Goal: Task Accomplishment & Management: Use online tool/utility

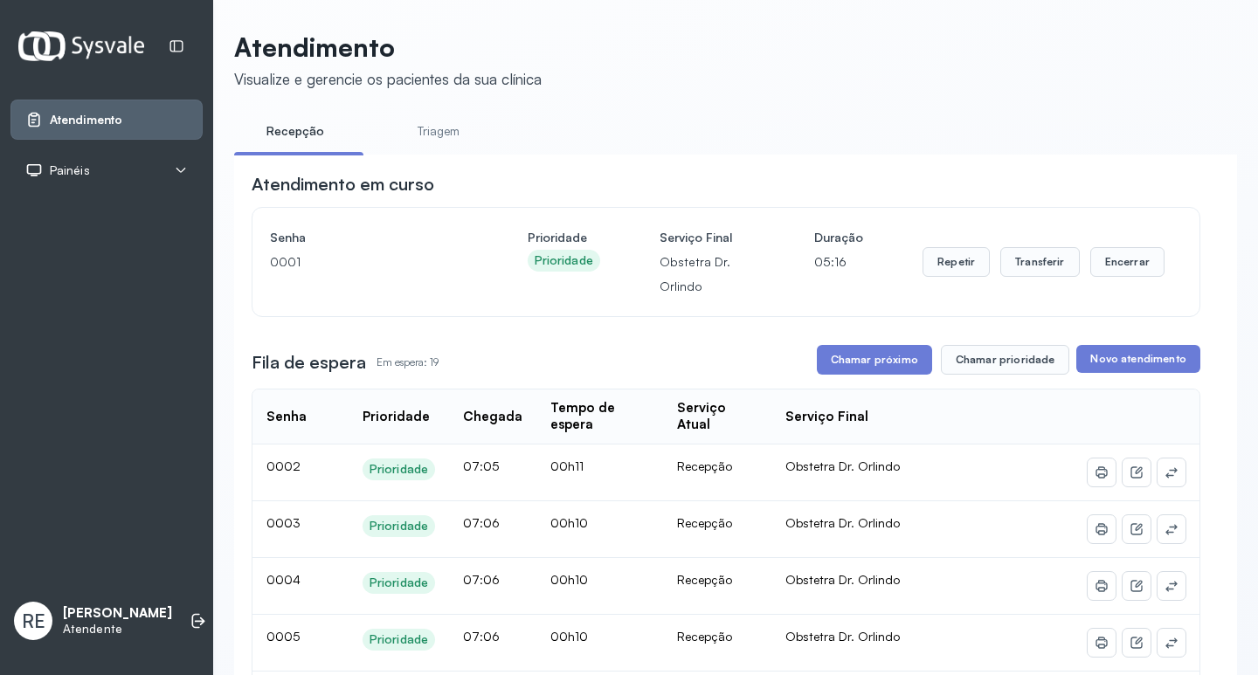
click at [185, 167] on icon at bounding box center [181, 170] width 14 height 14
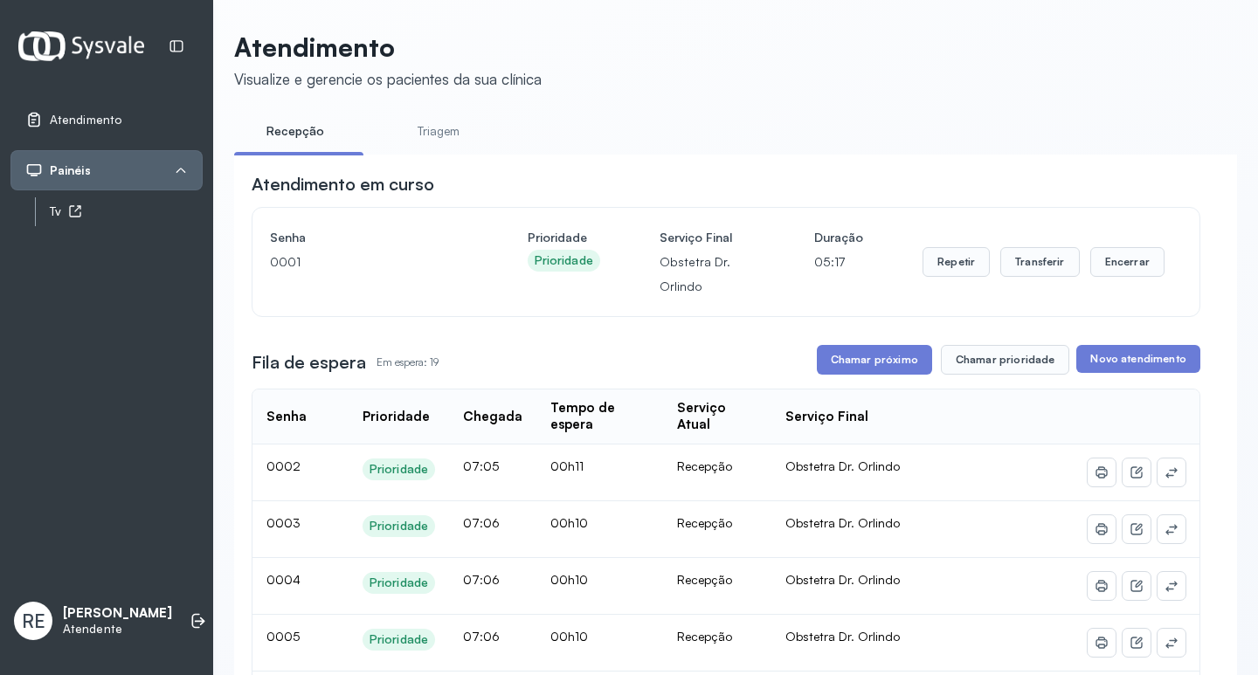
click at [175, 211] on div "Tv" at bounding box center [126, 211] width 153 height 15
click at [663, 266] on button "Repetir" at bounding box center [956, 262] width 67 height 30
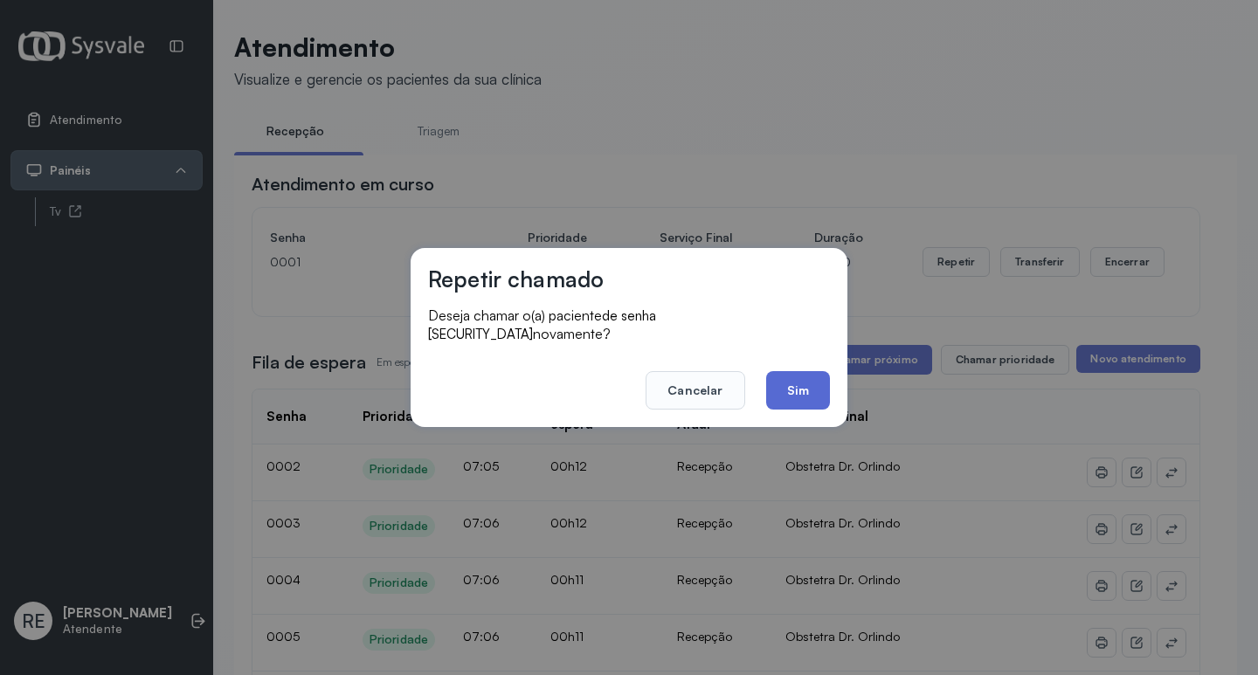
click at [663, 349] on button "Sim" at bounding box center [798, 390] width 64 height 38
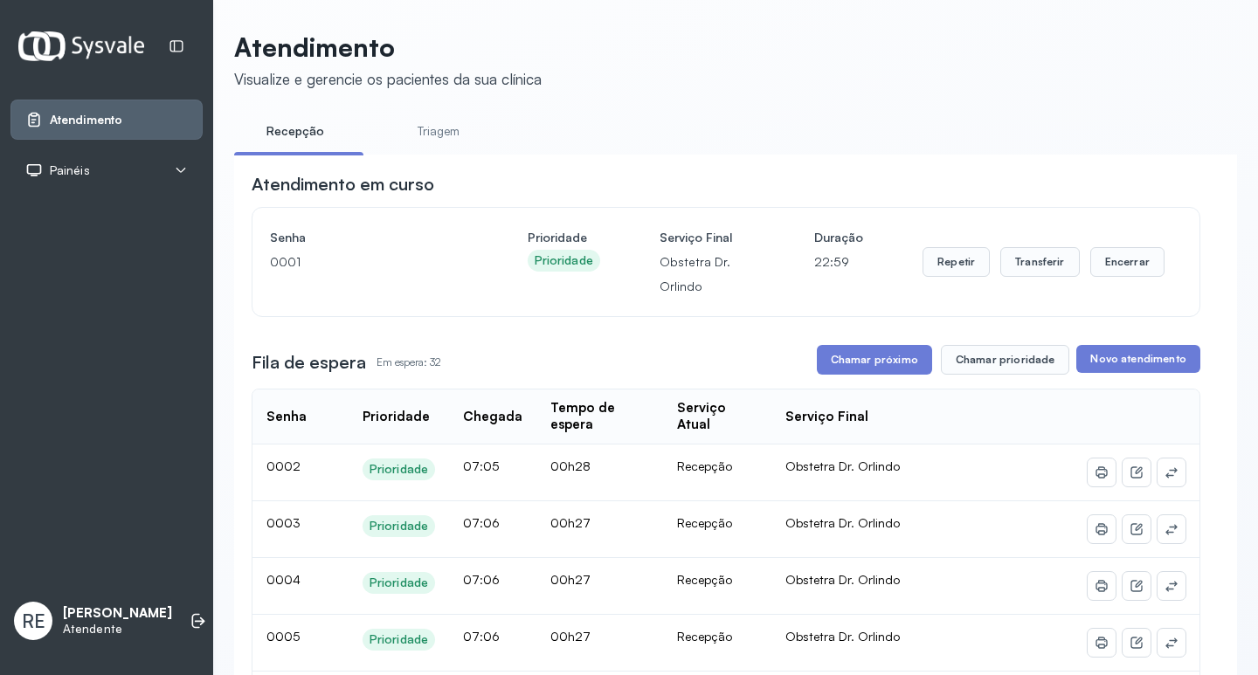
click at [45, 168] on div "Painéis" at bounding box center [57, 170] width 65 height 17
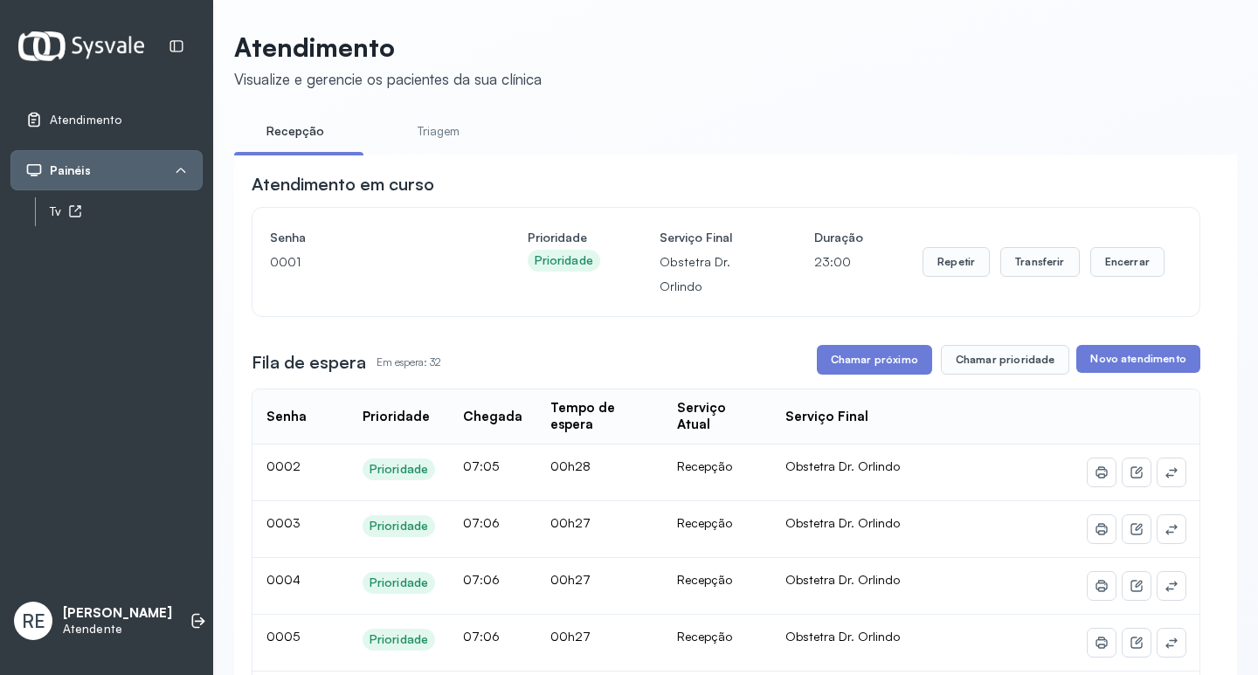
click at [52, 211] on div "Tv" at bounding box center [126, 211] width 153 height 15
click at [967, 274] on button "Repetir" at bounding box center [956, 262] width 67 height 30
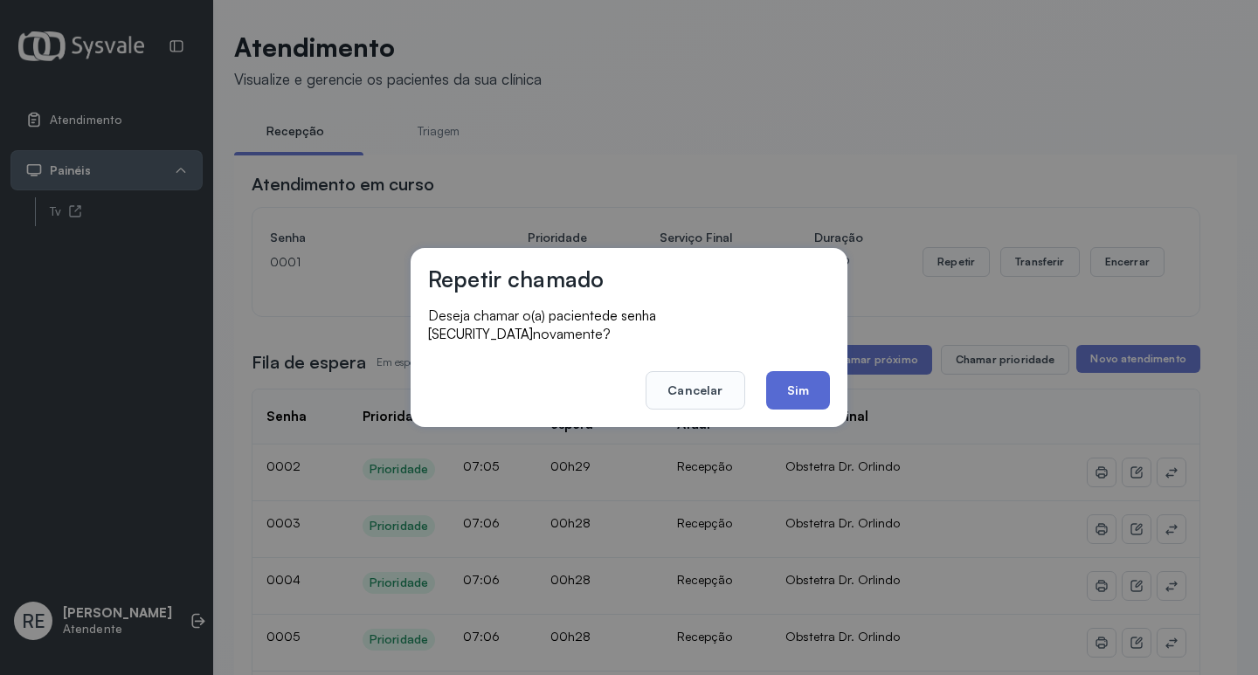
click at [801, 371] on button "Sim" at bounding box center [798, 390] width 64 height 38
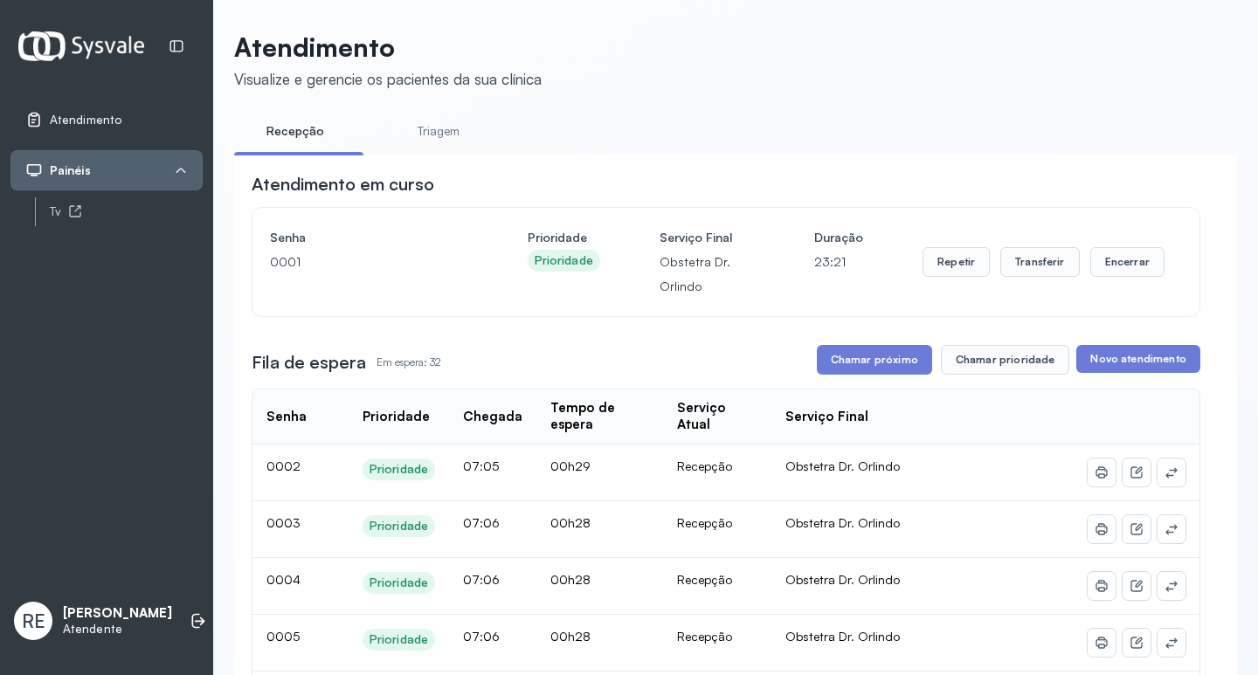
click at [896, 370] on button "Chamar próximo" at bounding box center [874, 360] width 115 height 30
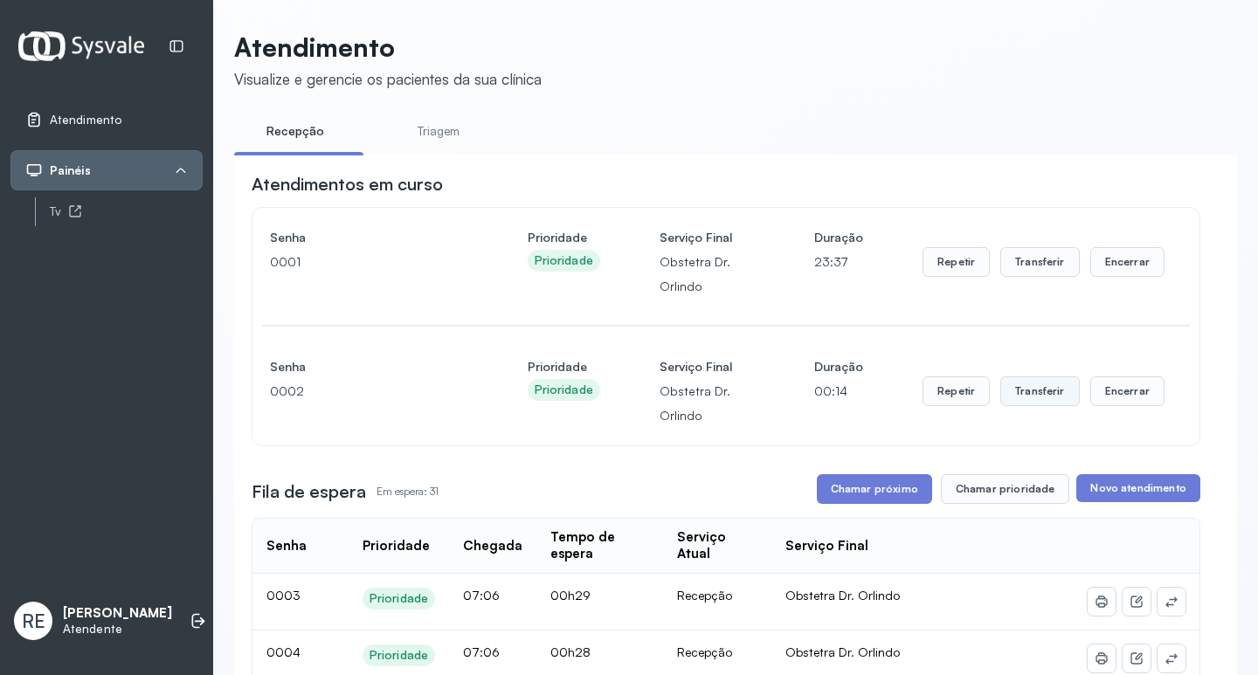
click at [1034, 395] on button "Transferir" at bounding box center [1040, 392] width 80 height 30
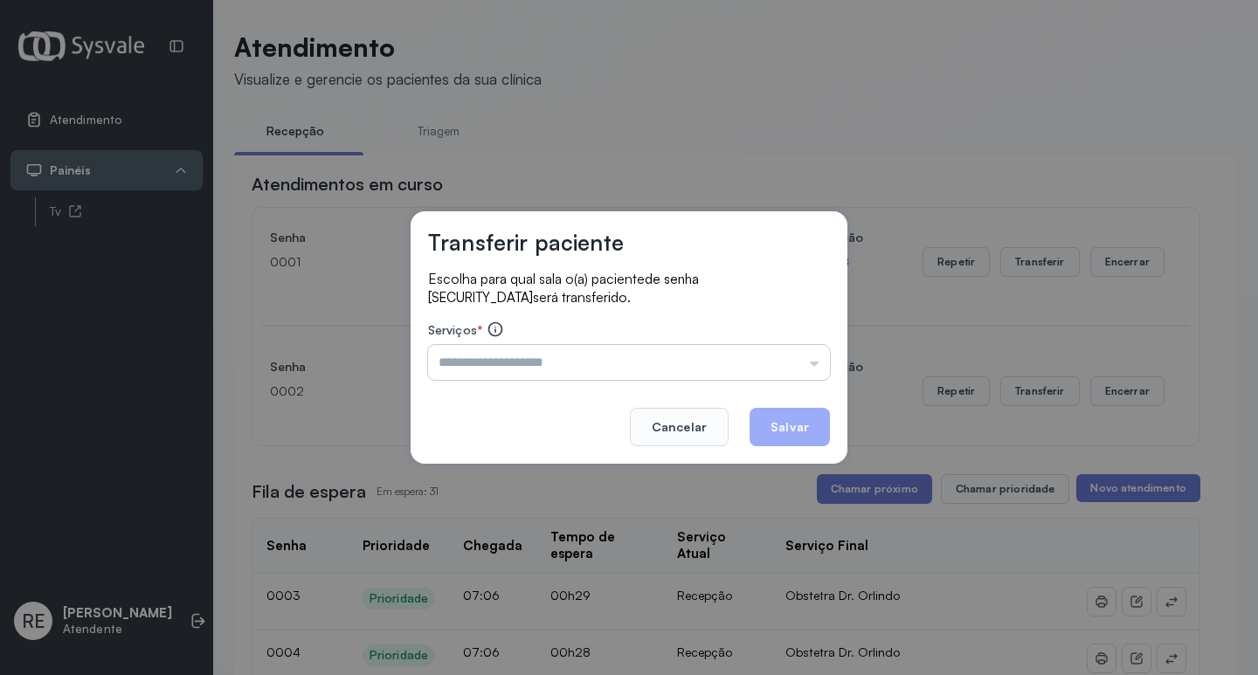
click at [502, 362] on input "text" at bounding box center [629, 362] width 402 height 35
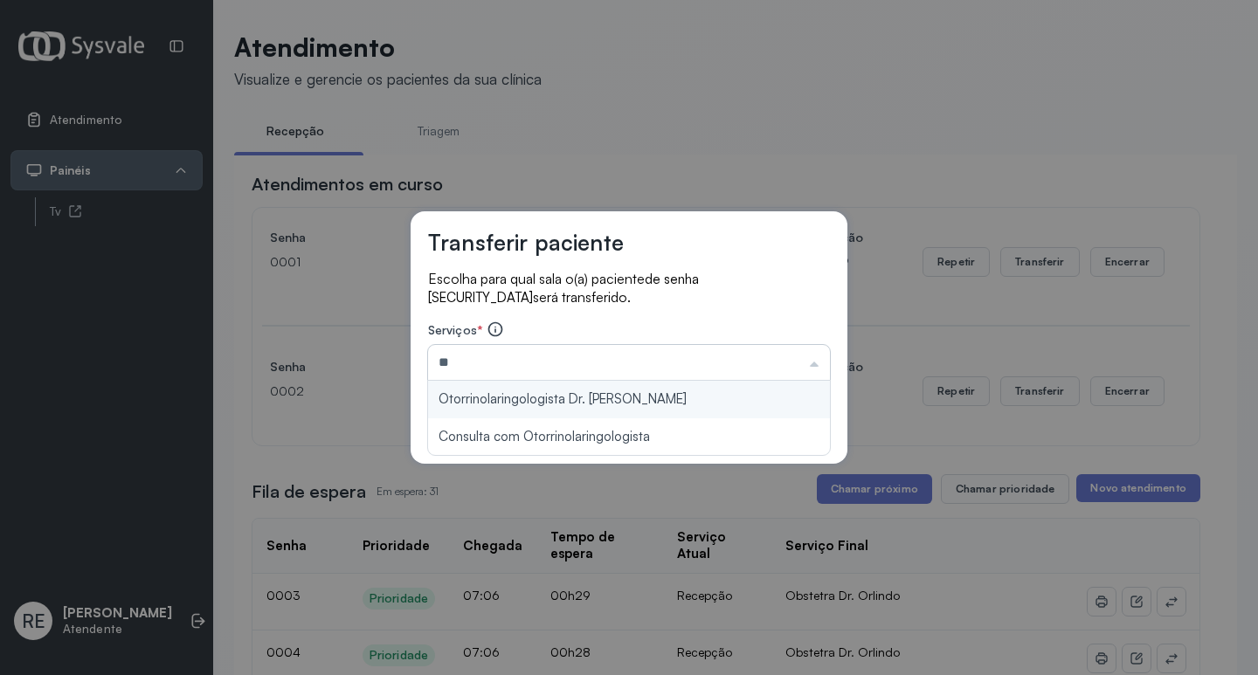
type input "*"
type input "**********"
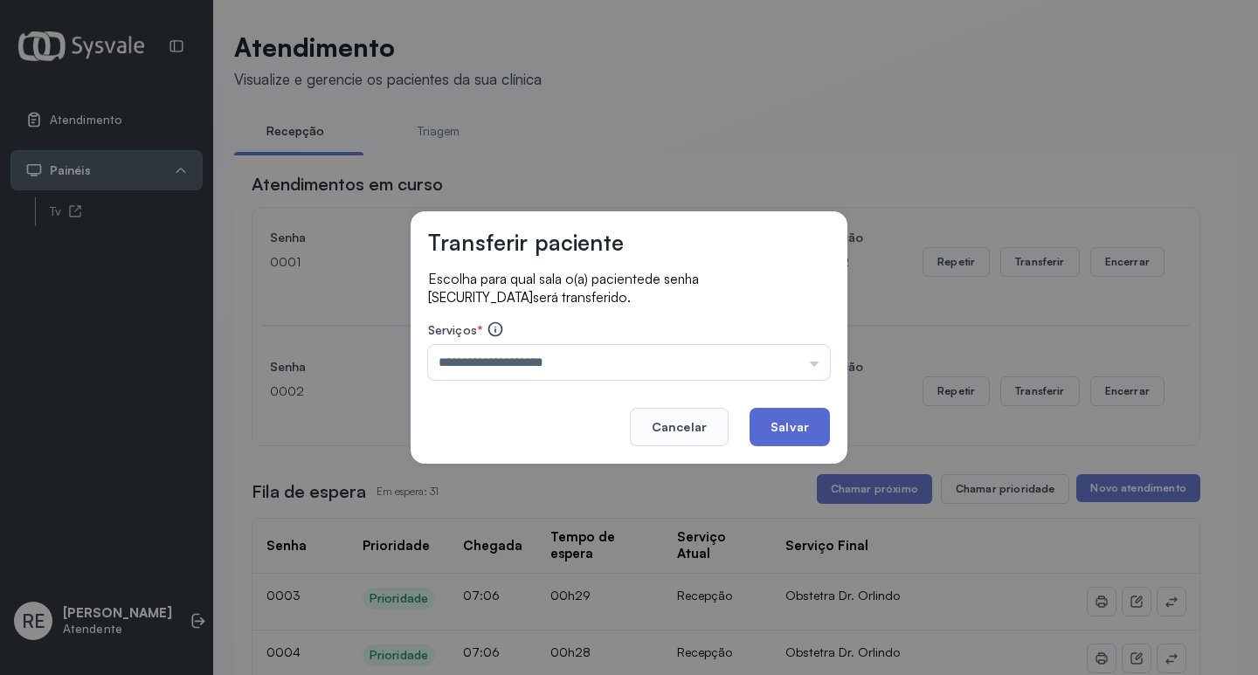
click at [807, 421] on button "Salvar" at bounding box center [790, 427] width 80 height 38
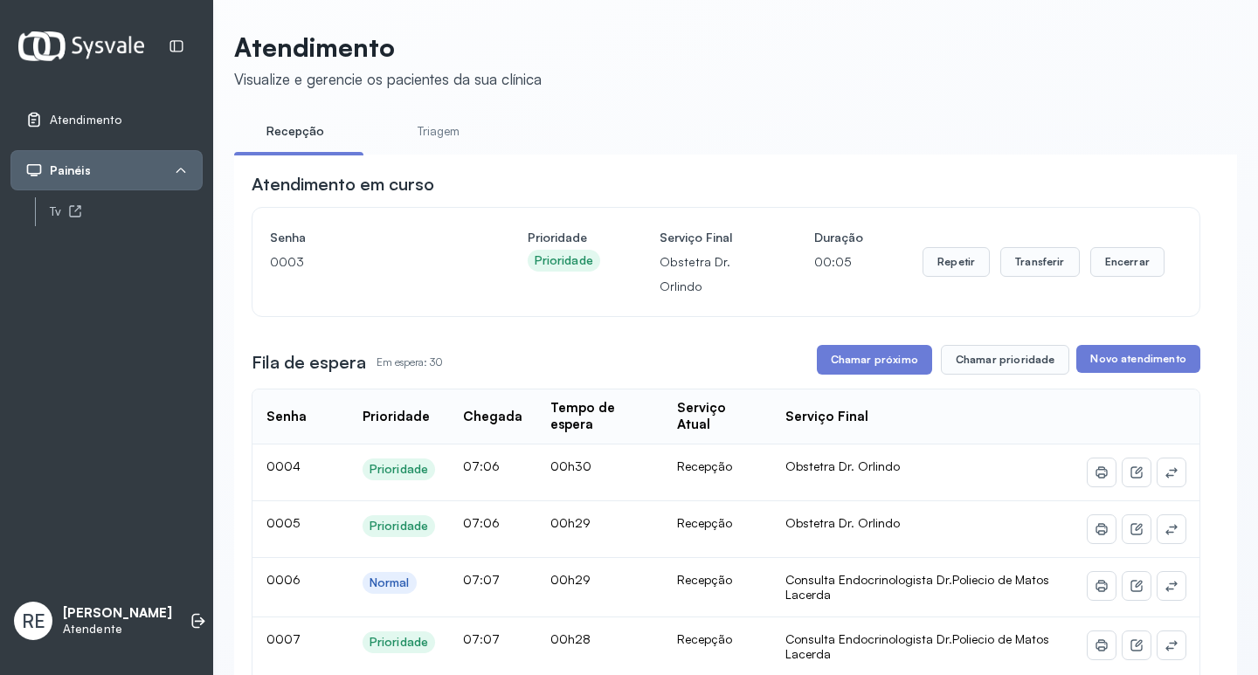
drag, startPoint x: 879, startPoint y: 365, endPoint x: 863, endPoint y: 361, distance: 16.3
click at [877, 365] on button "Chamar próximo" at bounding box center [874, 360] width 115 height 30
click at [1015, 270] on button "Transferir" at bounding box center [1040, 262] width 80 height 30
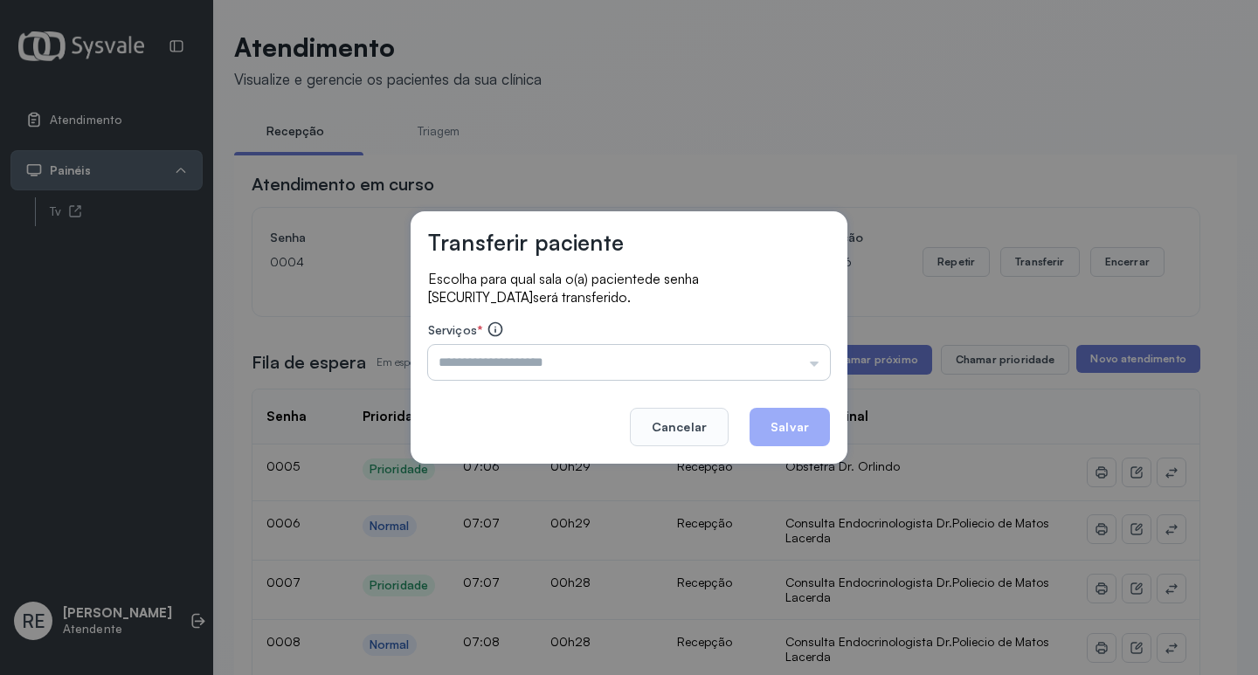
click at [498, 362] on input "text" at bounding box center [629, 362] width 402 height 35
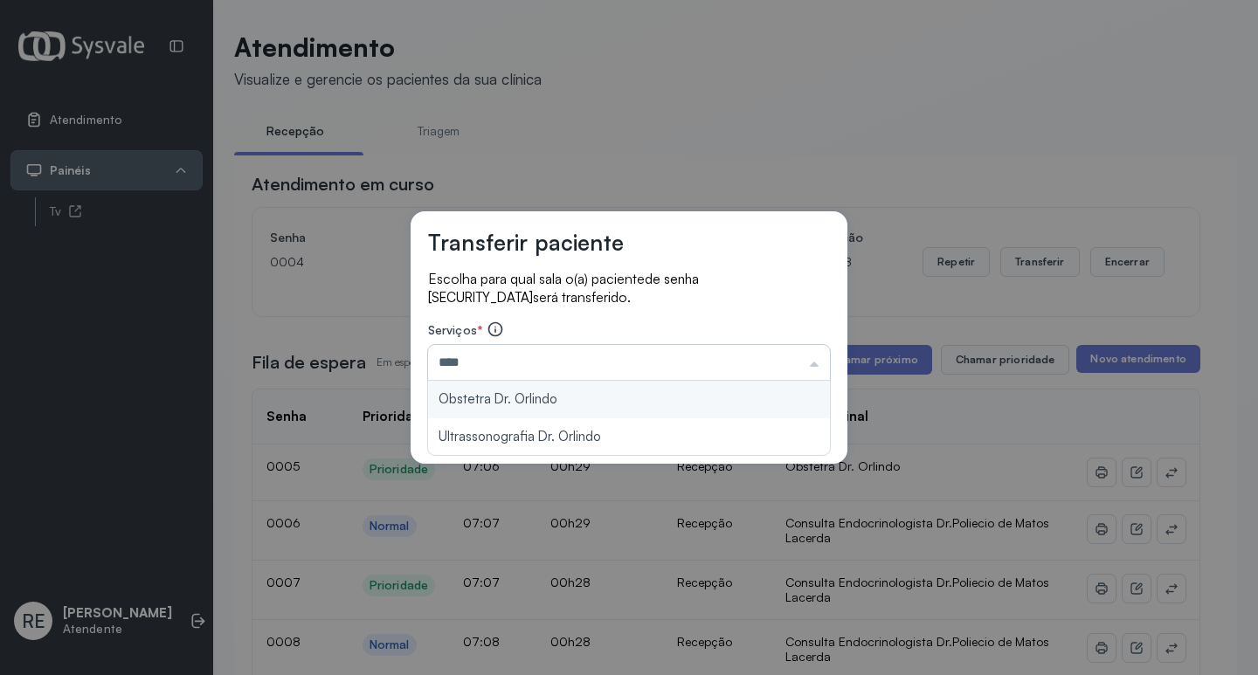
type input "**********"
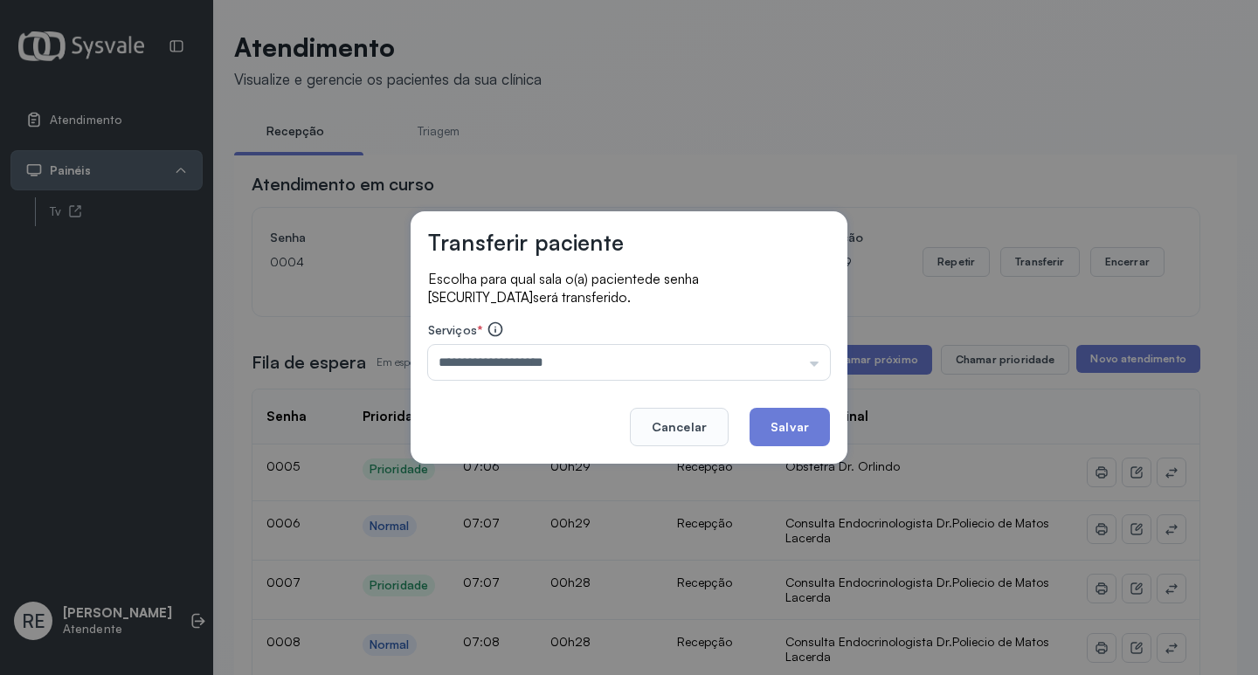
click at [816, 423] on button "Salvar" at bounding box center [790, 427] width 80 height 38
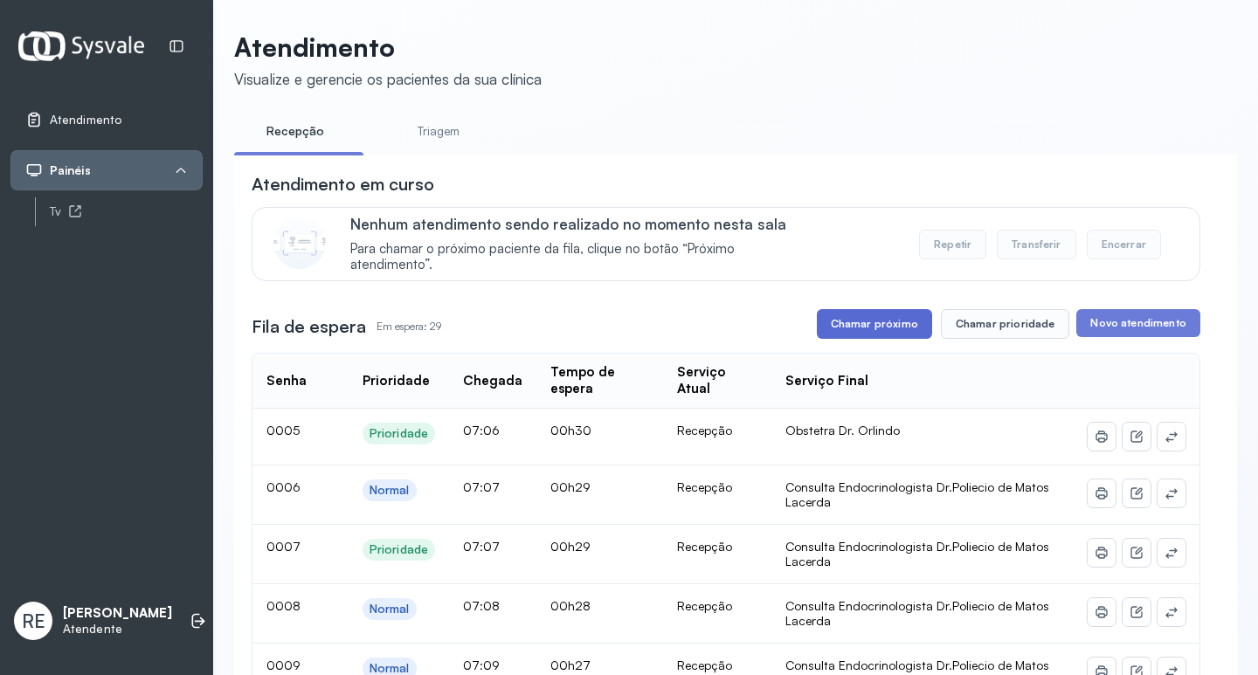
click at [883, 327] on button "Chamar próximo" at bounding box center [874, 324] width 115 height 30
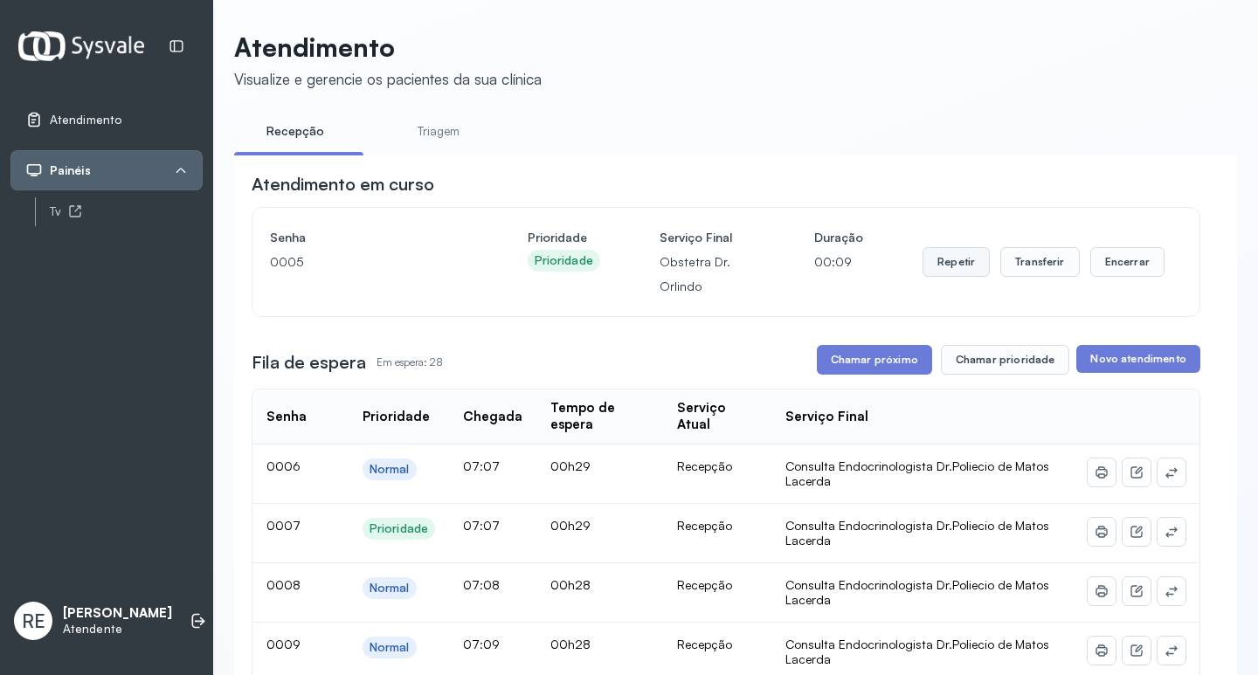
click at [939, 264] on button "Repetir" at bounding box center [956, 262] width 67 height 30
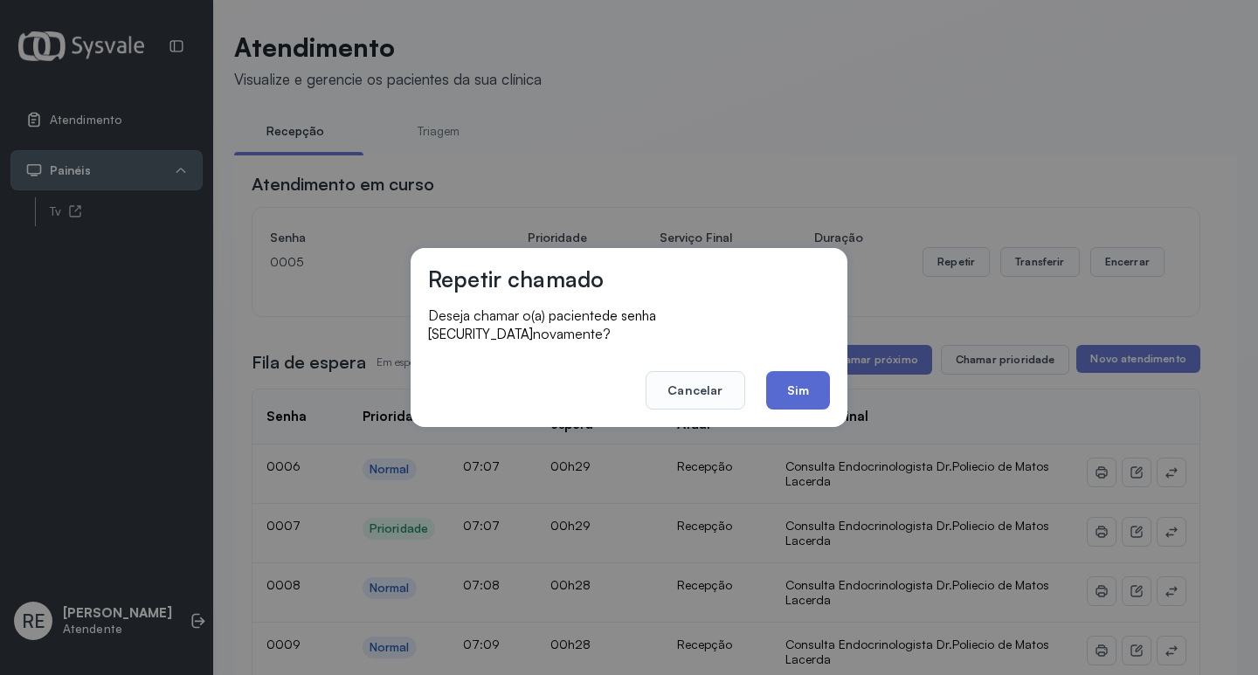
click at [790, 375] on button "Sim" at bounding box center [798, 390] width 64 height 38
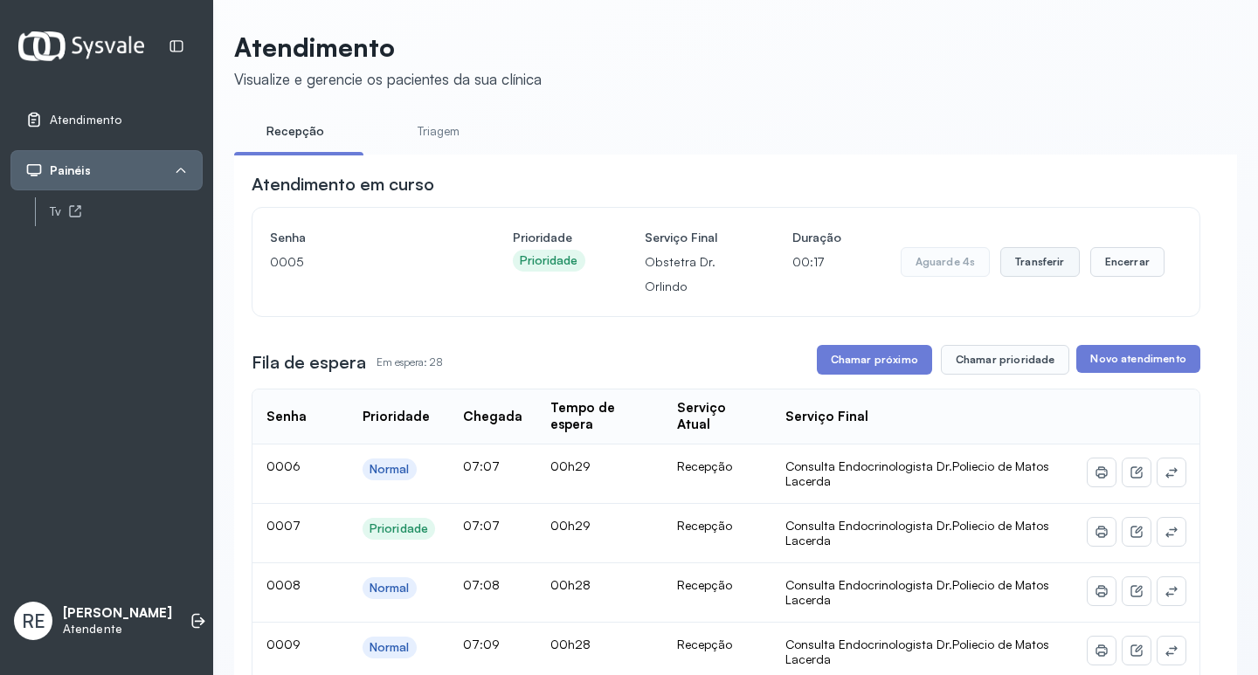
click at [1043, 270] on button "Transferir" at bounding box center [1040, 262] width 80 height 30
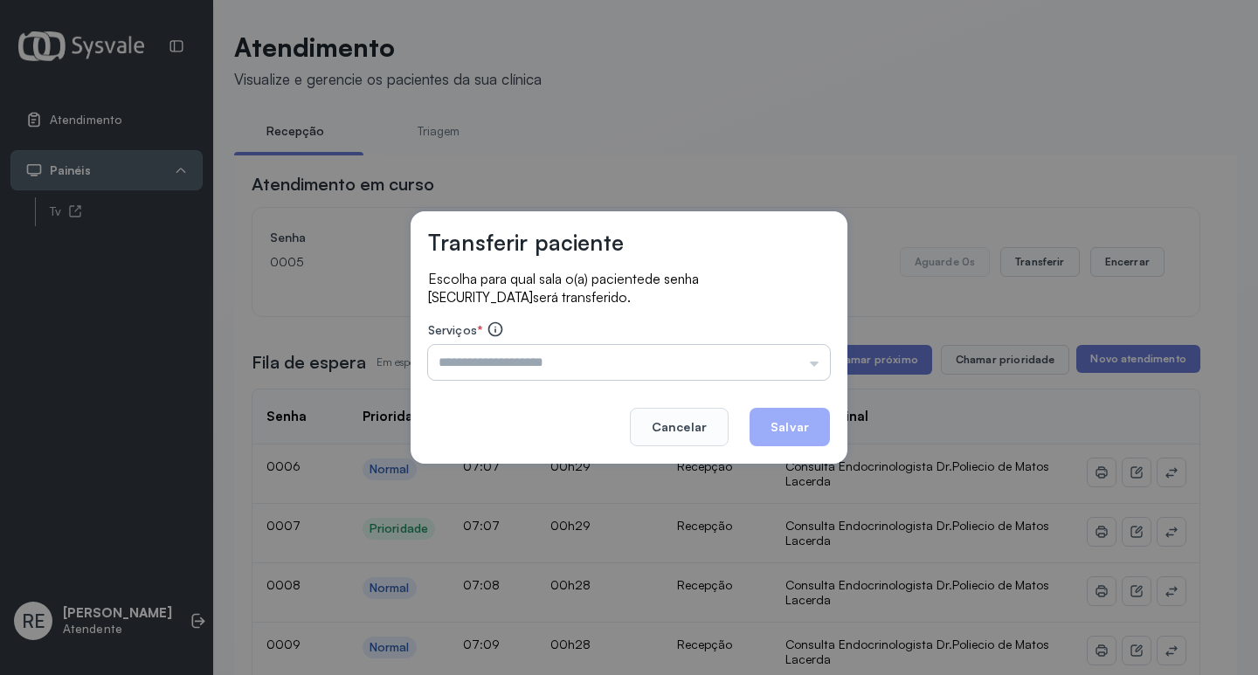
click at [500, 365] on input "text" at bounding box center [629, 362] width 402 height 35
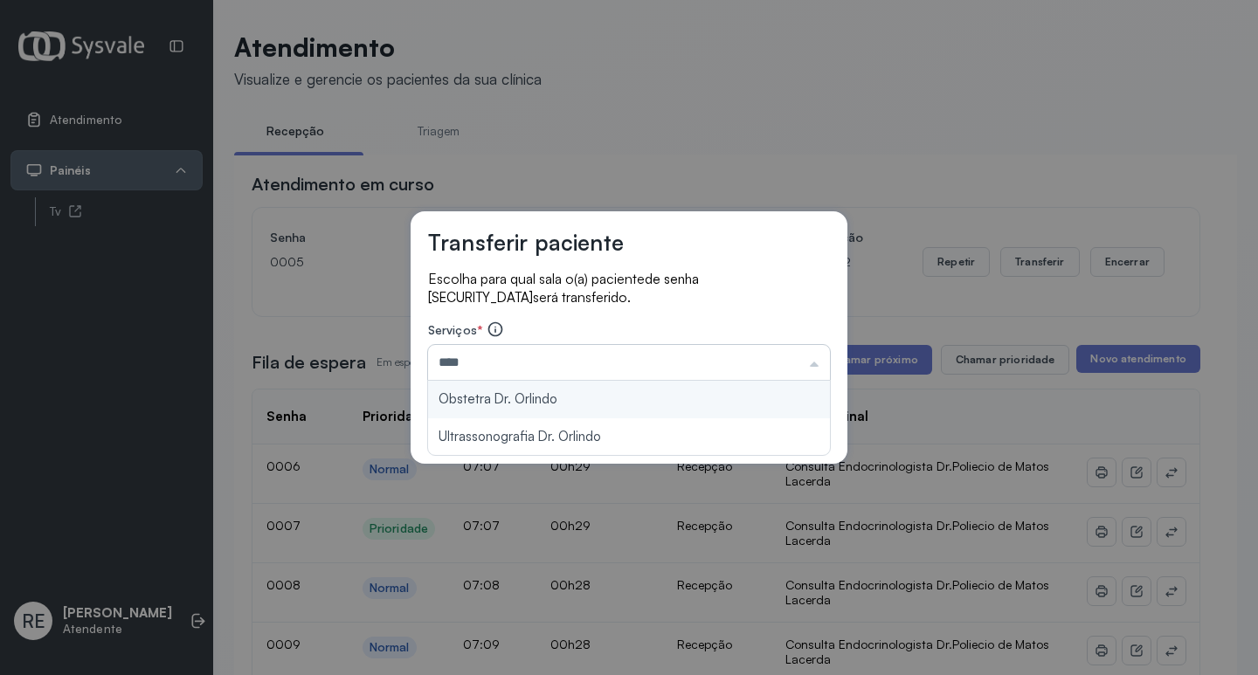
type input "**********"
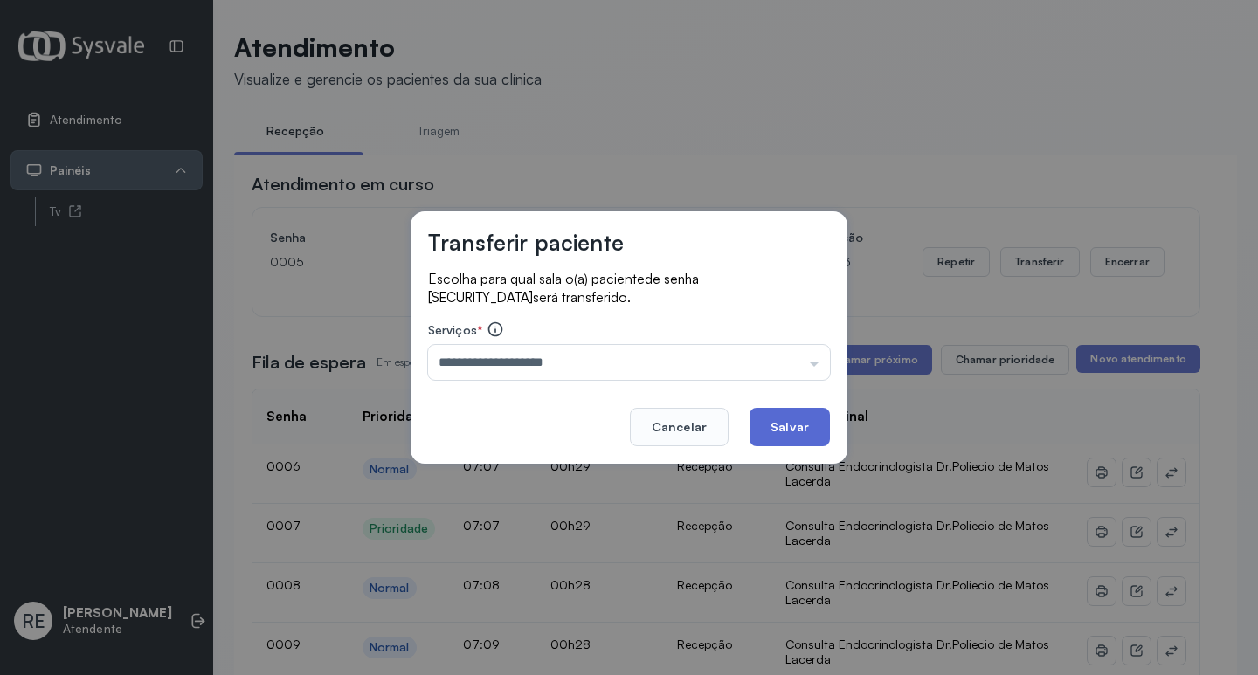
click at [769, 415] on button "Salvar" at bounding box center [790, 427] width 80 height 38
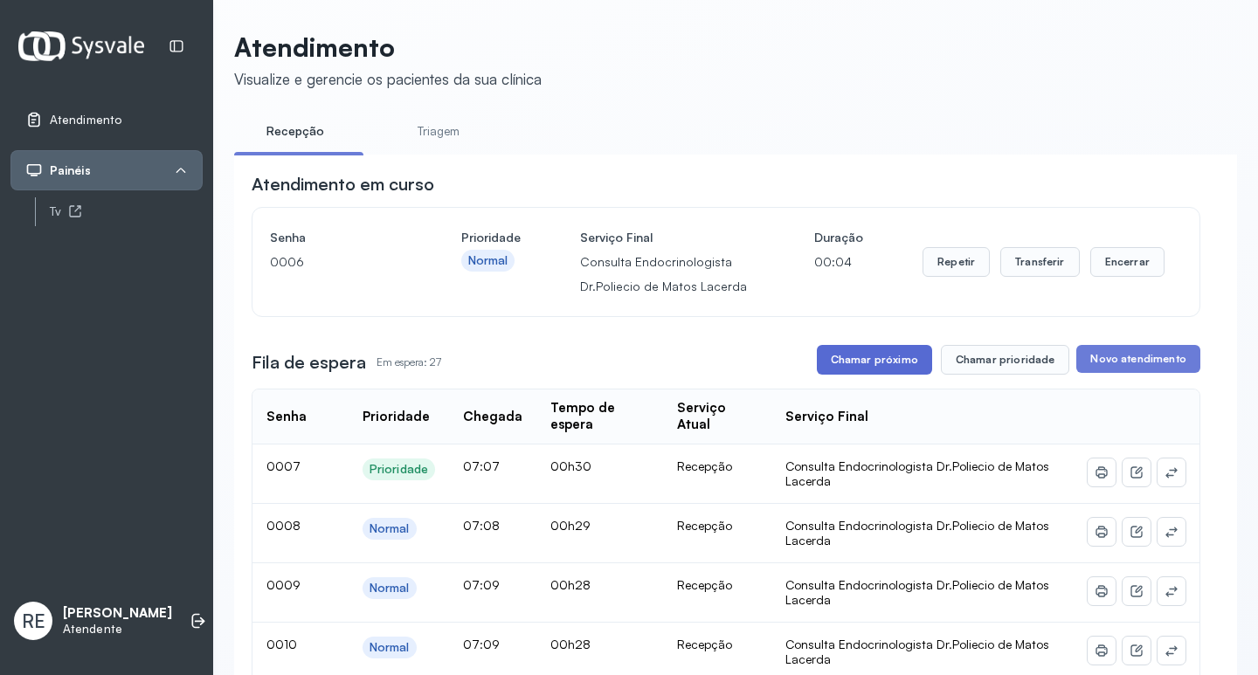
click at [881, 356] on button "Chamar próximo" at bounding box center [874, 360] width 115 height 30
click at [1024, 272] on button "Transferir" at bounding box center [1040, 262] width 80 height 30
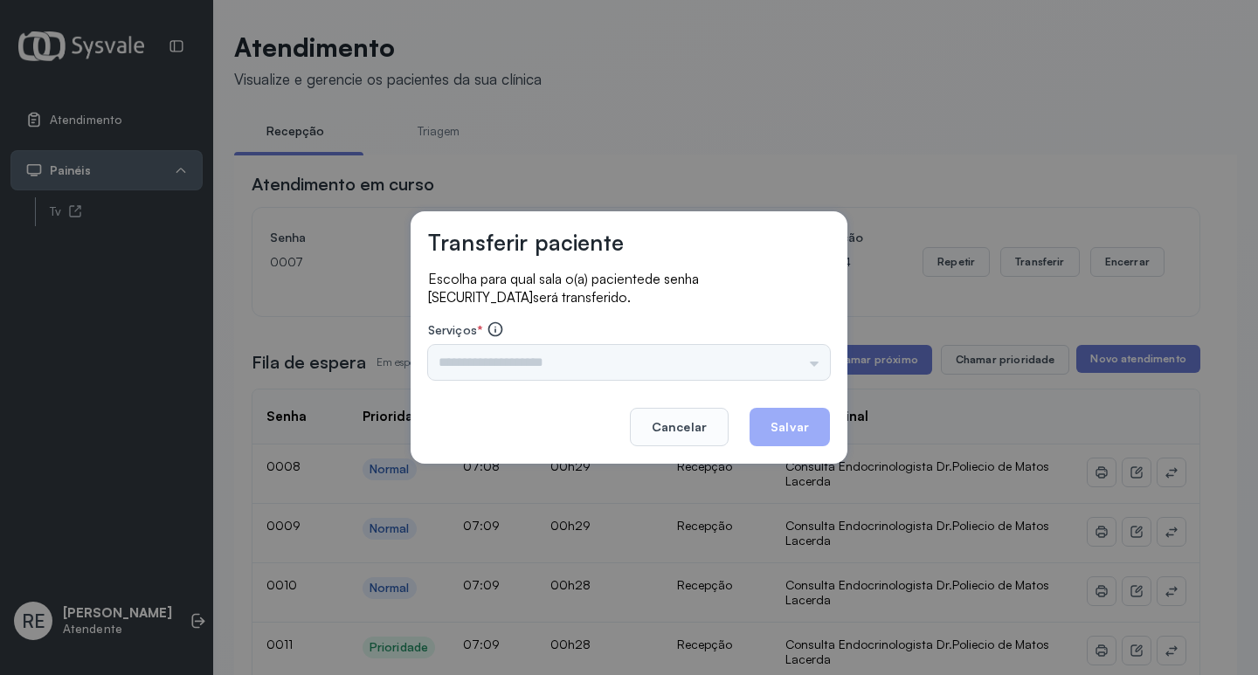
click at [547, 377] on input "text" at bounding box center [629, 362] width 402 height 35
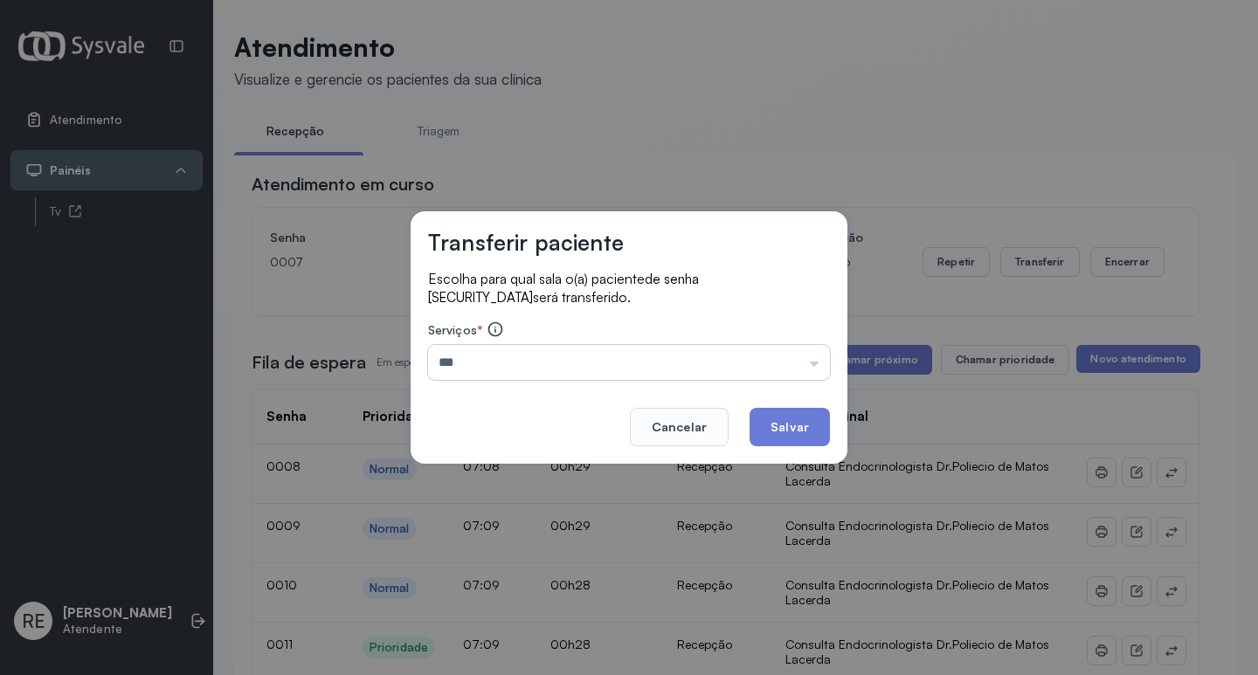
type input "**********"
click at [815, 426] on button "Salvar" at bounding box center [790, 427] width 80 height 38
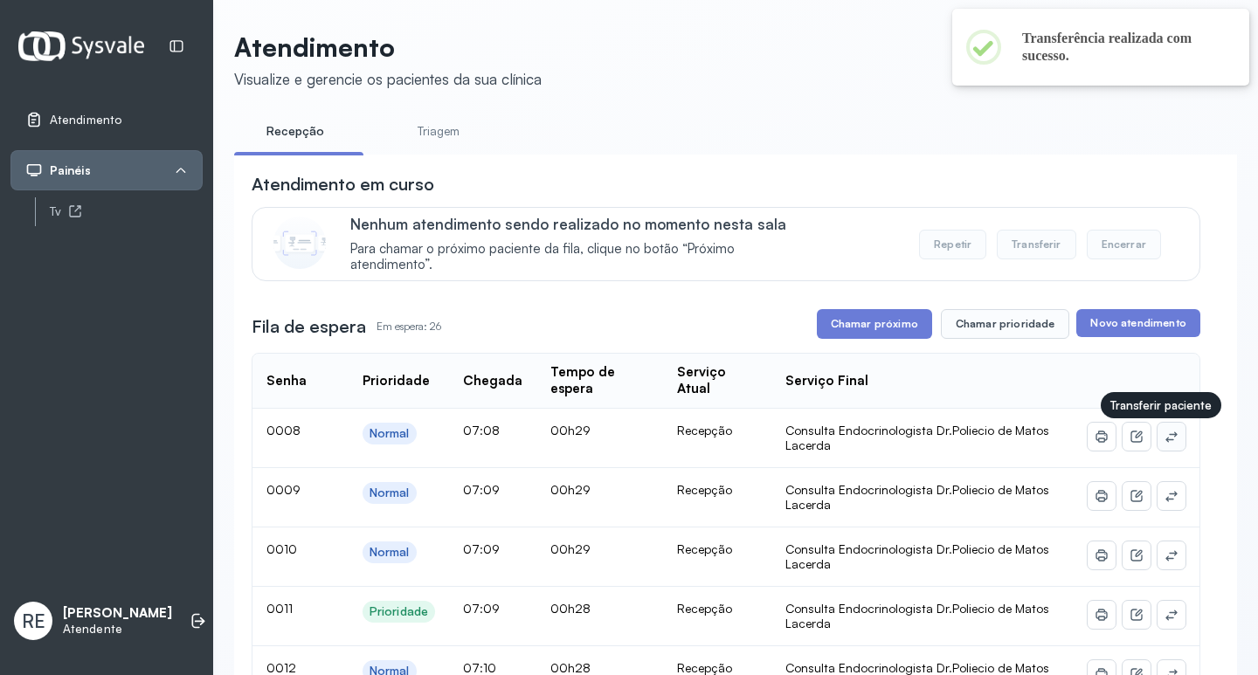
click at [1117, 436] on icon at bounding box center [1172, 437] width 14 height 14
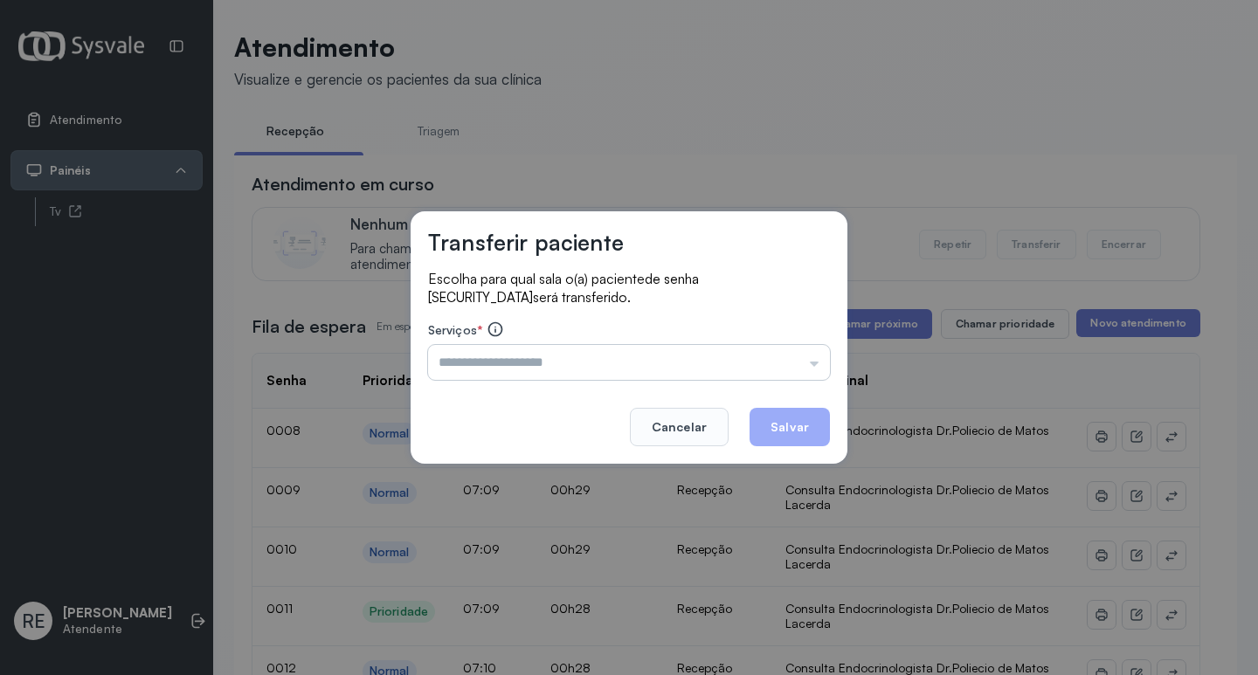
click at [484, 363] on input "text" at bounding box center [629, 362] width 402 height 35
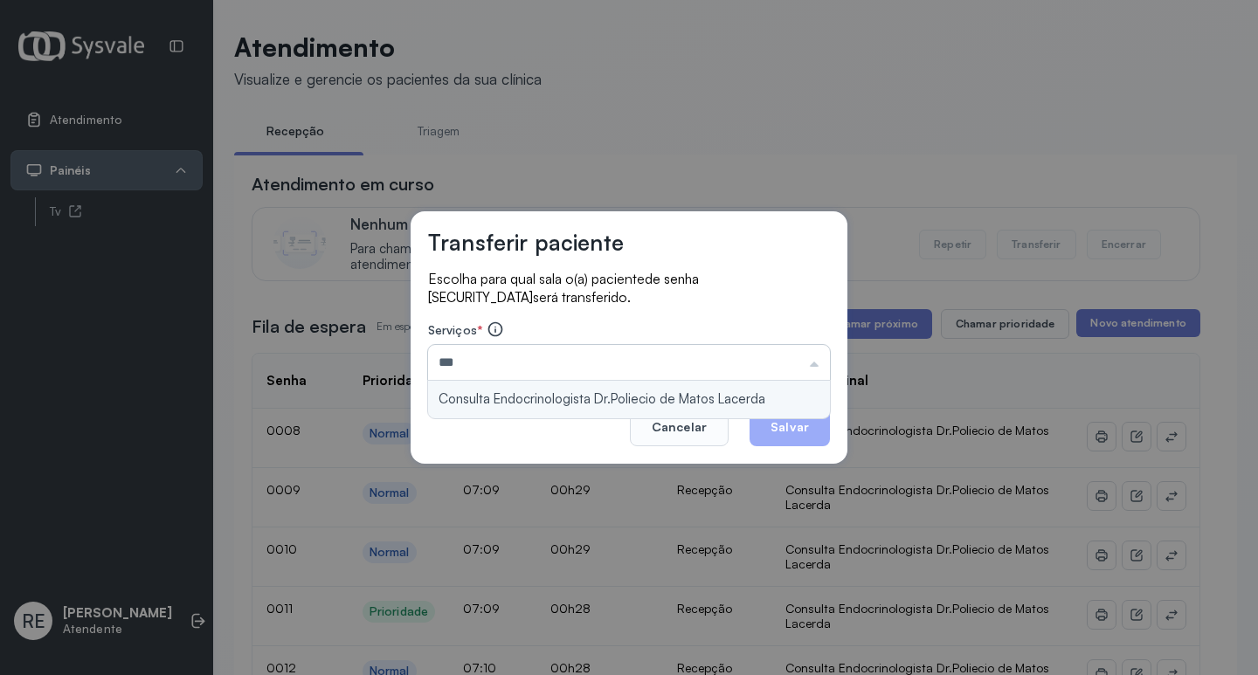
type input "**********"
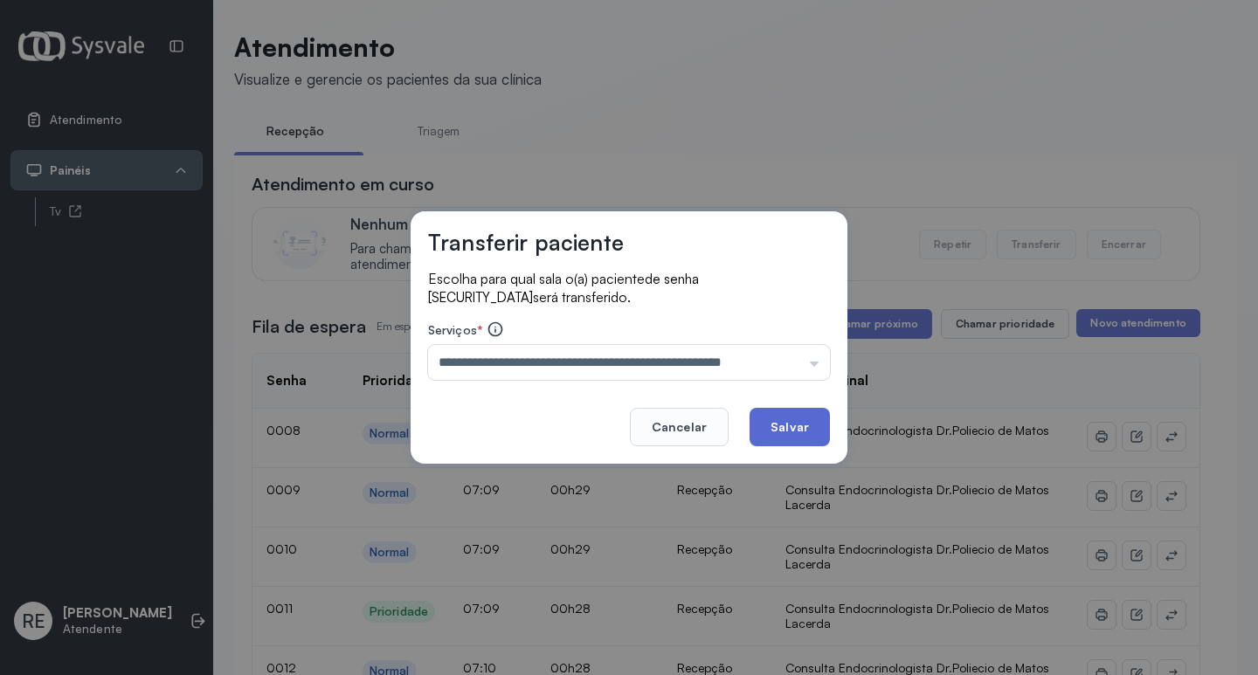
click at [767, 422] on button "Salvar" at bounding box center [790, 427] width 80 height 38
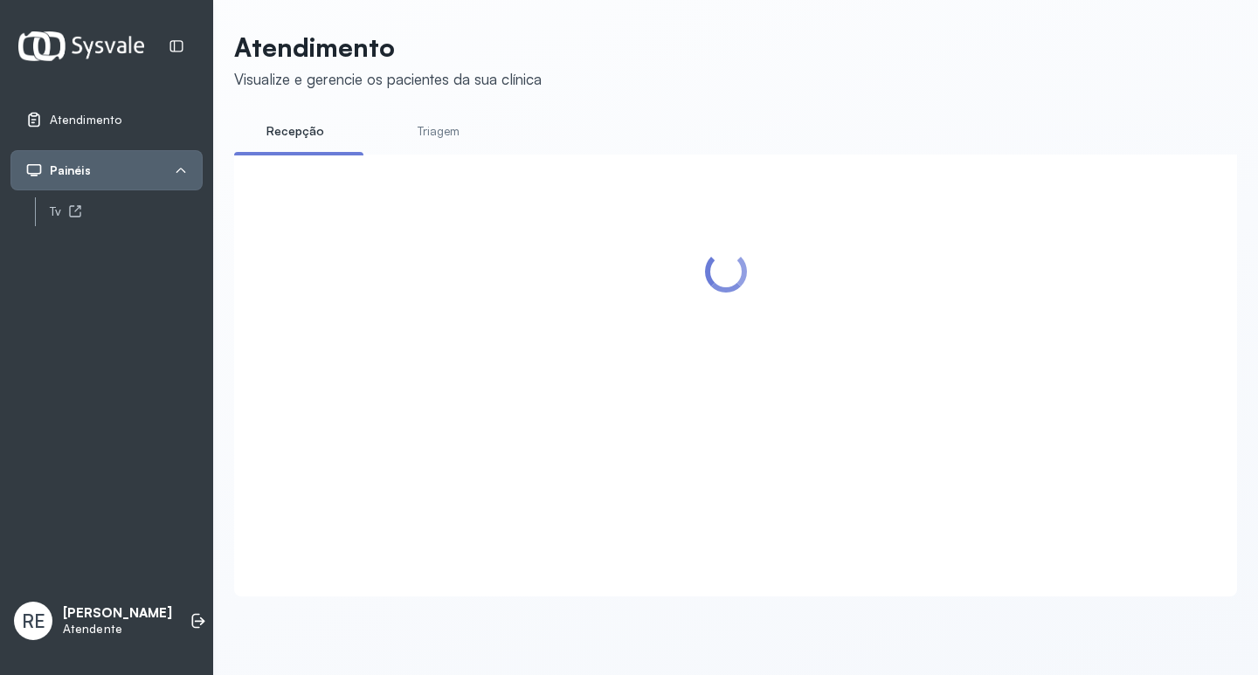
click at [881, 362] on div at bounding box center [726, 354] width 949 height 364
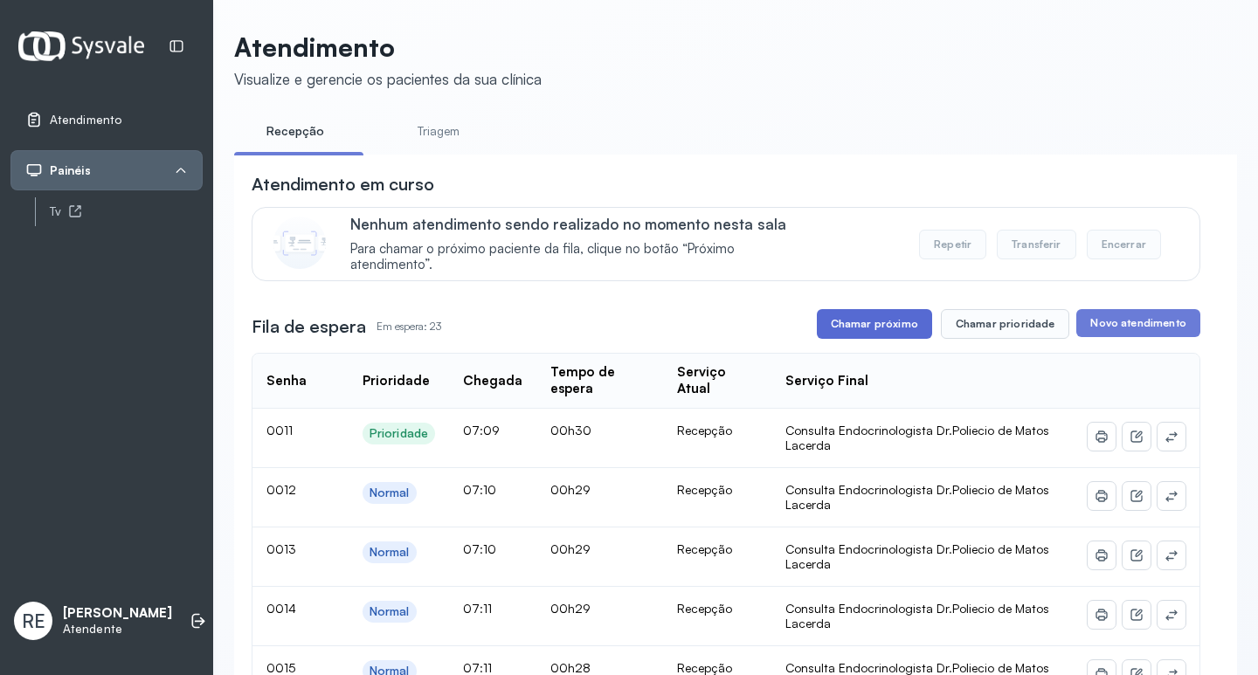
click at [870, 321] on button "Chamar próximo" at bounding box center [874, 324] width 115 height 30
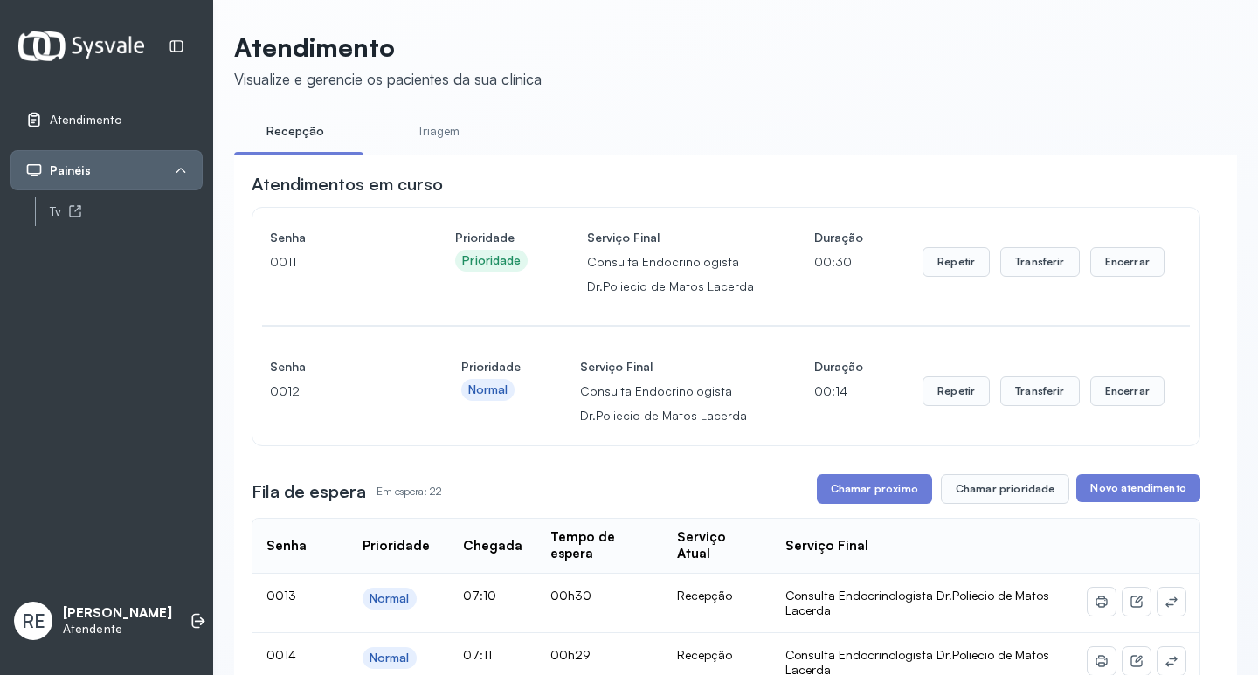
click at [681, 73] on header "Atendimento Visualize e gerencie os pacientes da sua clínica" at bounding box center [735, 60] width 1003 height 58
click at [1007, 267] on button "Transferir" at bounding box center [1040, 262] width 80 height 30
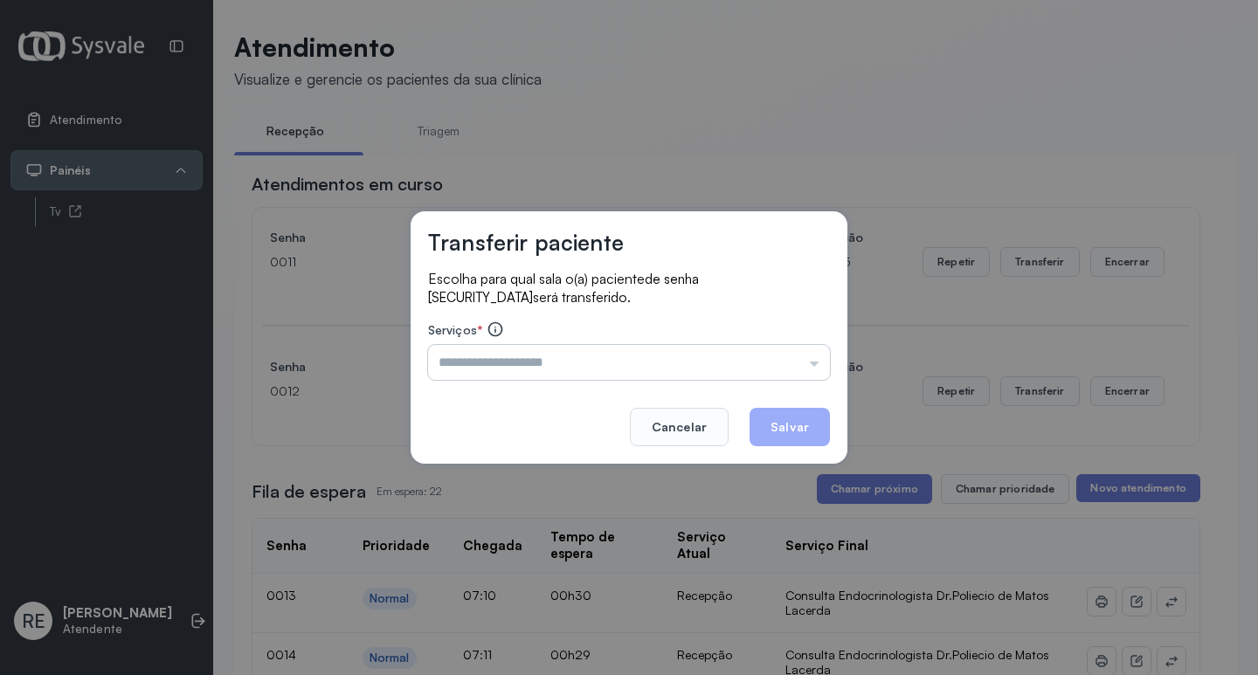
click at [570, 362] on input "text" at bounding box center [629, 362] width 402 height 35
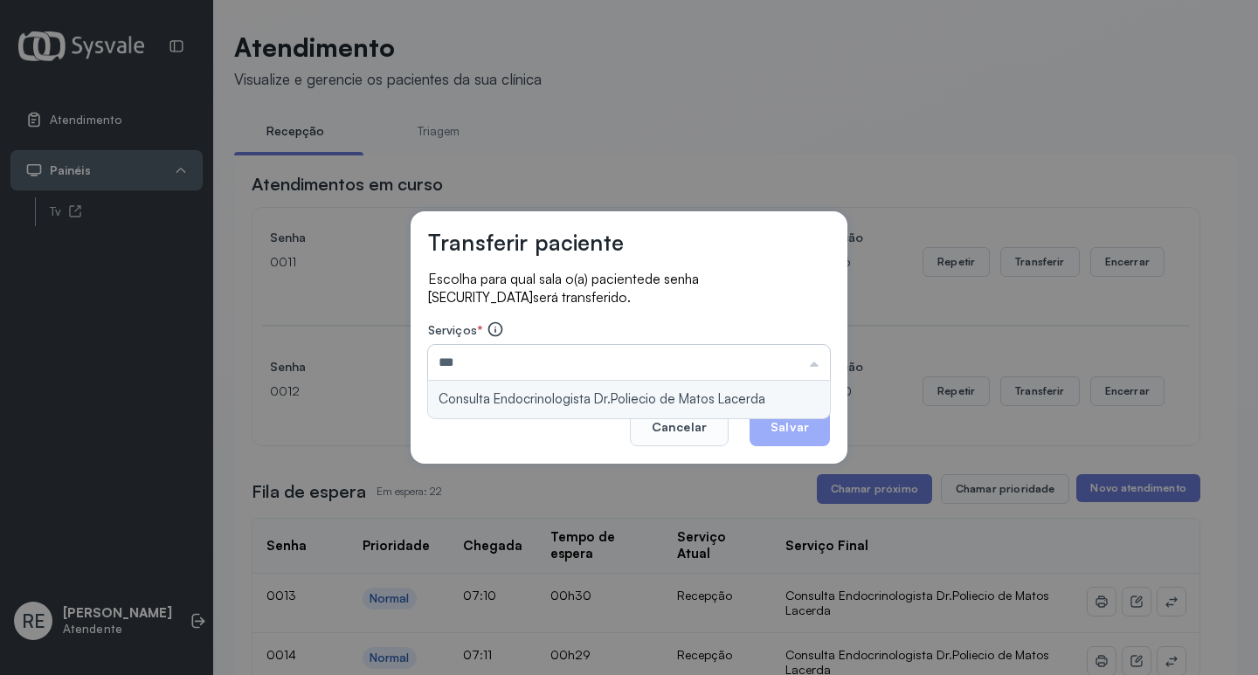
type input "**********"
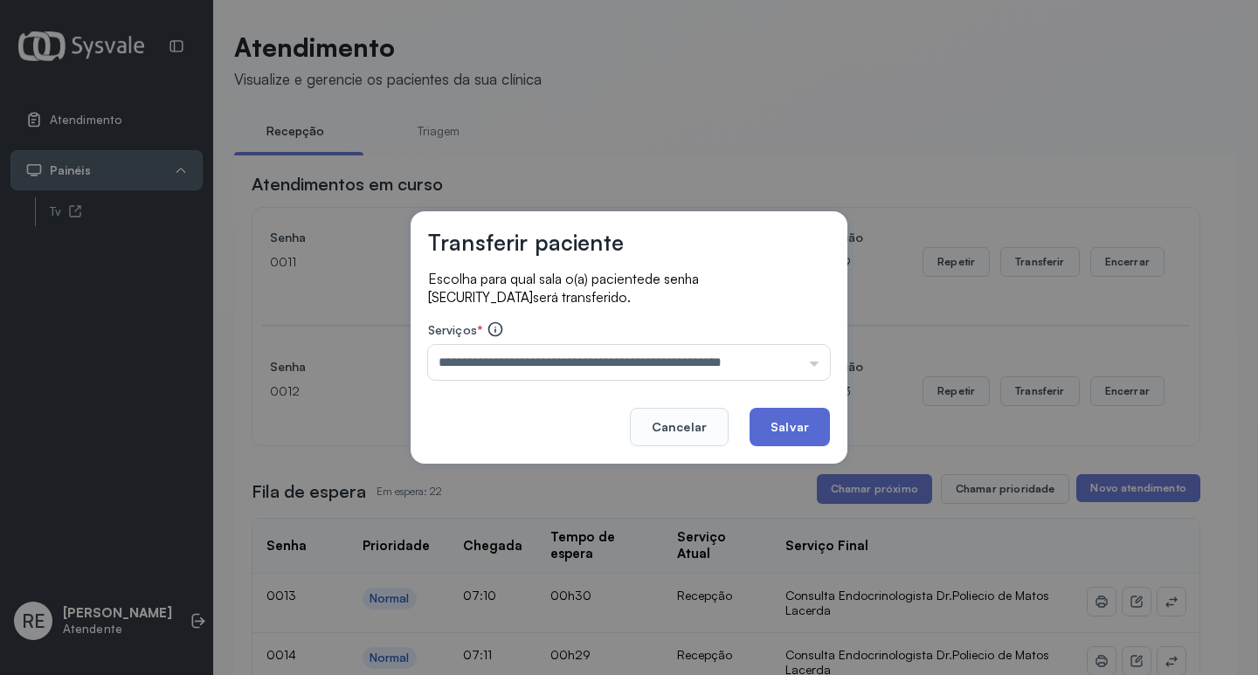
click at [792, 429] on button "Salvar" at bounding box center [790, 427] width 80 height 38
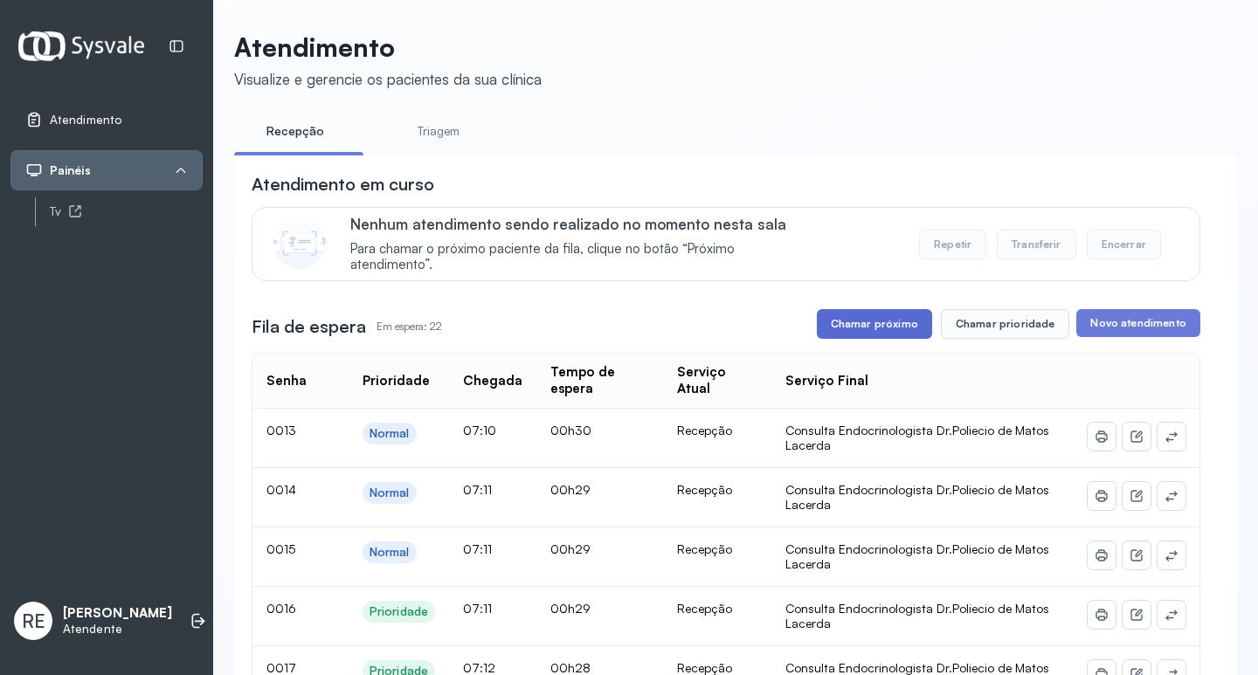
click at [886, 332] on button "Chamar próximo" at bounding box center [874, 324] width 115 height 30
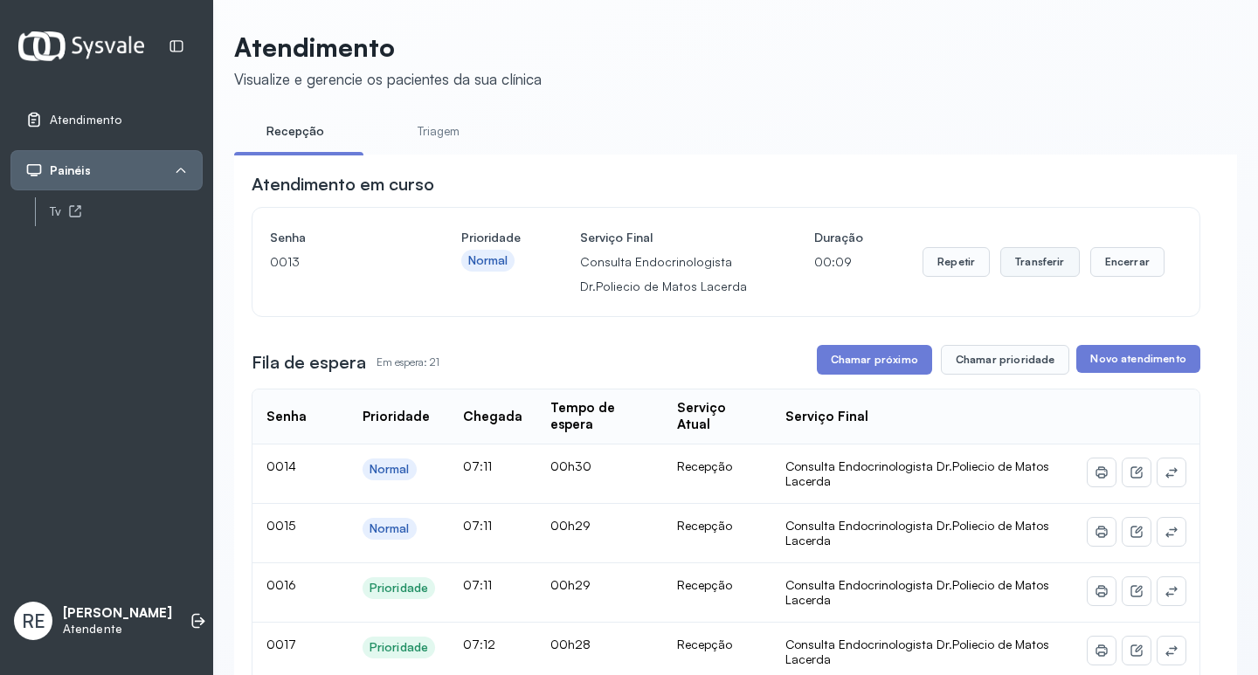
click at [1022, 264] on button "Transferir" at bounding box center [1040, 262] width 80 height 30
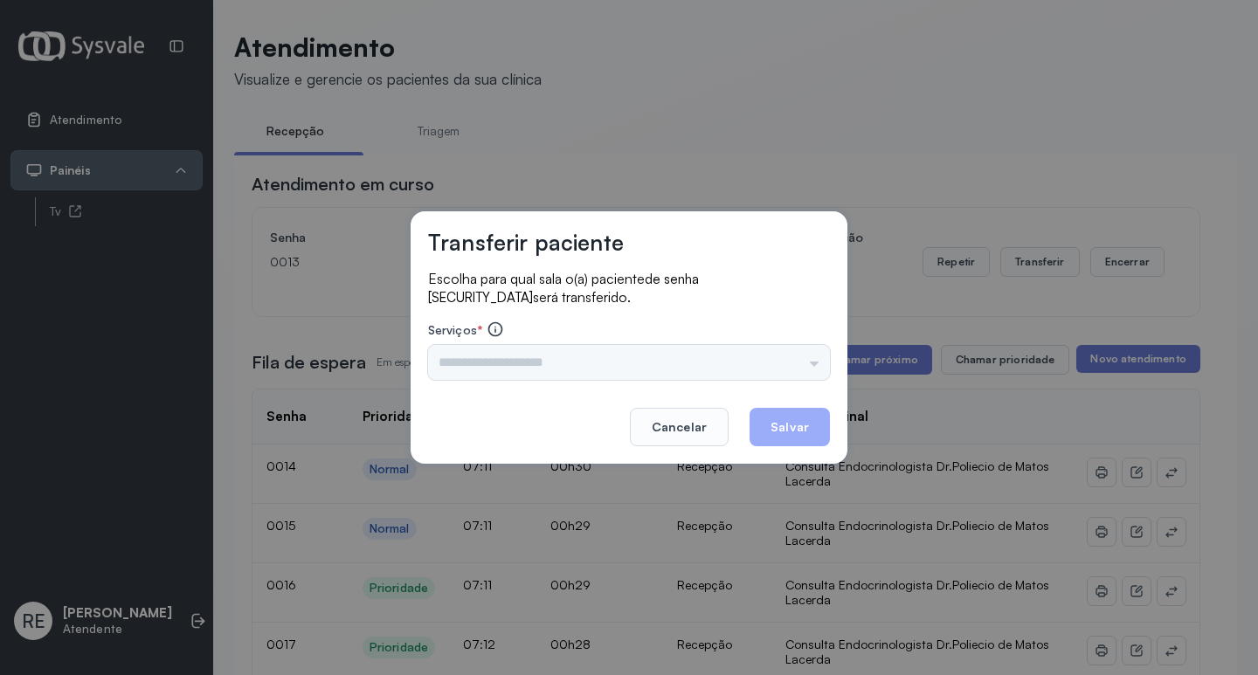
click at [563, 352] on div "Triagem Ortopedista Dr. Mauricio Ortopedista Dr. Ramon Ginecologista Dr. Amilto…" at bounding box center [629, 362] width 402 height 35
click at [563, 352] on input "text" at bounding box center [629, 362] width 402 height 35
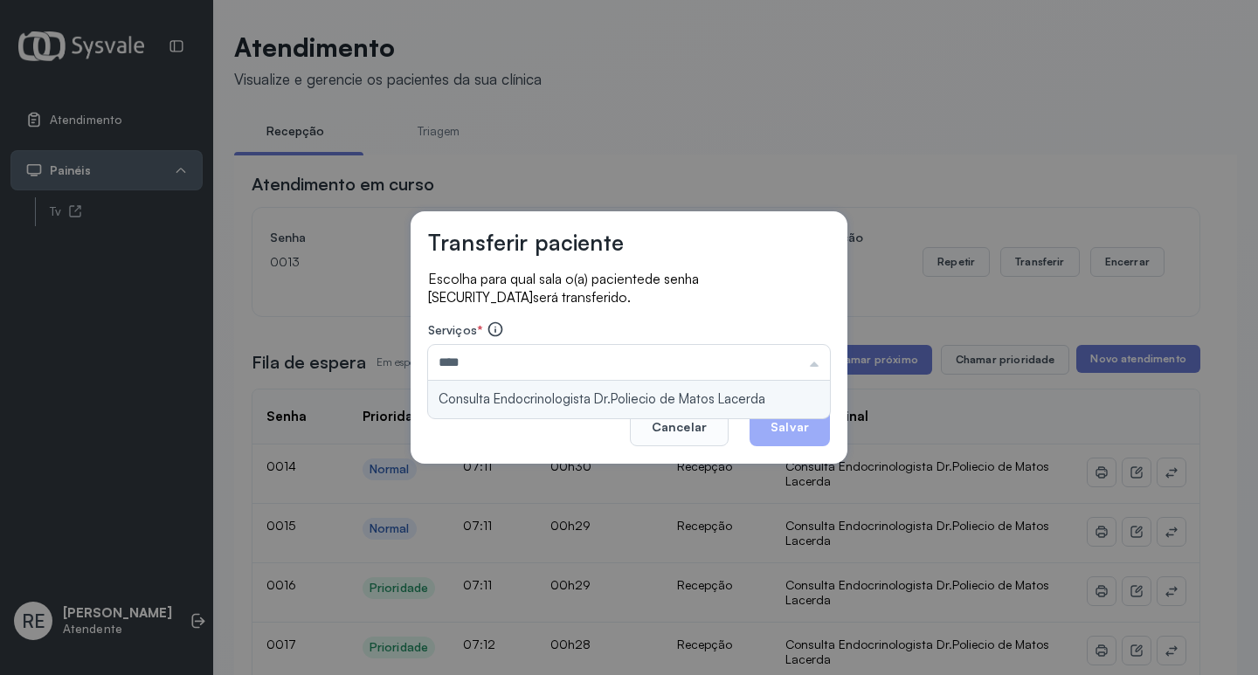
type input "**********"
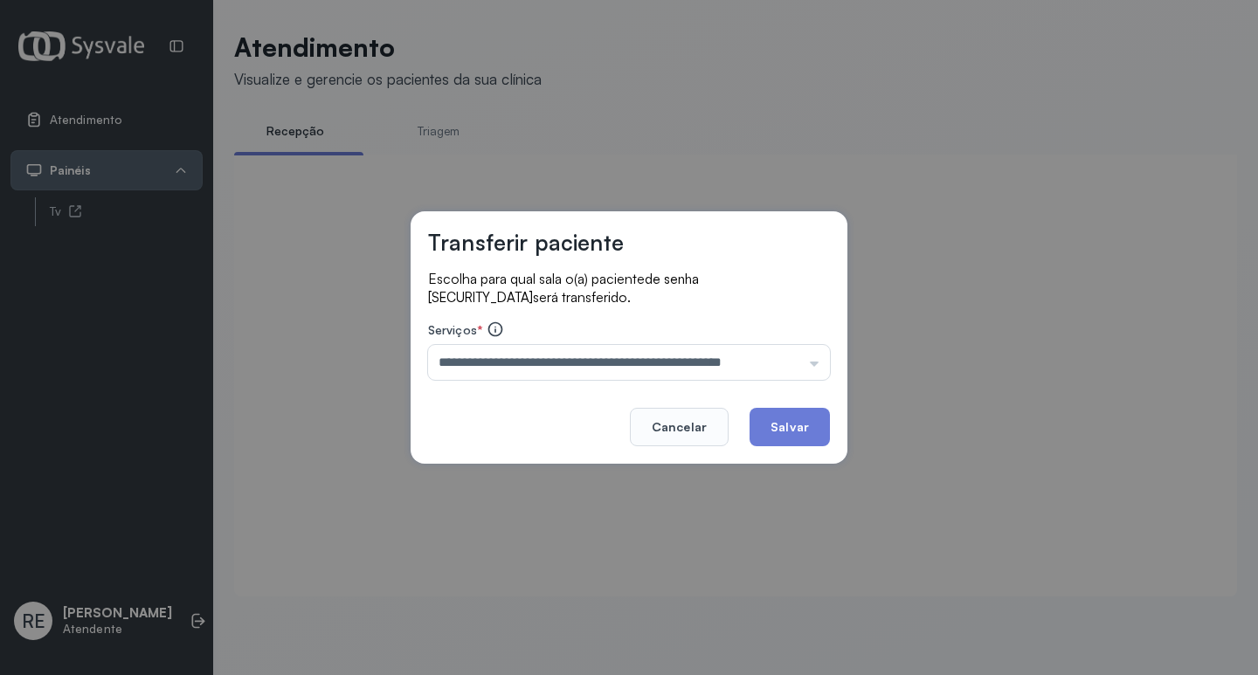
drag, startPoint x: 824, startPoint y: 434, endPoint x: 812, endPoint y: 429, distance: 13.3
click at [815, 431] on button "Salvar" at bounding box center [790, 427] width 80 height 38
click at [812, 429] on div at bounding box center [726, 354] width 949 height 364
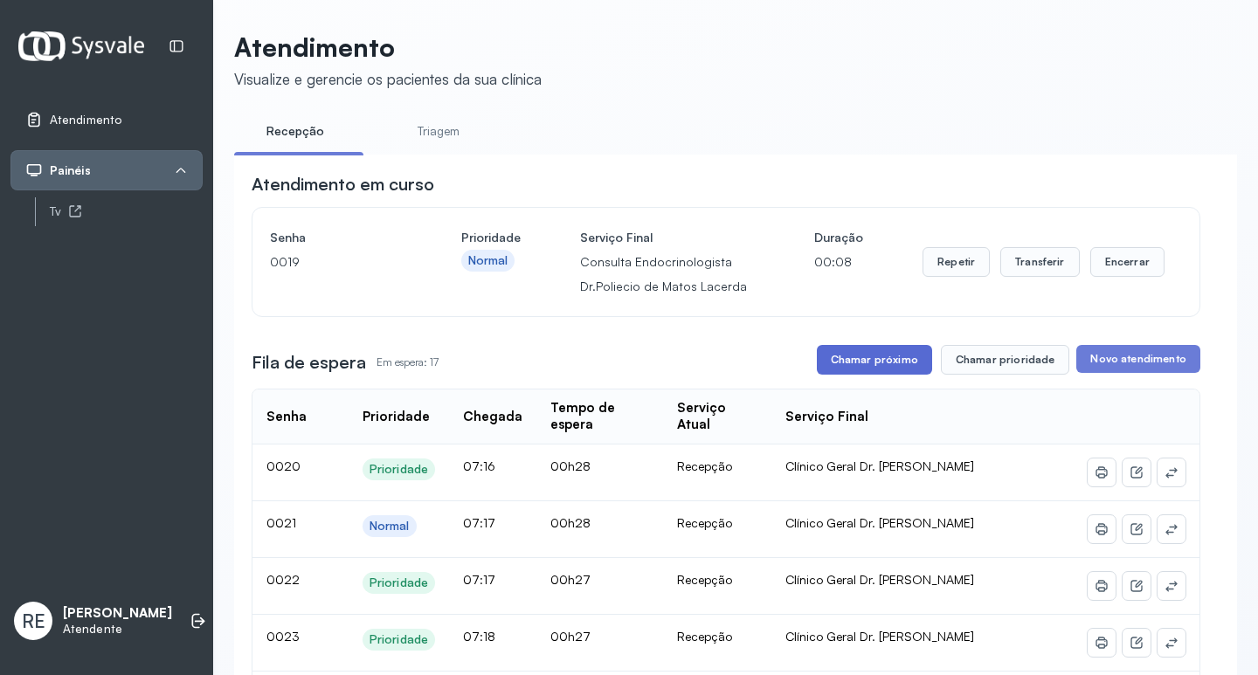
click at [871, 375] on button "Chamar próximo" at bounding box center [874, 360] width 115 height 30
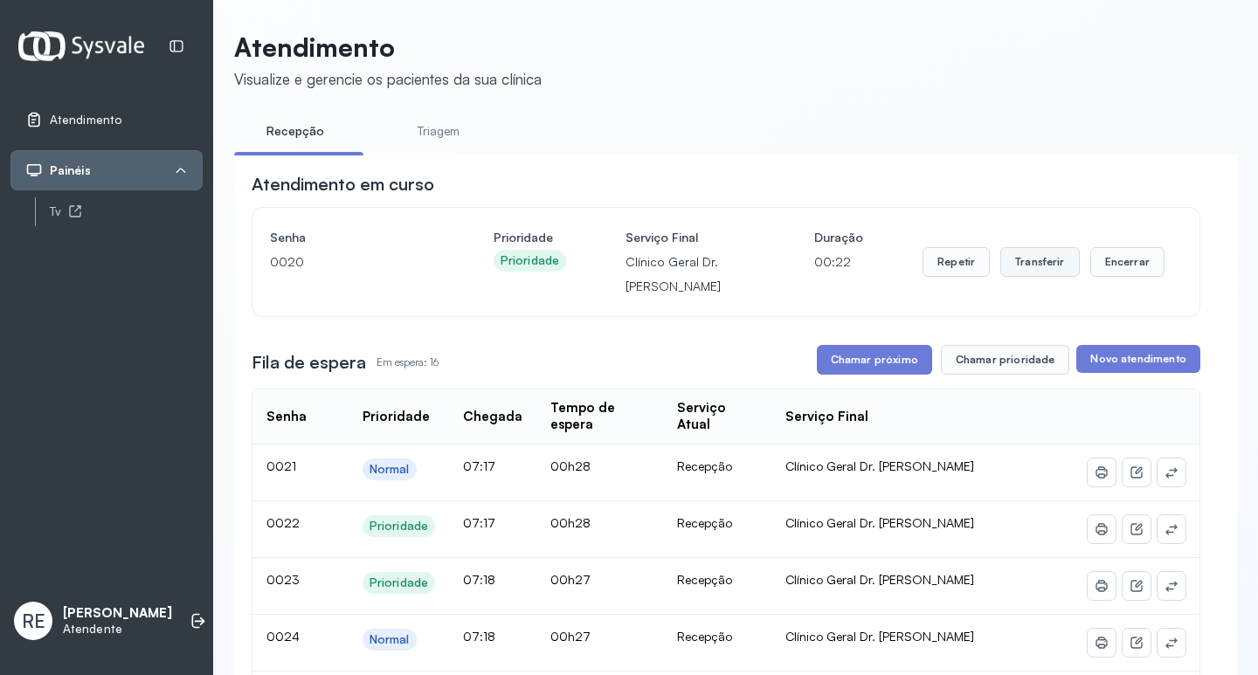
click at [1035, 263] on button "Transferir" at bounding box center [1040, 262] width 80 height 30
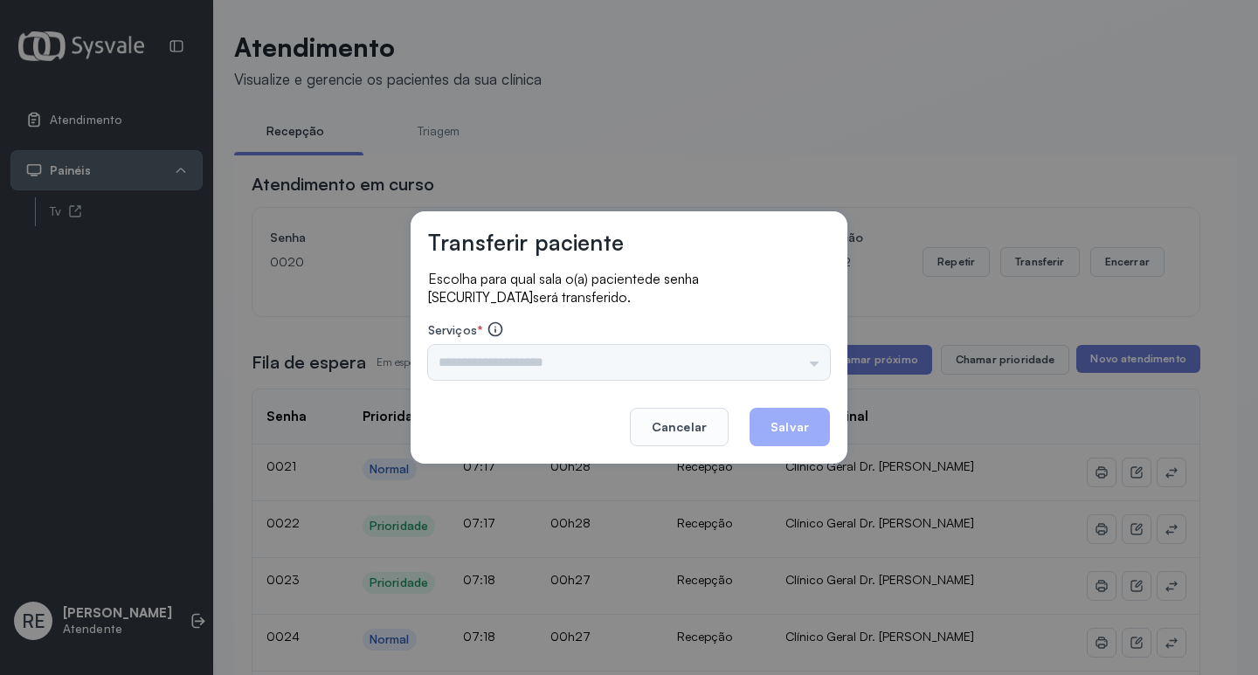
drag, startPoint x: 481, startPoint y: 377, endPoint x: 467, endPoint y: 373, distance: 14.4
click at [476, 377] on input "text" at bounding box center [629, 362] width 402 height 35
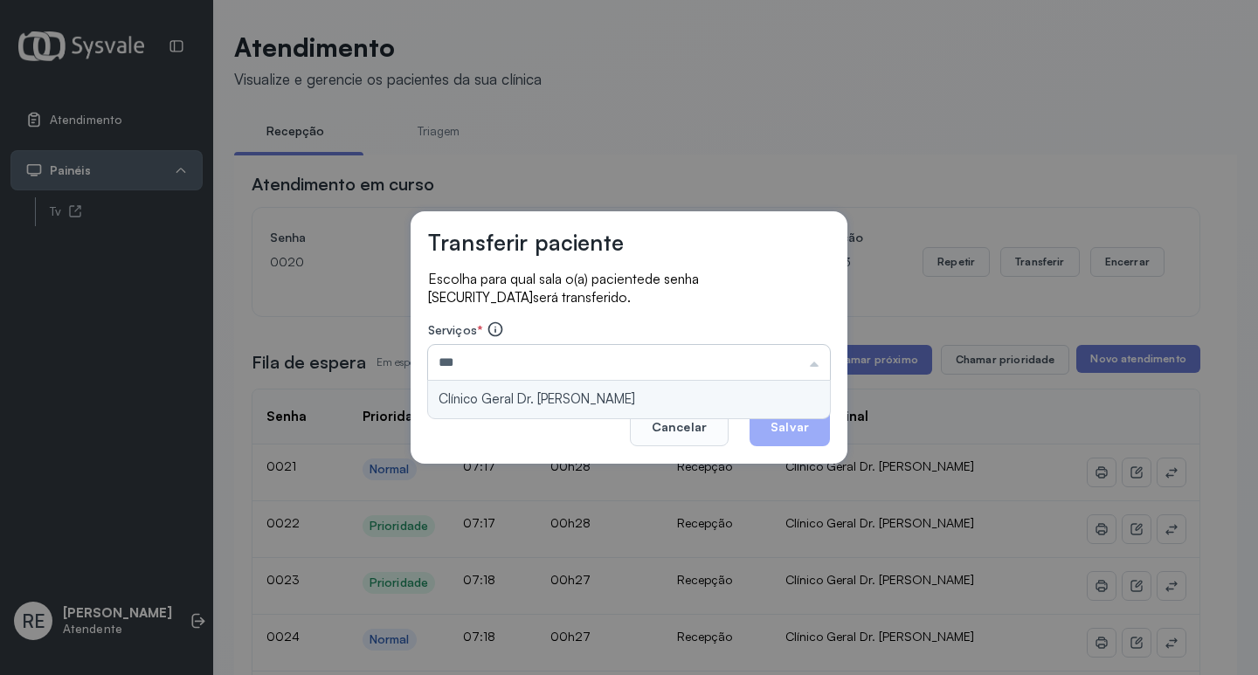
type input "**********"
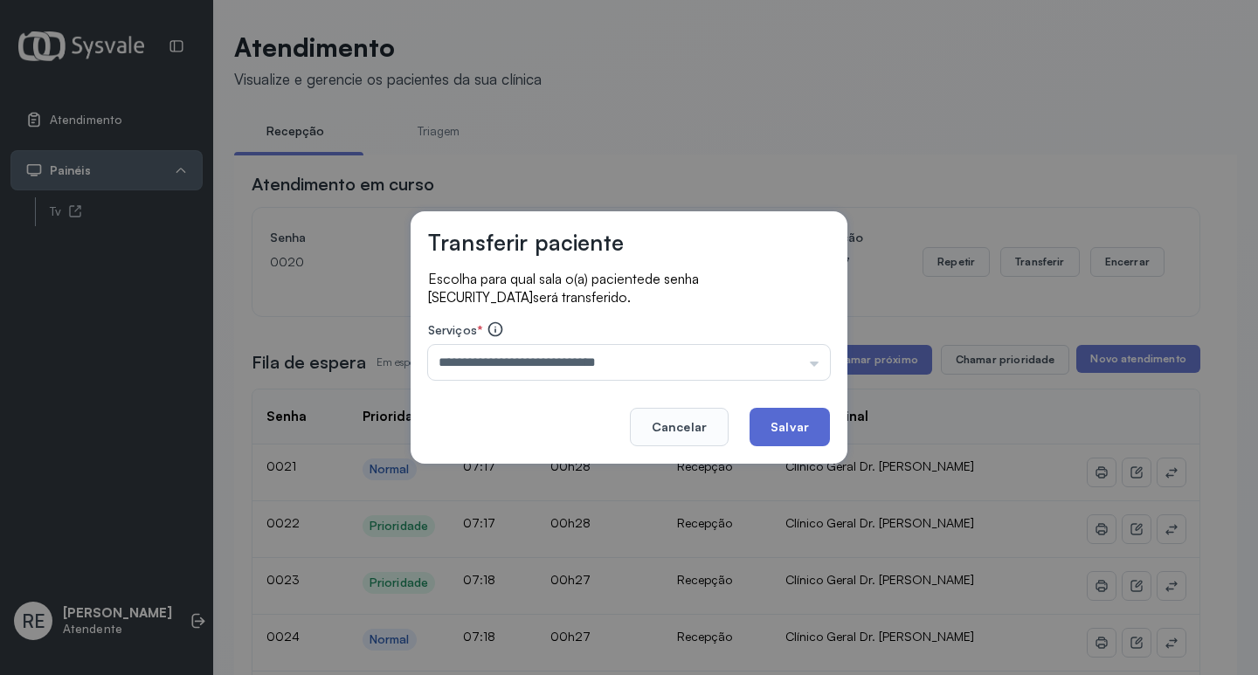
drag, startPoint x: 790, startPoint y: 424, endPoint x: 846, endPoint y: 387, distance: 66.9
click at [785, 423] on button "Salvar" at bounding box center [790, 427] width 80 height 38
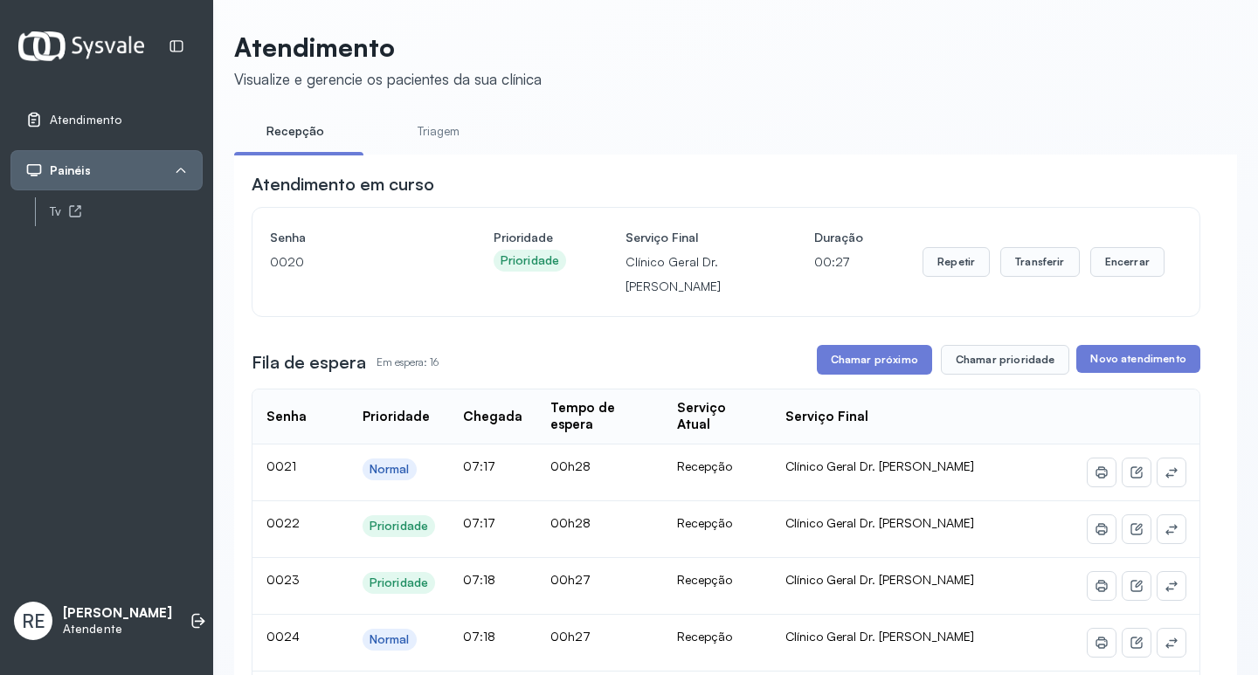
click at [852, 375] on button "Chamar próximo" at bounding box center [874, 360] width 115 height 30
click at [1016, 259] on button "Transferir" at bounding box center [1040, 262] width 80 height 30
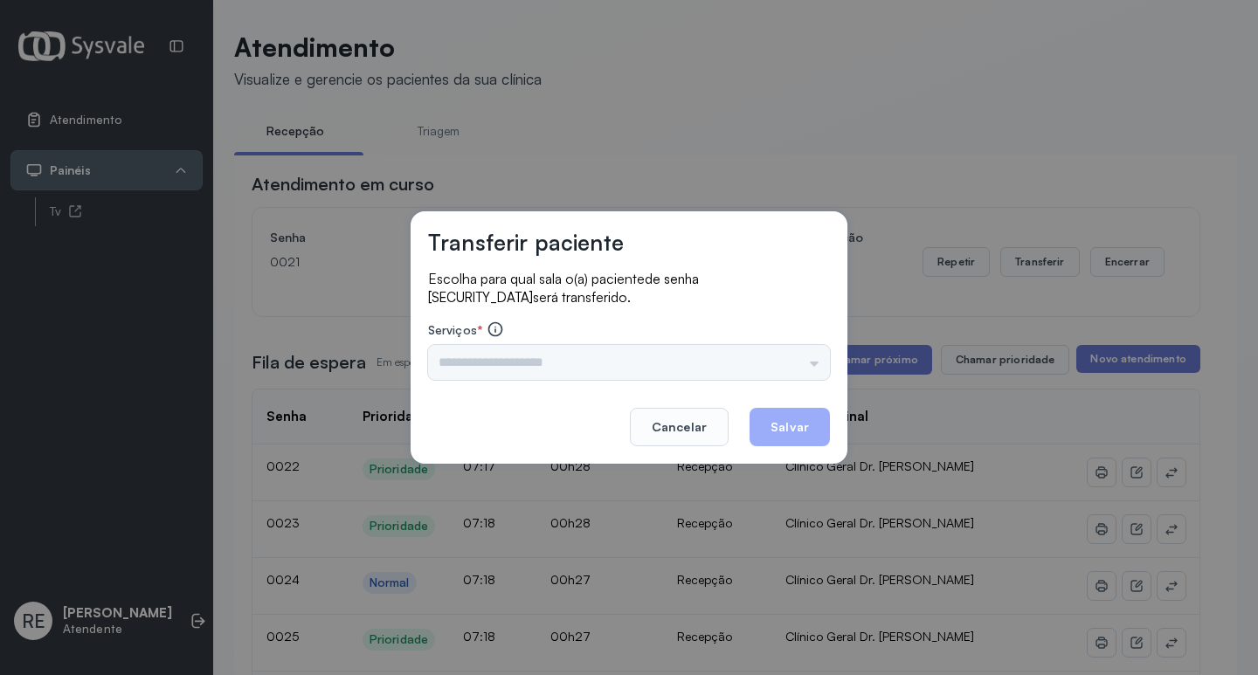
click at [557, 333] on label "Serviços *" at bounding box center [629, 331] width 402 height 21
click at [557, 349] on input "text" at bounding box center [629, 362] width 402 height 35
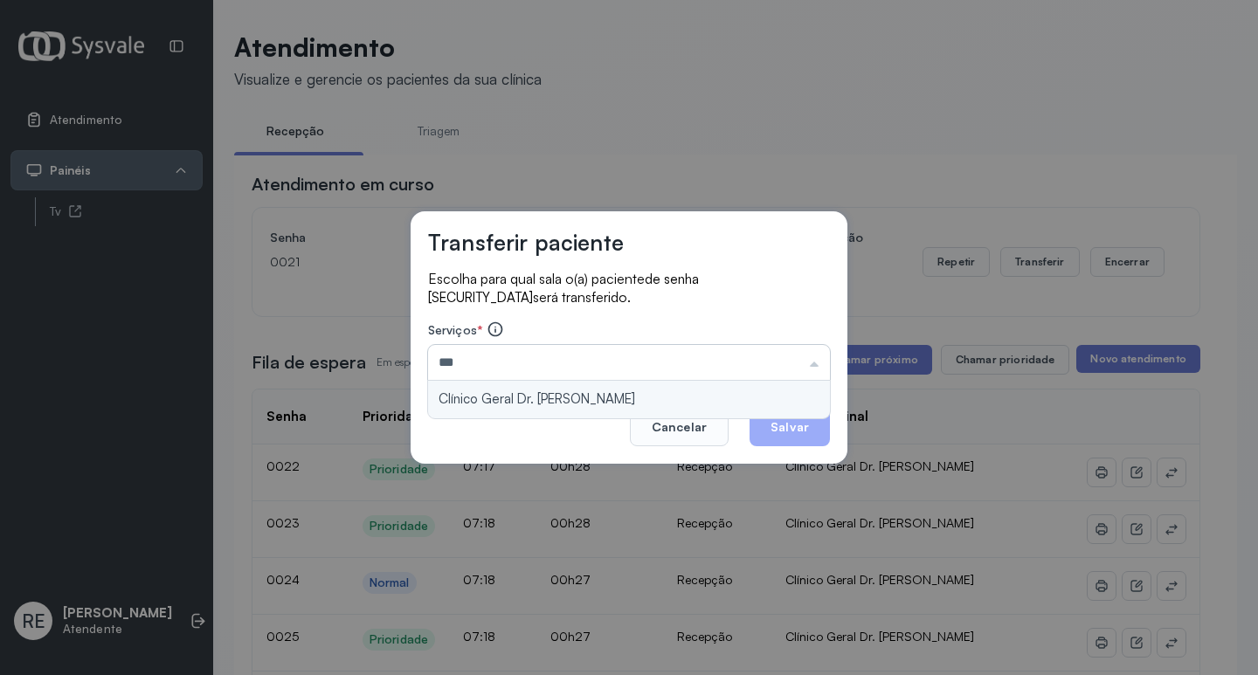
type input "**********"
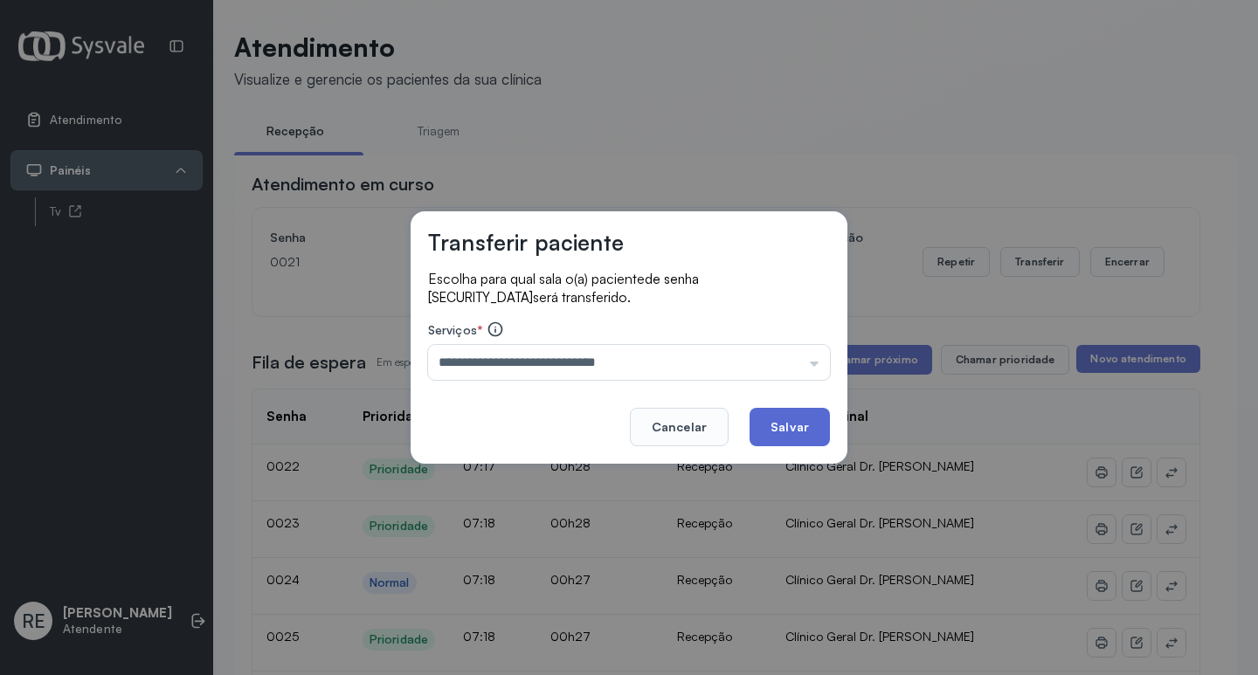
click at [810, 411] on button "Salvar" at bounding box center [790, 427] width 80 height 38
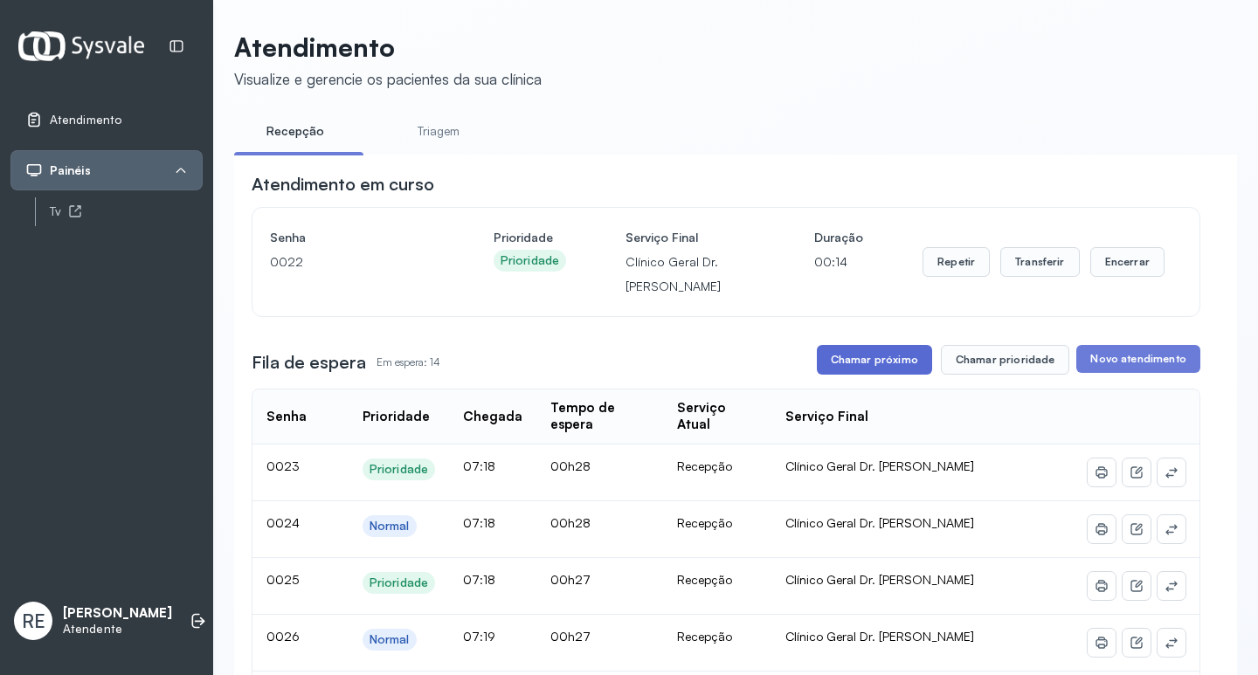
click at [885, 366] on button "Chamar próximo" at bounding box center [874, 360] width 115 height 30
click at [1013, 267] on button "Transferir" at bounding box center [1040, 262] width 80 height 30
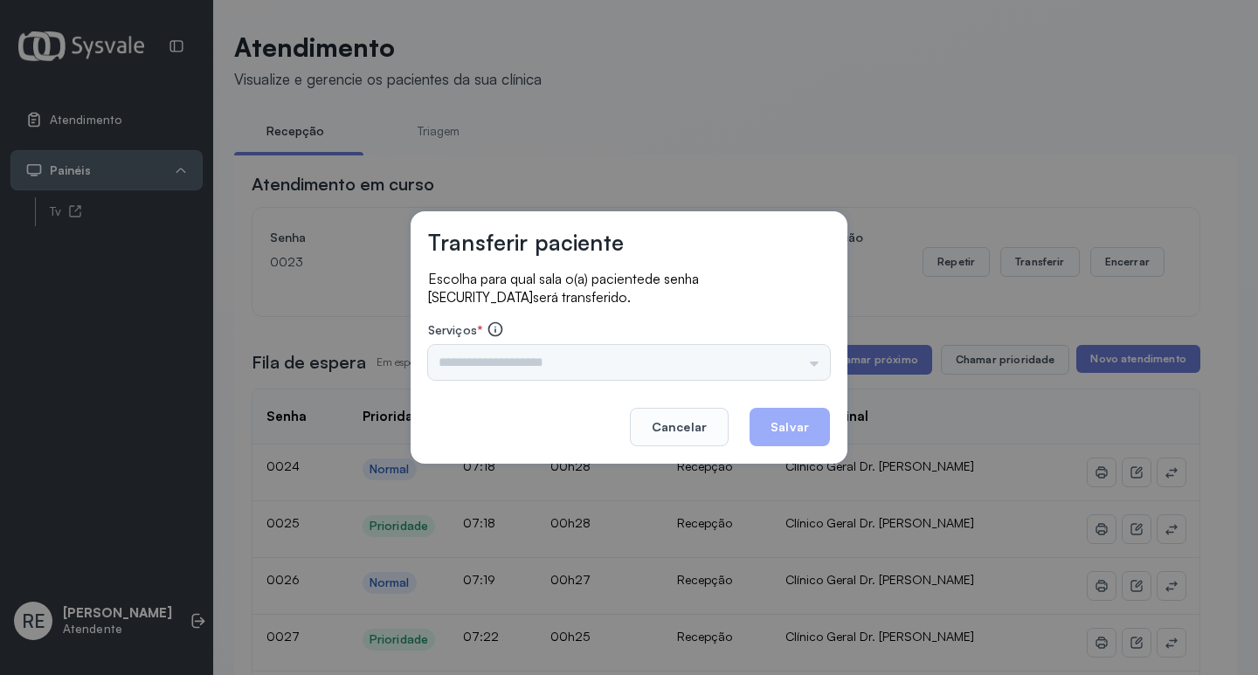
click at [506, 380] on div "Escolha para qual sala o(a) paciente de senha 0023 será transferido. Serviços *…" at bounding box center [629, 326] width 402 height 113
click at [498, 373] on input "text" at bounding box center [629, 362] width 402 height 35
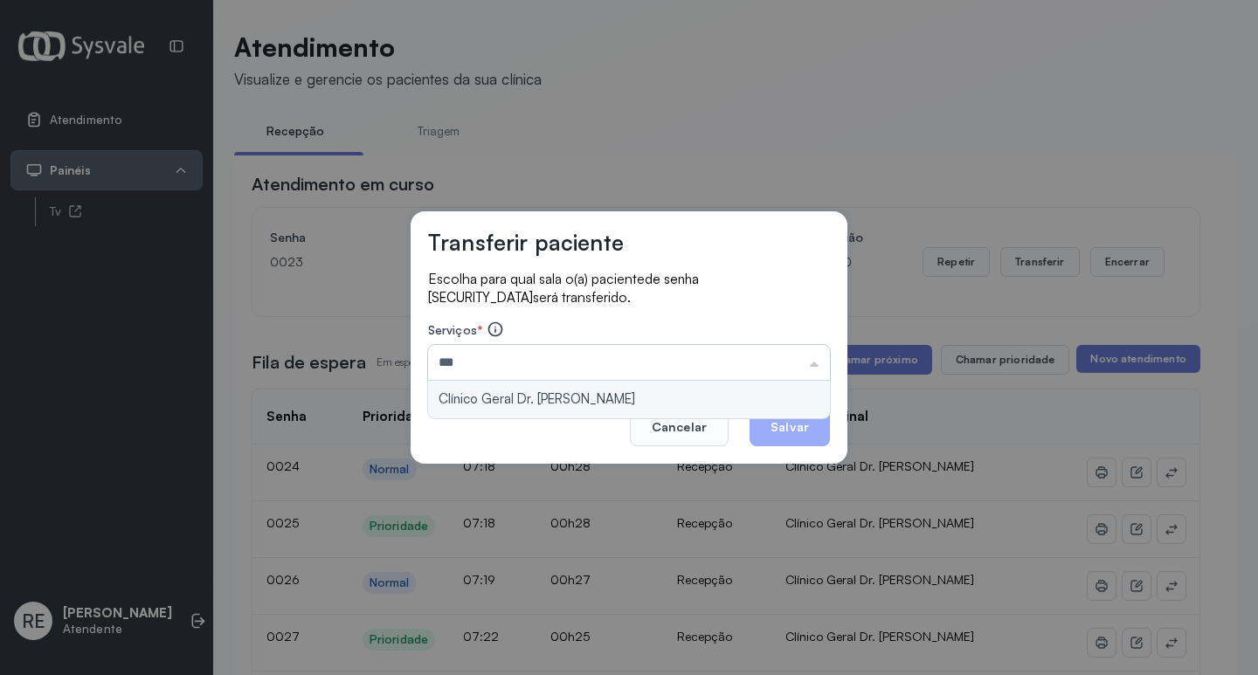
type input "**********"
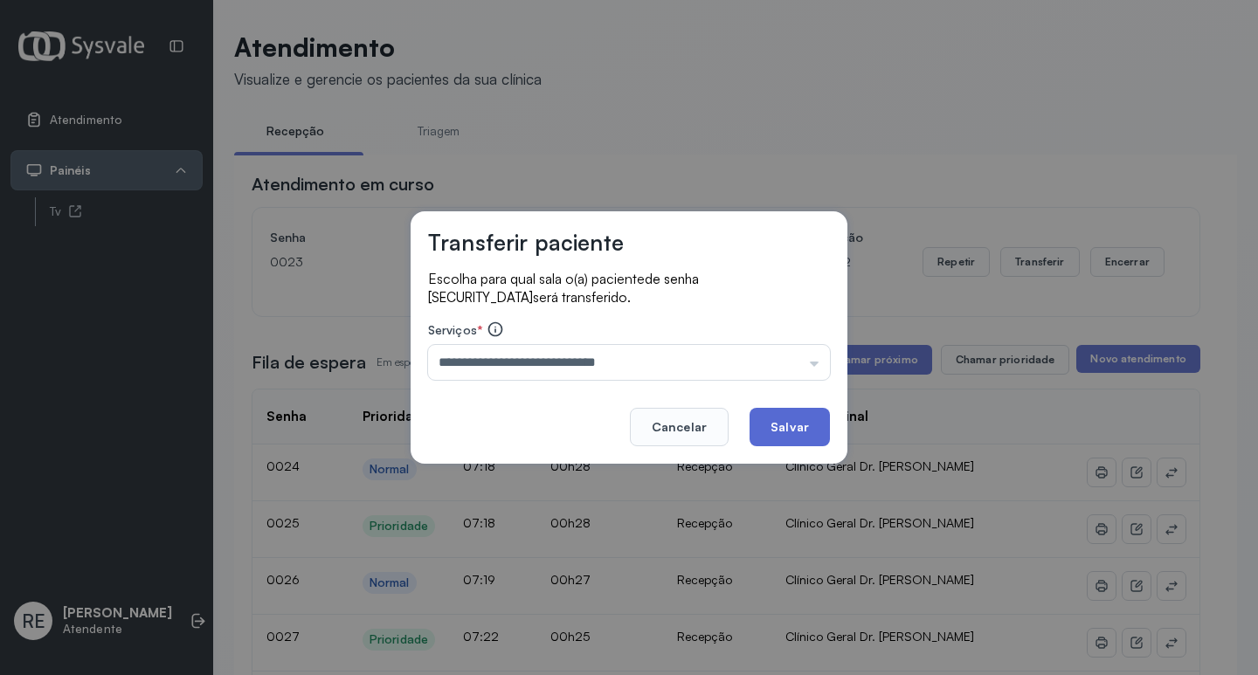
click at [784, 417] on button "Salvar" at bounding box center [790, 427] width 80 height 38
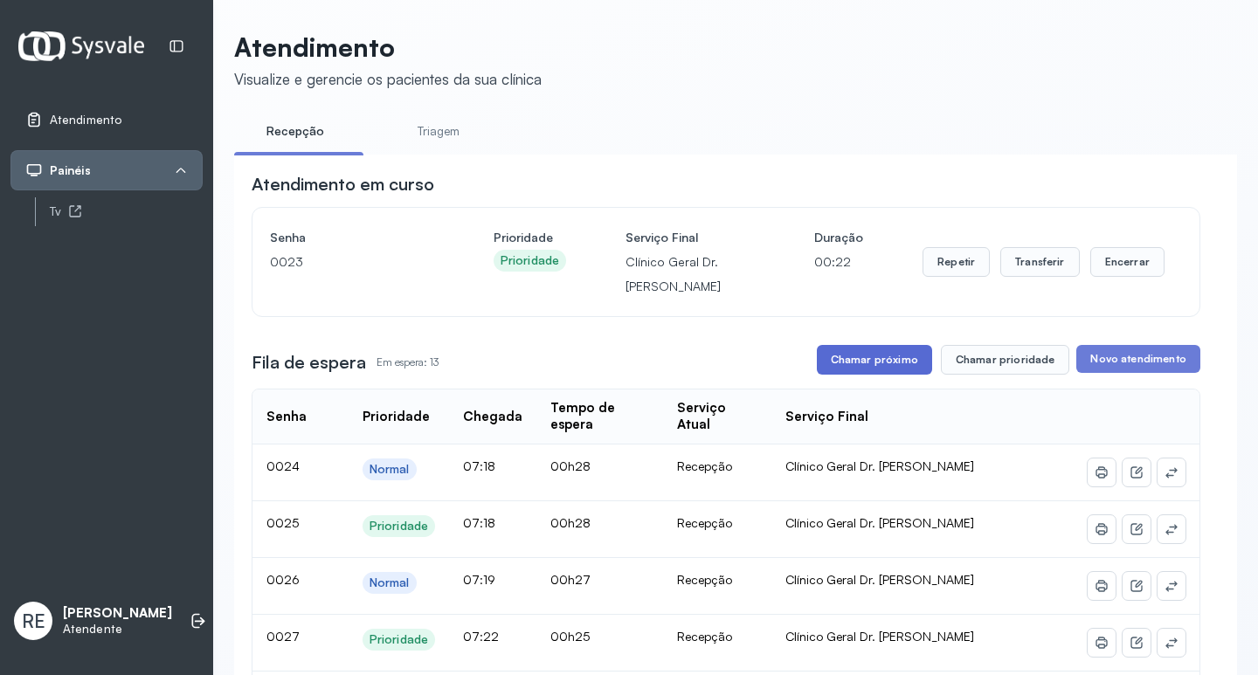
click at [852, 366] on button "Chamar próximo" at bounding box center [874, 360] width 115 height 30
click at [1011, 264] on button "Transferir" at bounding box center [1040, 262] width 80 height 30
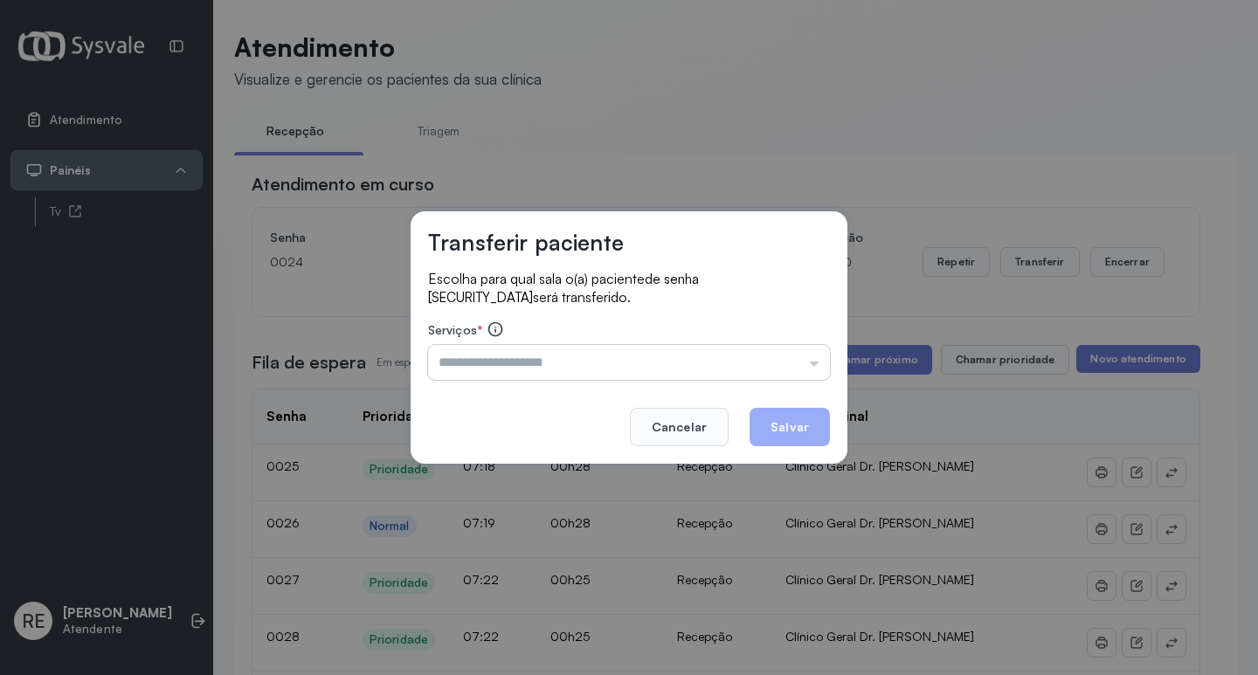
click at [554, 357] on input "text" at bounding box center [629, 362] width 402 height 35
type input "**********"
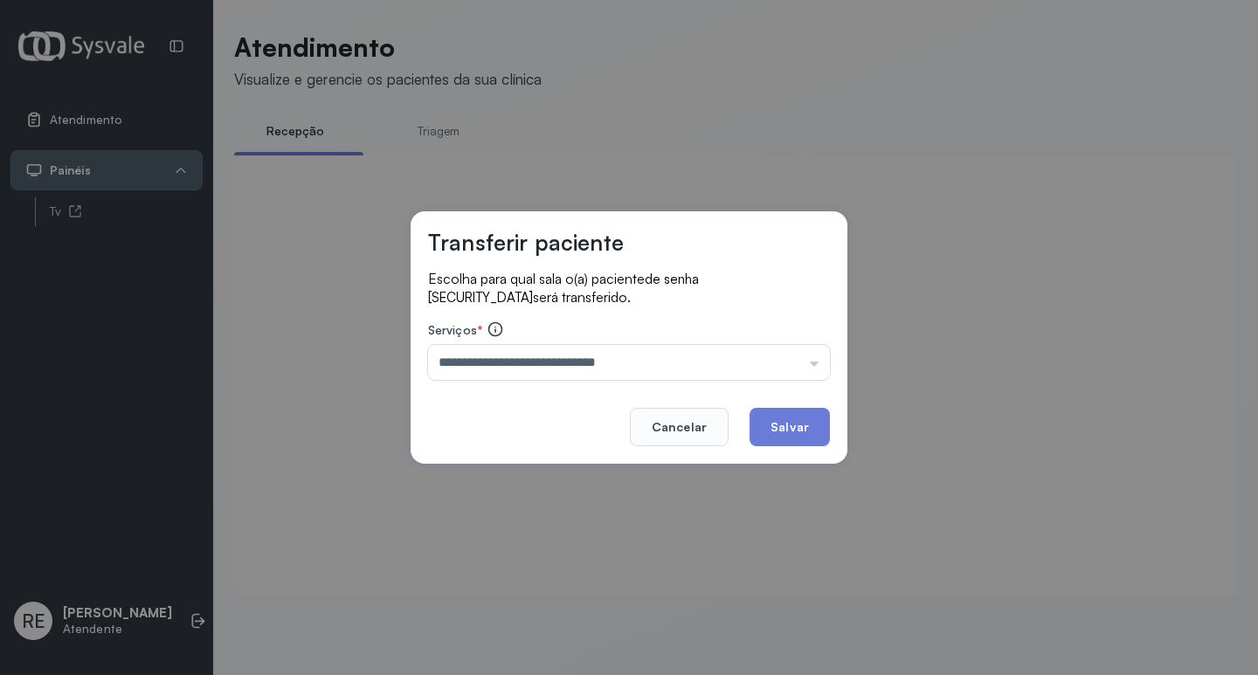
drag, startPoint x: 812, startPoint y: 424, endPoint x: 803, endPoint y: 426, distance: 9.1
click at [806, 425] on button "Salvar" at bounding box center [790, 427] width 80 height 38
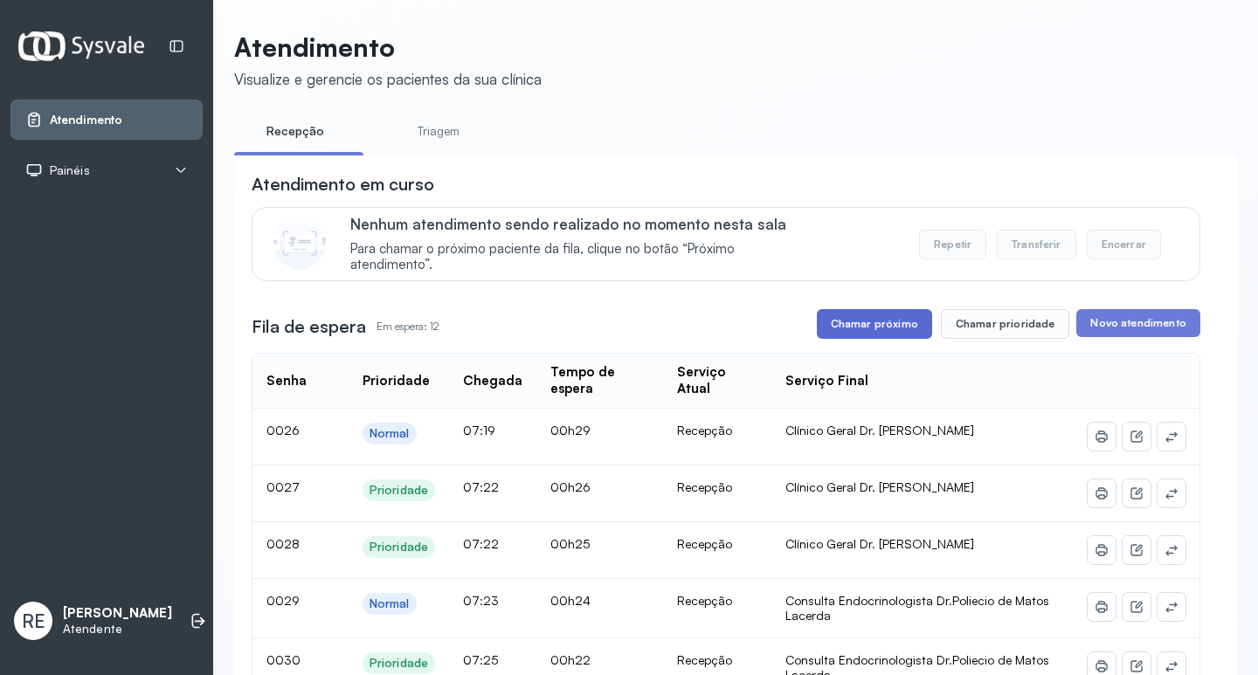
click at [870, 329] on button "Chamar próximo" at bounding box center [874, 324] width 115 height 30
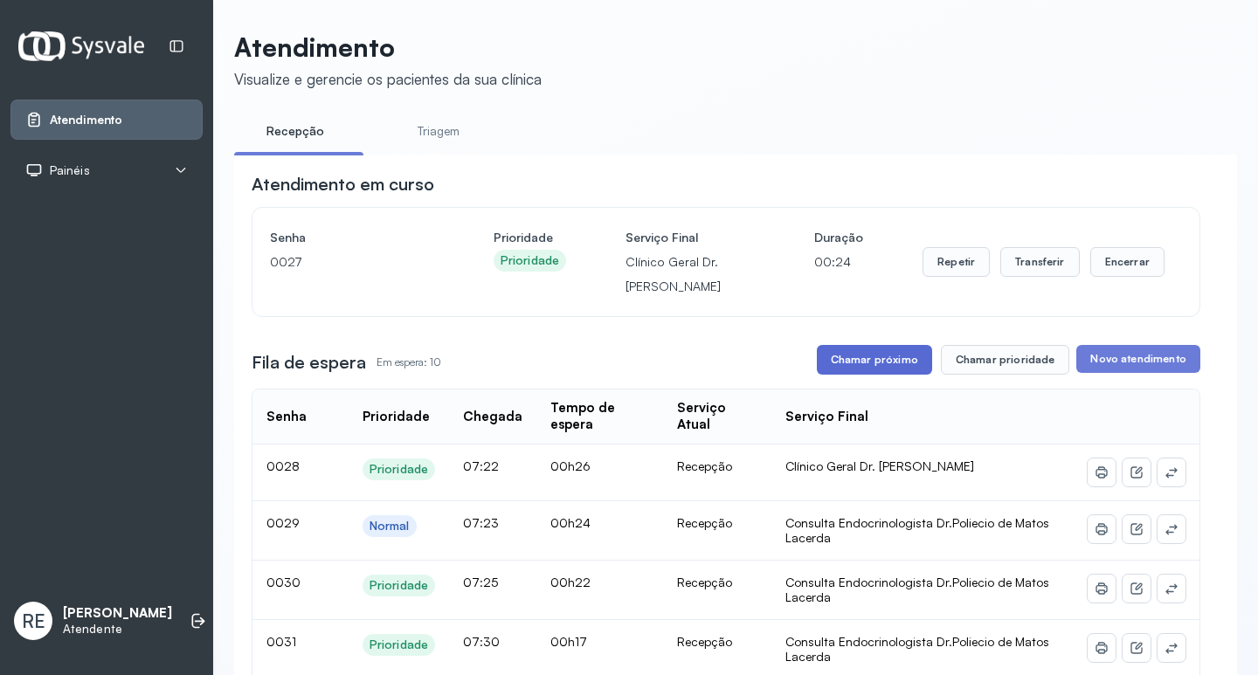
click at [891, 364] on button "Chamar próximo" at bounding box center [874, 360] width 115 height 30
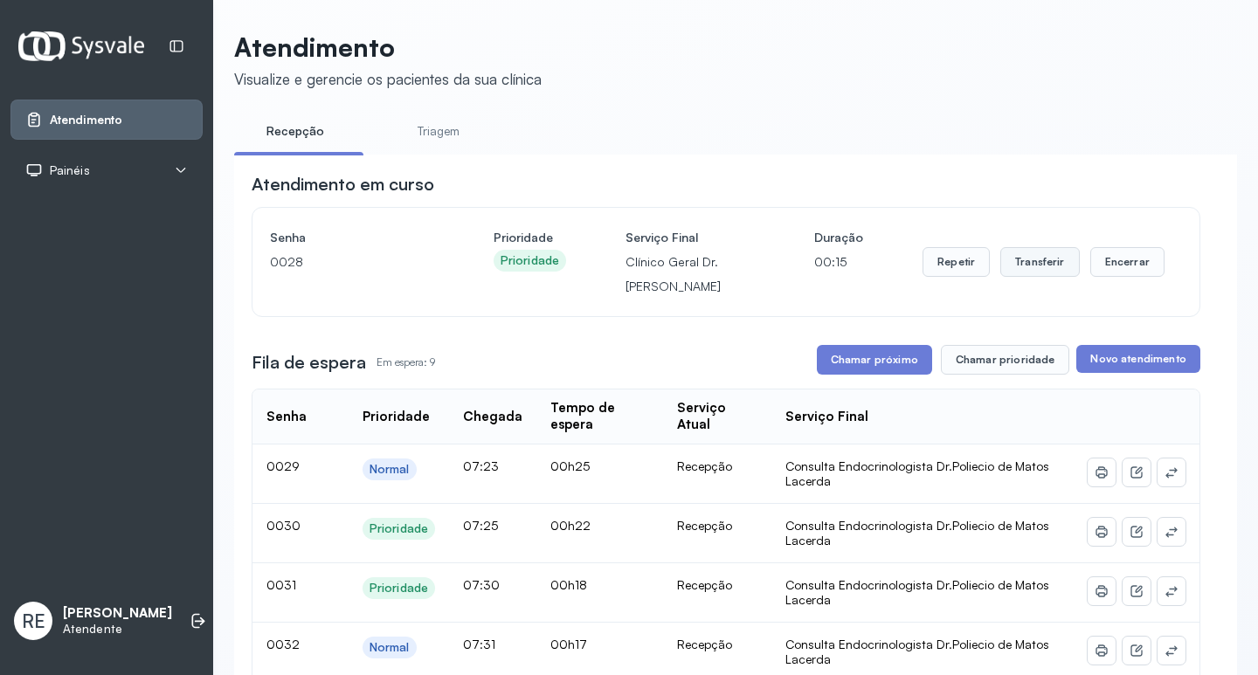
click at [1030, 259] on button "Transferir" at bounding box center [1040, 262] width 80 height 30
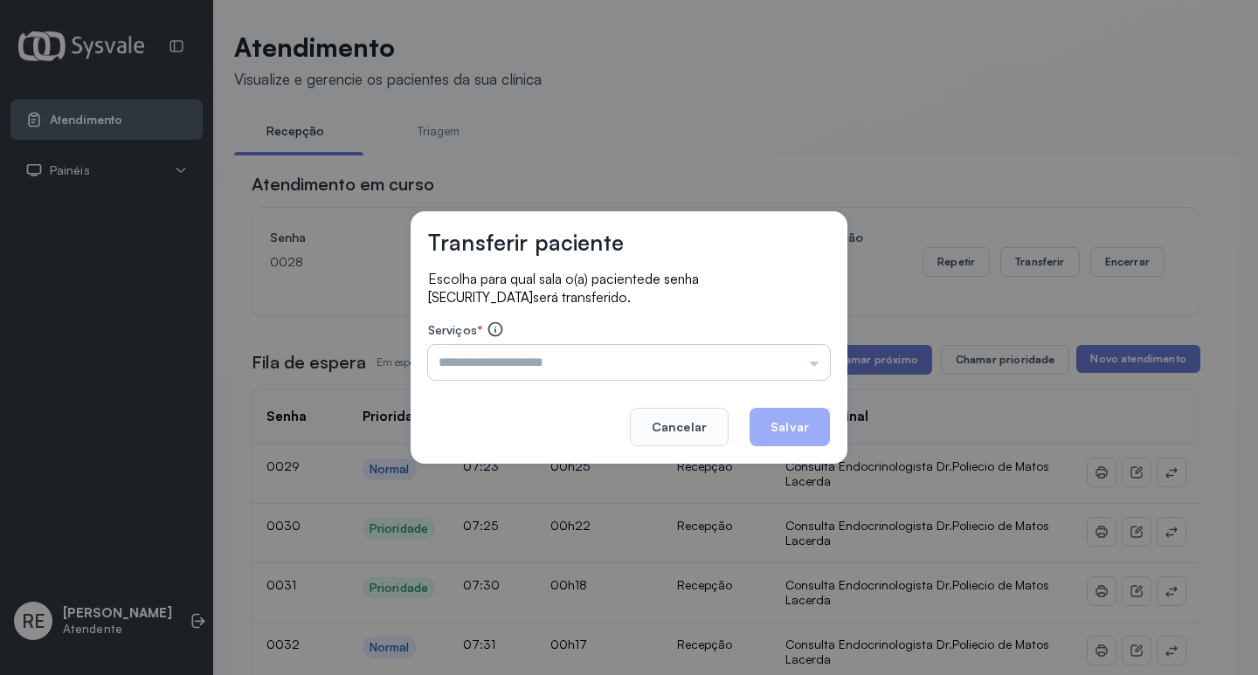
click at [558, 369] on input "text" at bounding box center [629, 362] width 402 height 35
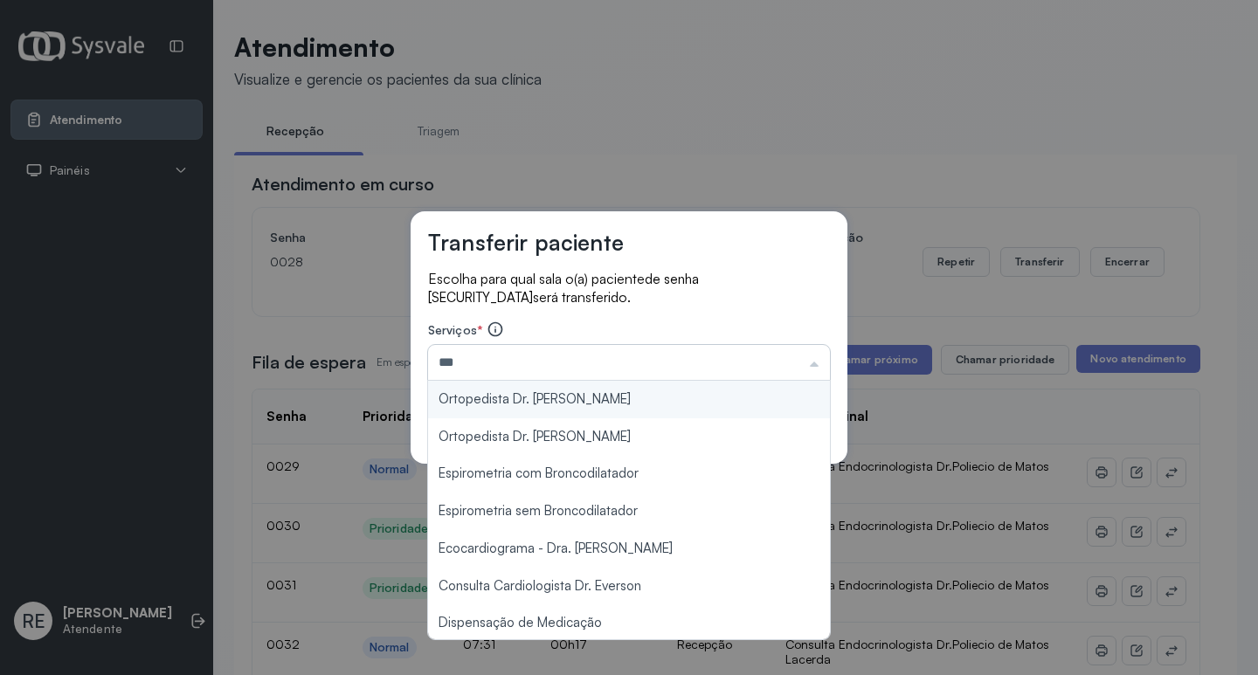
type input "**********"
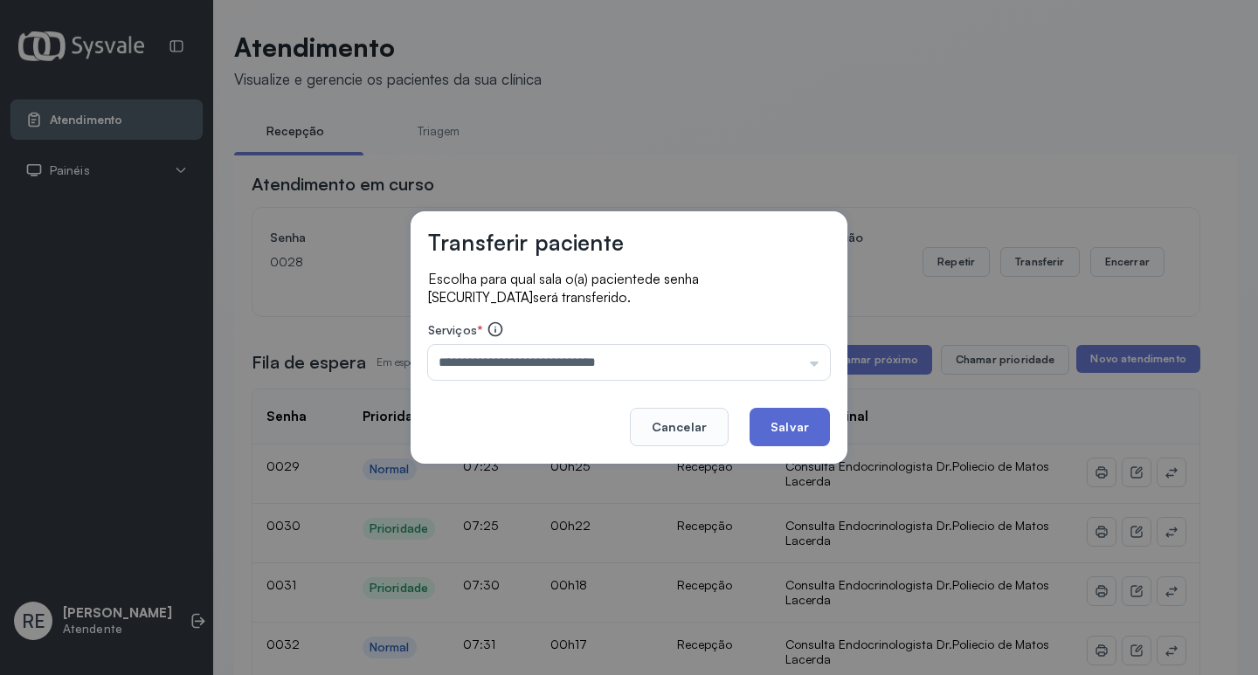
click at [782, 416] on button "Salvar" at bounding box center [790, 427] width 80 height 38
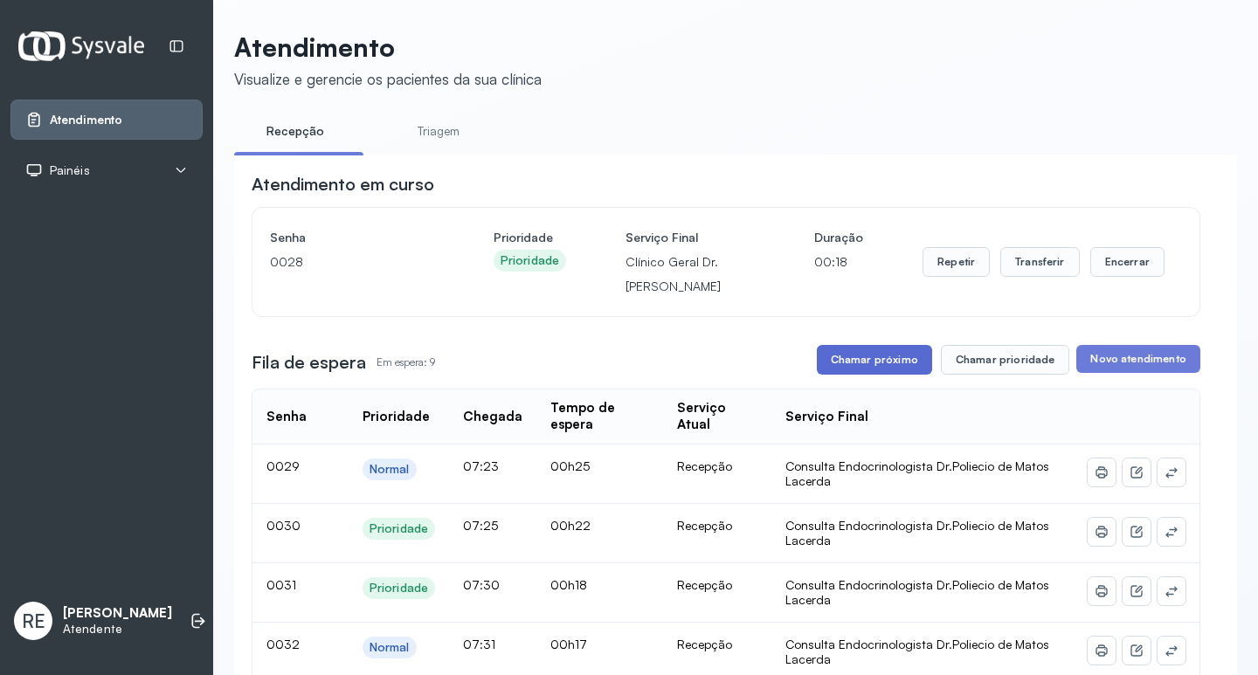
click at [847, 361] on button "Chamar próximo" at bounding box center [874, 360] width 115 height 30
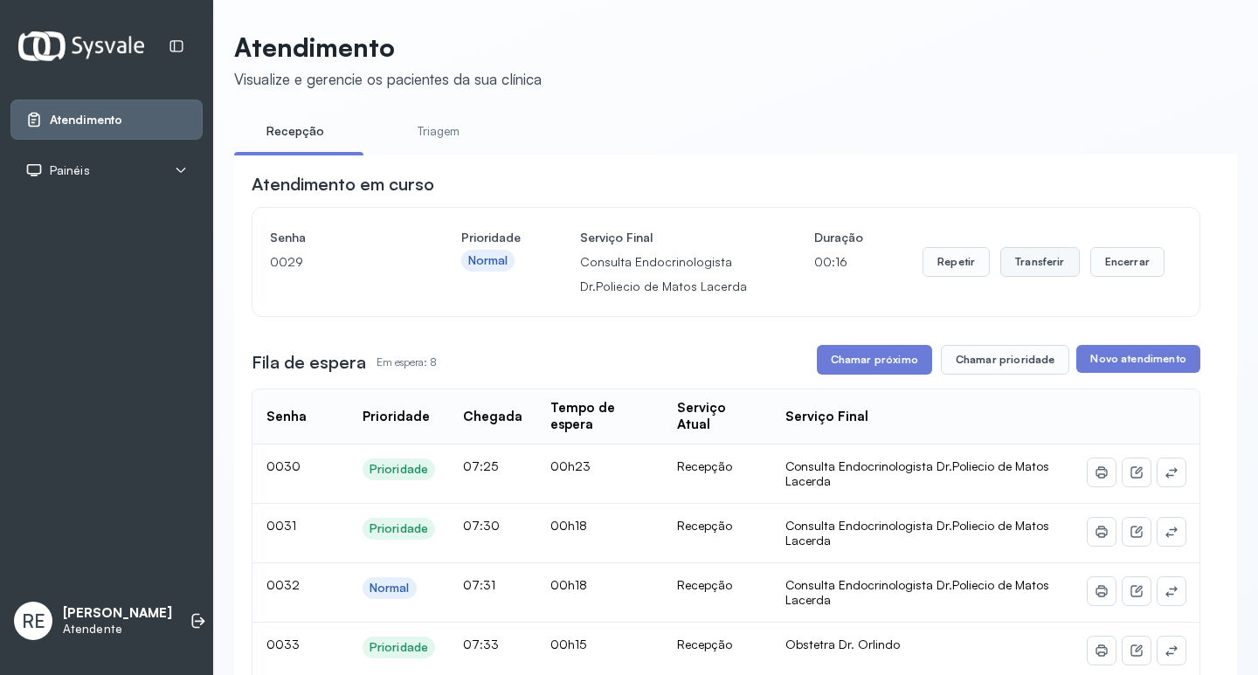
click at [1048, 266] on button "Transferir" at bounding box center [1040, 262] width 80 height 30
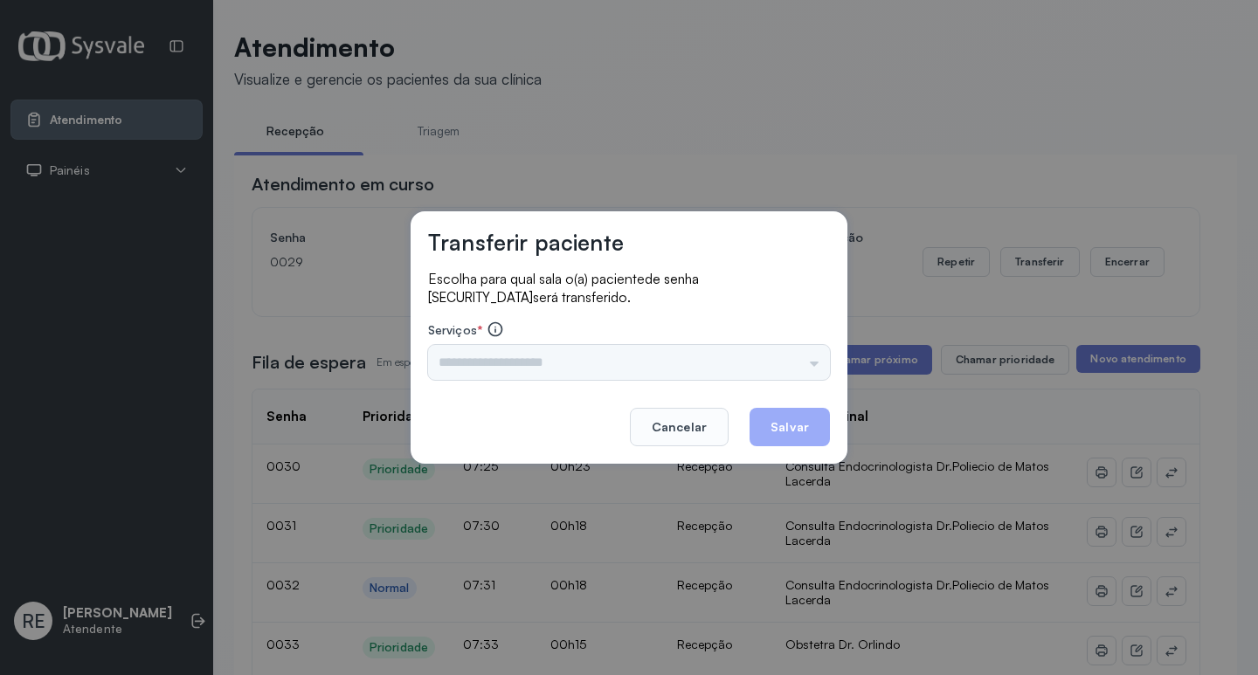
click at [542, 364] on input "text" at bounding box center [629, 362] width 402 height 35
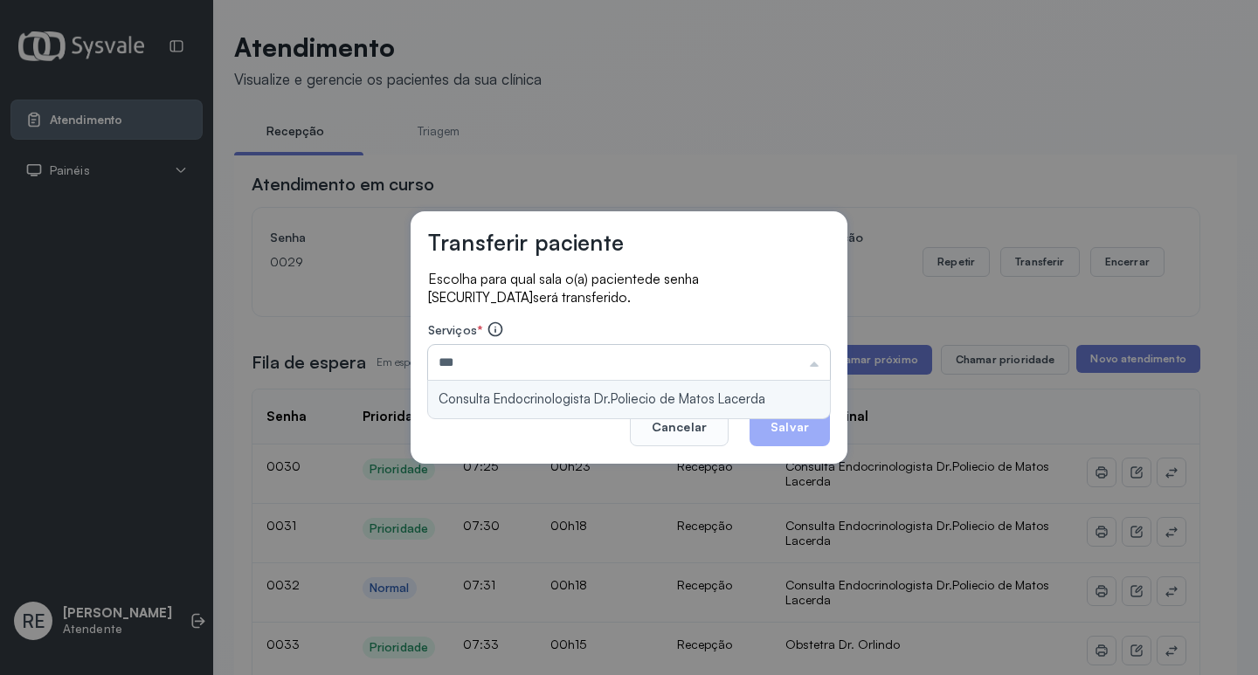
type input "**********"
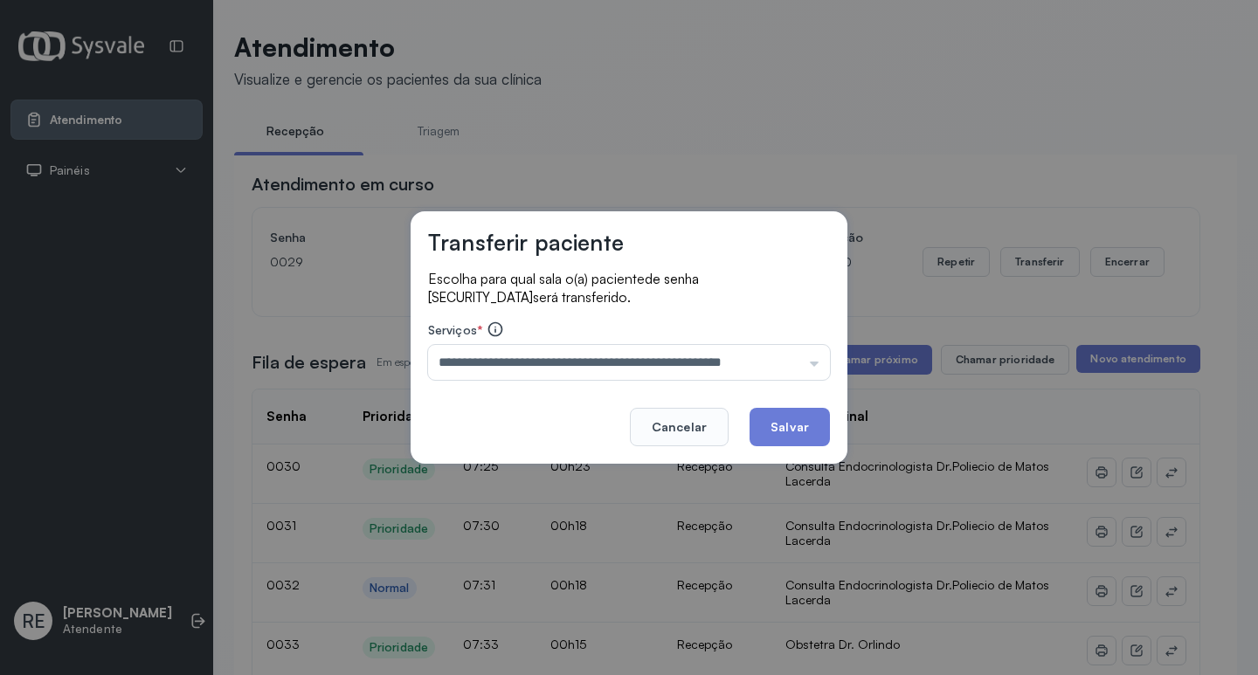
click at [778, 431] on button "Salvar" at bounding box center [790, 427] width 80 height 38
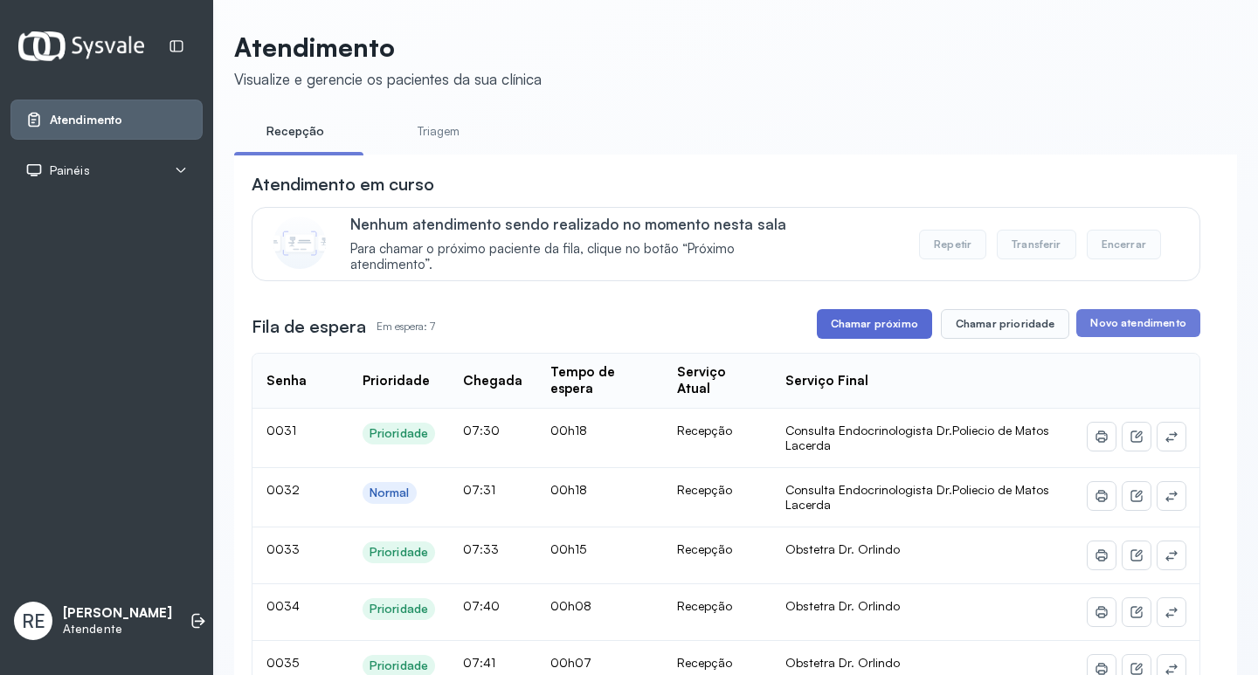
click at [863, 326] on button "Chamar próximo" at bounding box center [874, 324] width 115 height 30
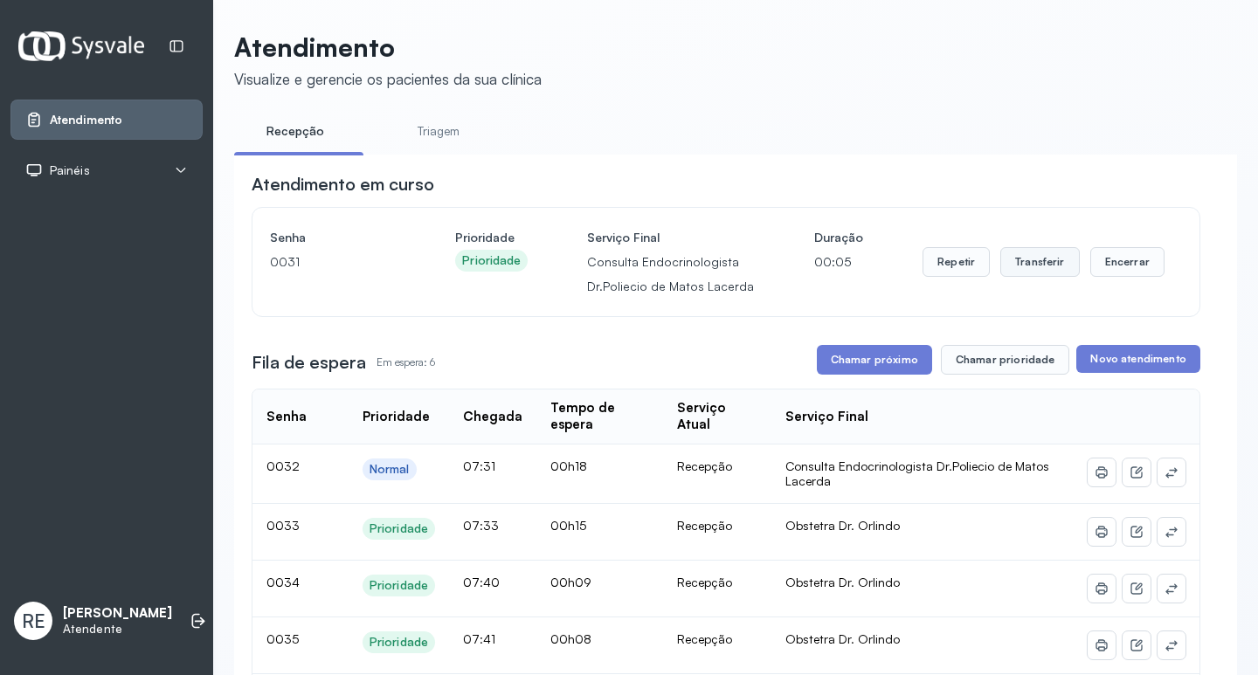
click at [1037, 264] on button "Transferir" at bounding box center [1040, 262] width 80 height 30
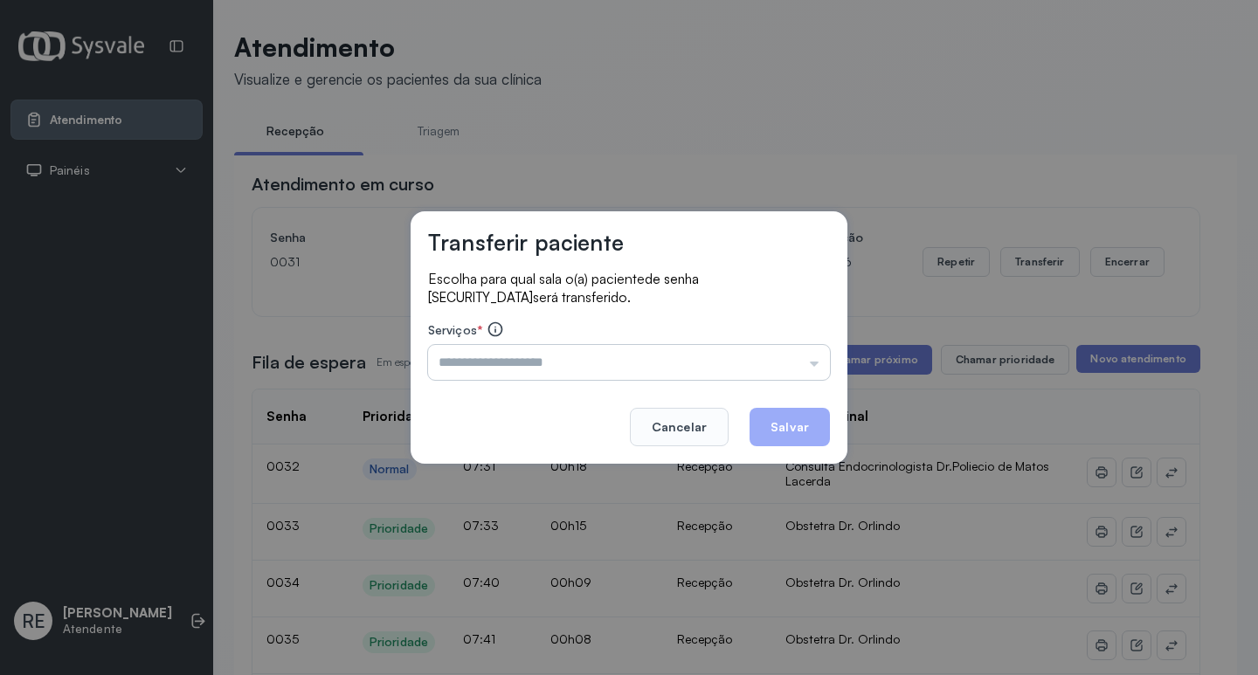
click at [541, 356] on input "text" at bounding box center [629, 362] width 402 height 35
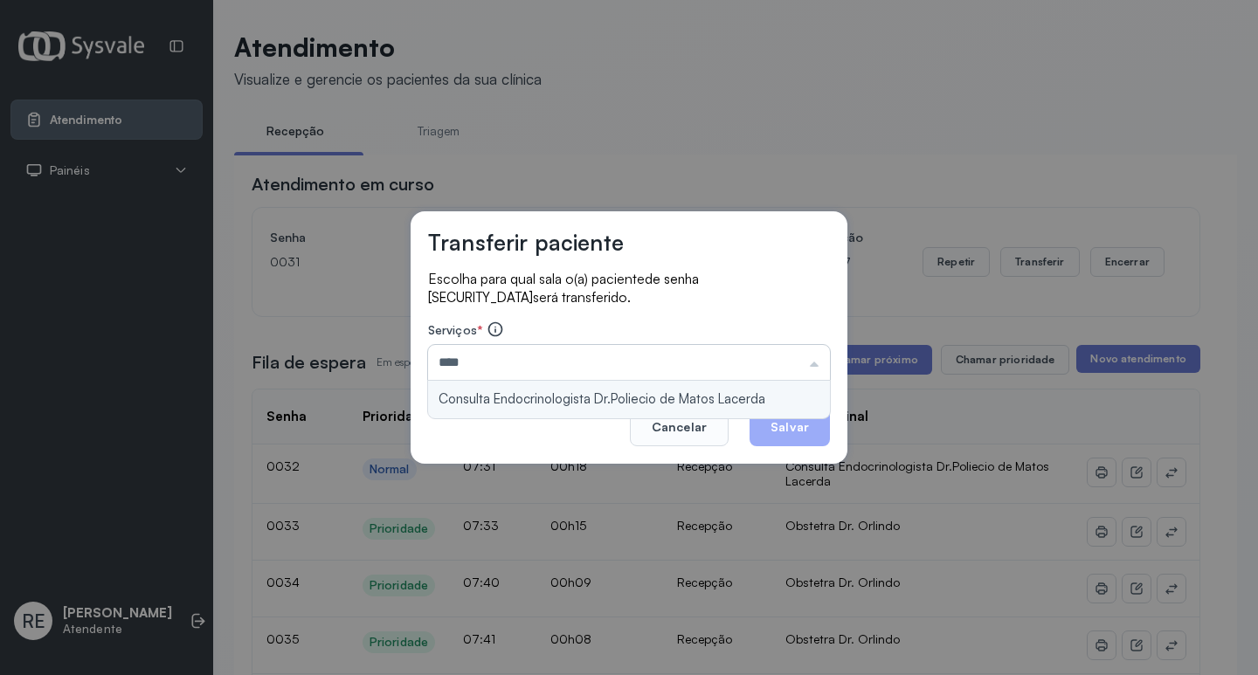
type input "**********"
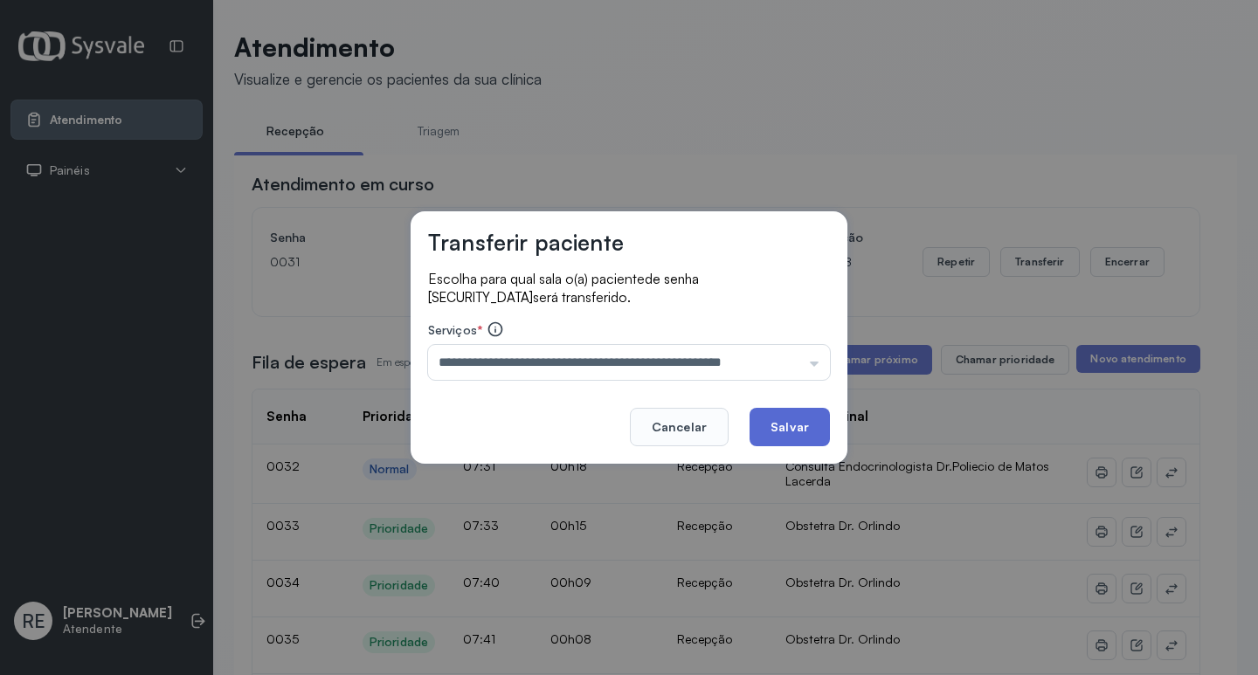
click at [778, 419] on button "Salvar" at bounding box center [790, 427] width 80 height 38
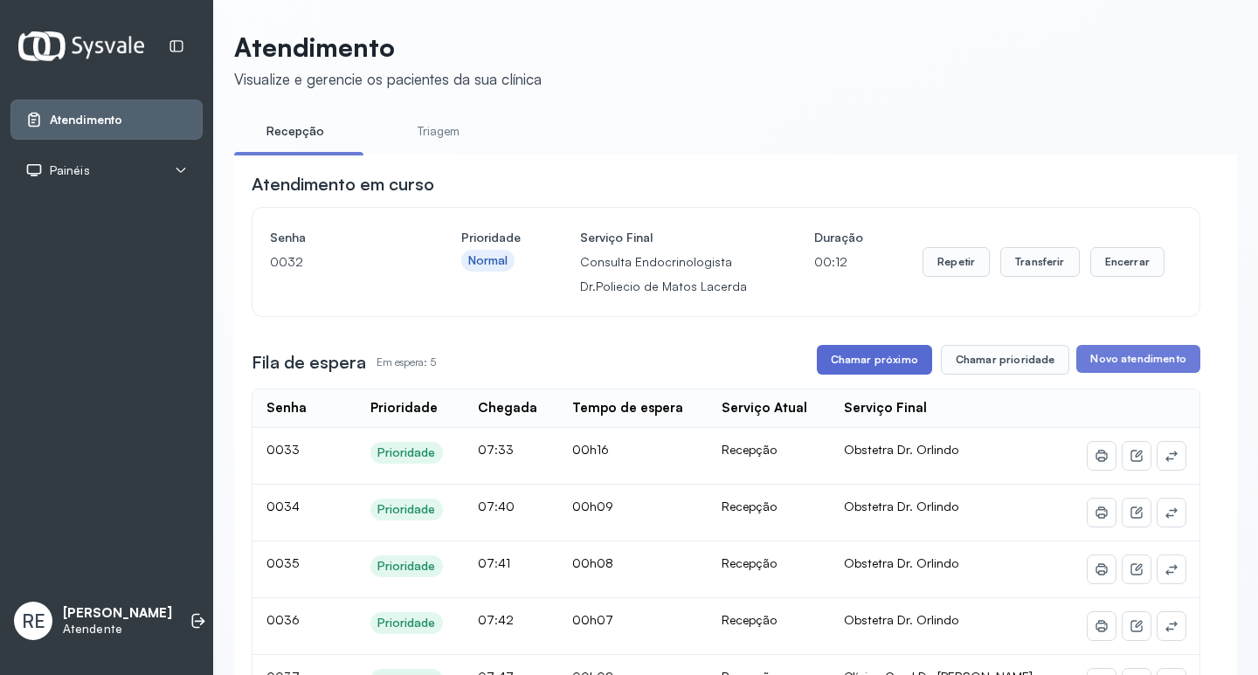
click at [841, 375] on button "Chamar próximo" at bounding box center [874, 360] width 115 height 30
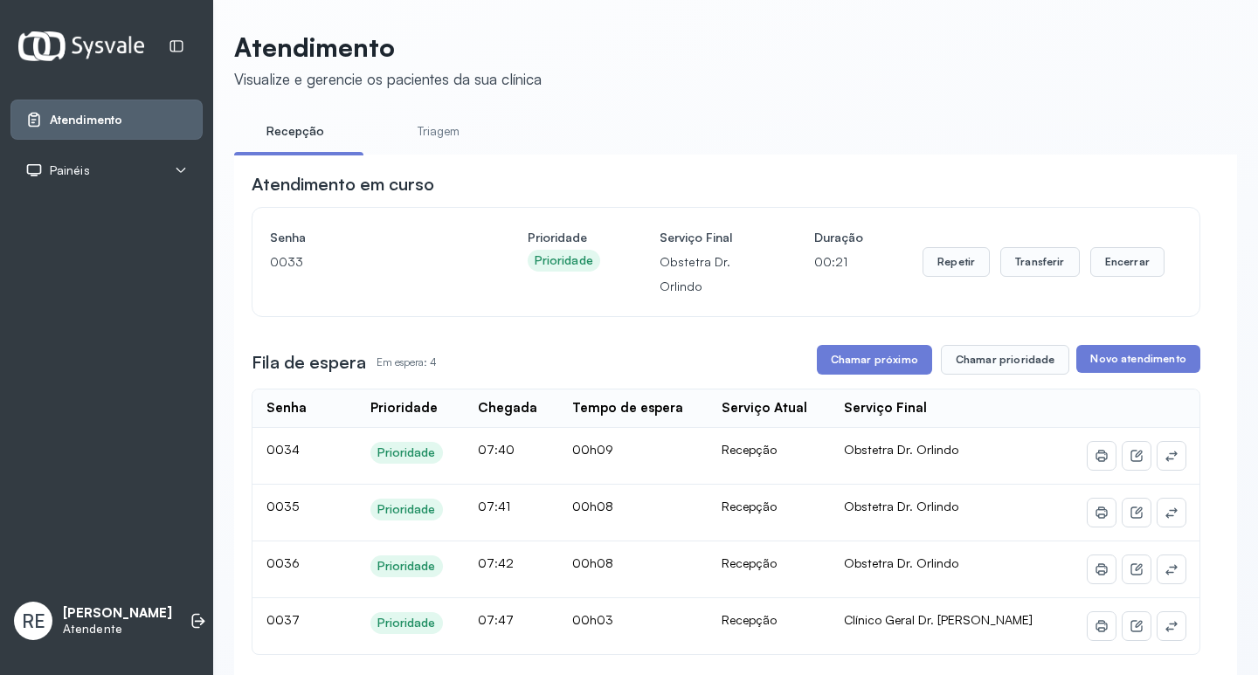
drag, startPoint x: 755, startPoint y: 63, endPoint x: 769, endPoint y: 73, distance: 17.5
click at [755, 63] on header "Atendimento Visualize e gerencie os pacientes da sua clínica" at bounding box center [735, 60] width 1003 height 58
click at [1033, 252] on div "Repetir Transferir Encerrar" at bounding box center [1044, 261] width 242 height 73
click at [1033, 259] on button "Transferir" at bounding box center [1040, 262] width 80 height 30
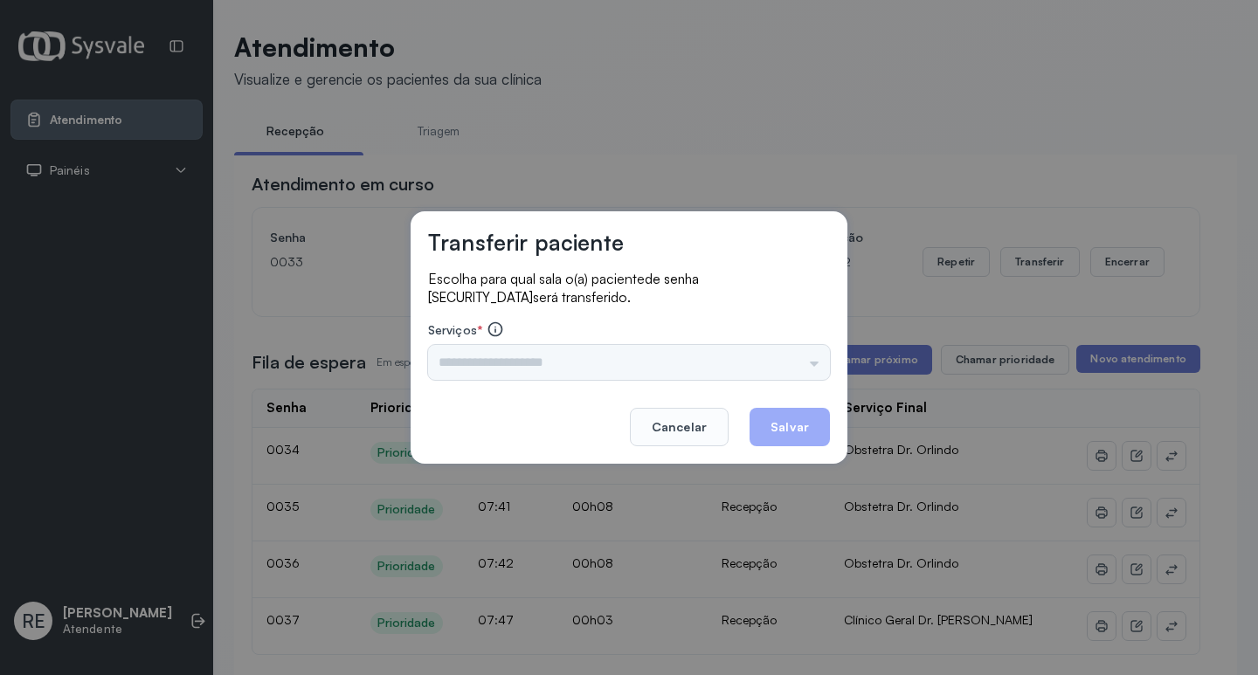
click at [537, 332] on label "Serviços *" at bounding box center [629, 331] width 402 height 21
click at [508, 381] on div "Escolha para qual sala o(a) paciente de senha 0033 será transferido. Serviços *…" at bounding box center [629, 326] width 402 height 113
click at [527, 356] on input "text" at bounding box center [629, 362] width 402 height 35
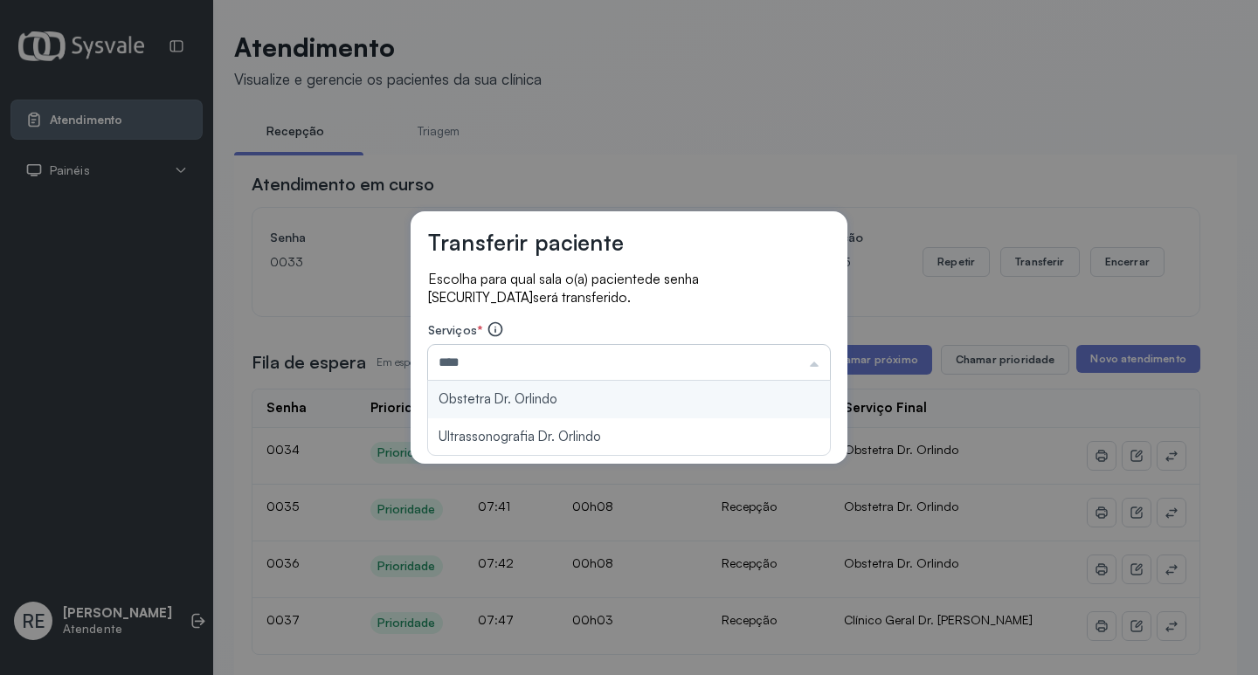
type input "**********"
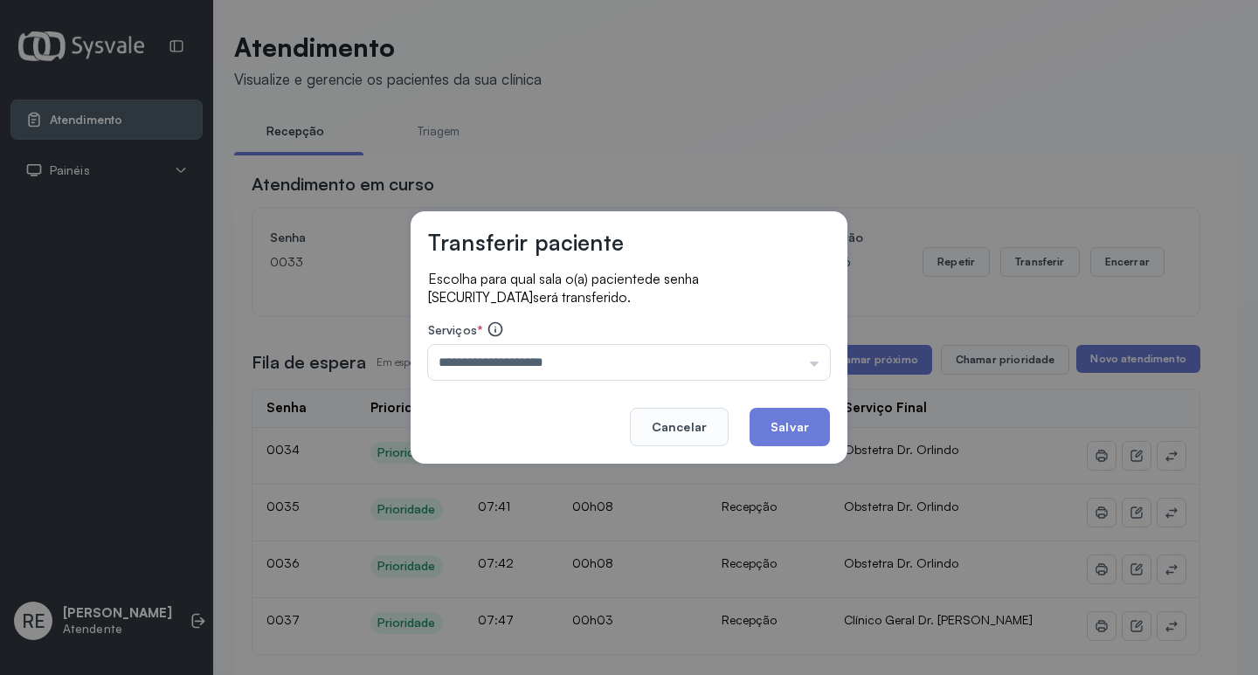
drag, startPoint x: 782, startPoint y: 420, endPoint x: 834, endPoint y: 385, distance: 62.3
click at [785, 411] on button "Salvar" at bounding box center [790, 427] width 80 height 38
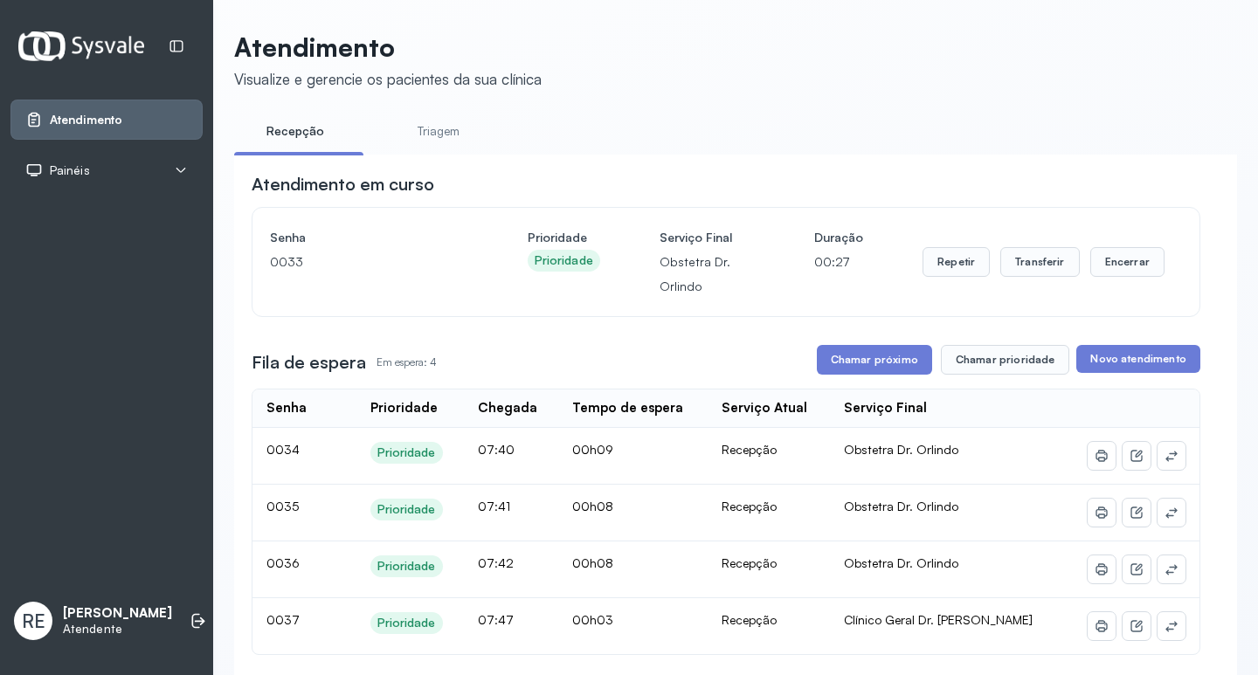
click at [834, 385] on div "**********" at bounding box center [726, 495] width 949 height 647
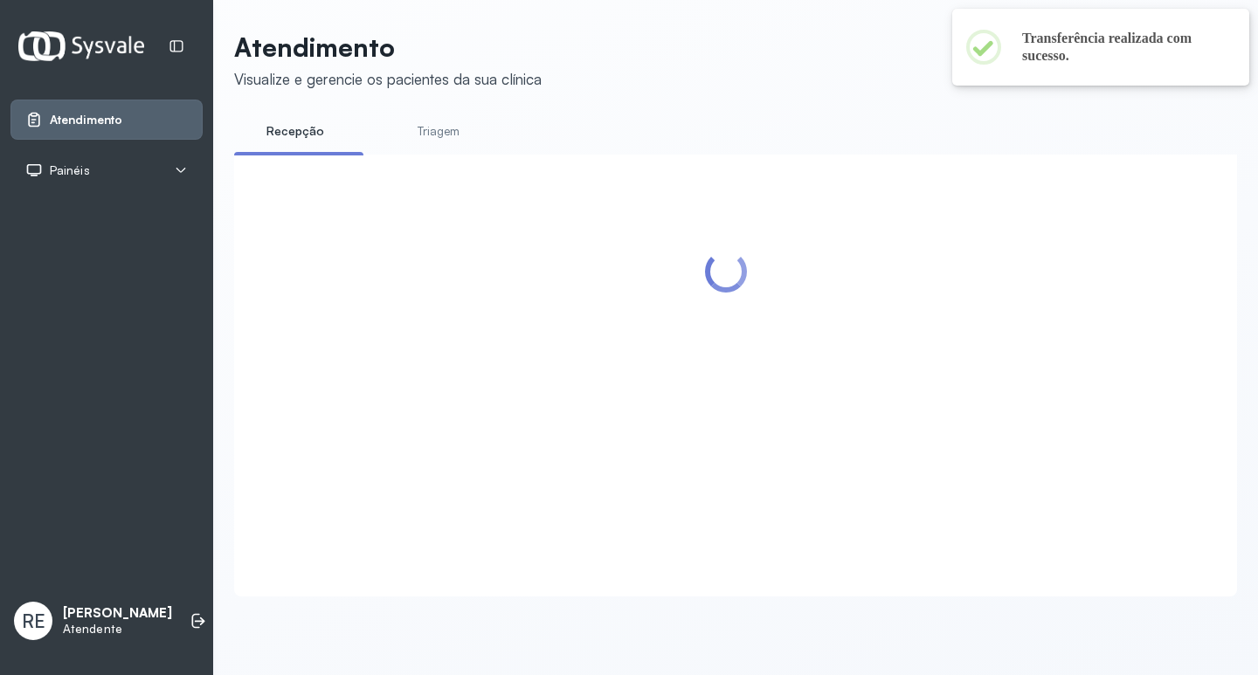
click at [837, 357] on div at bounding box center [726, 354] width 949 height 364
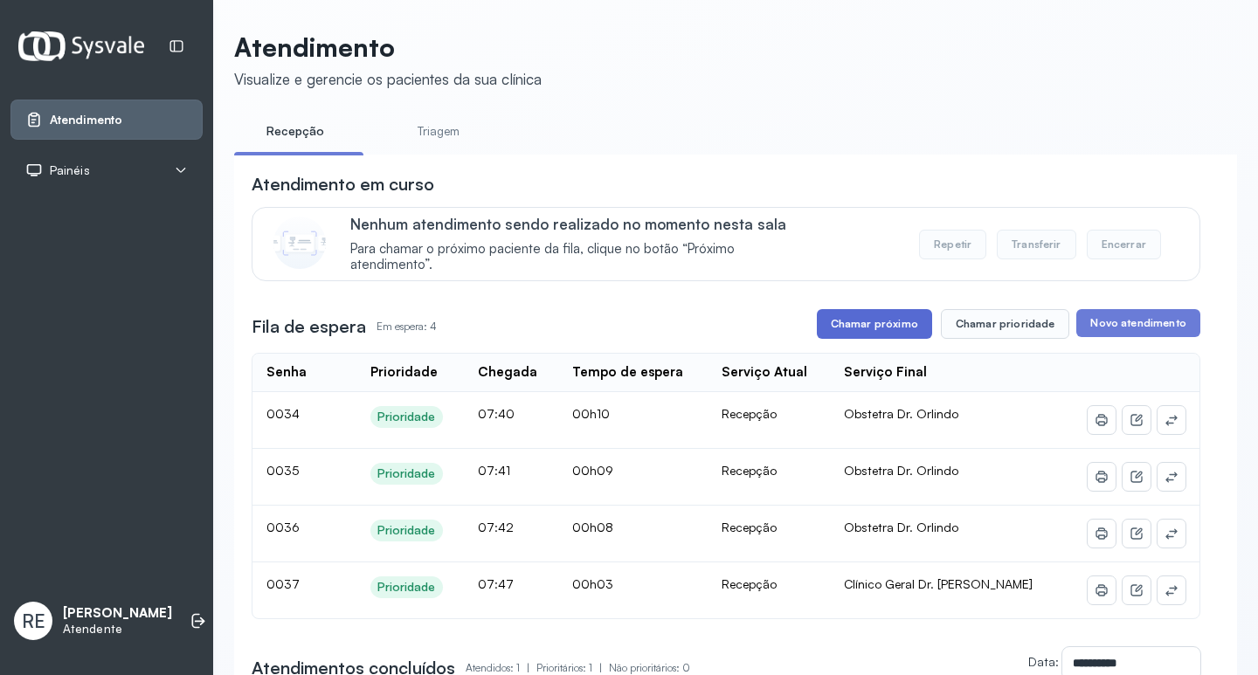
click at [845, 318] on button "Chamar próximo" at bounding box center [874, 324] width 115 height 30
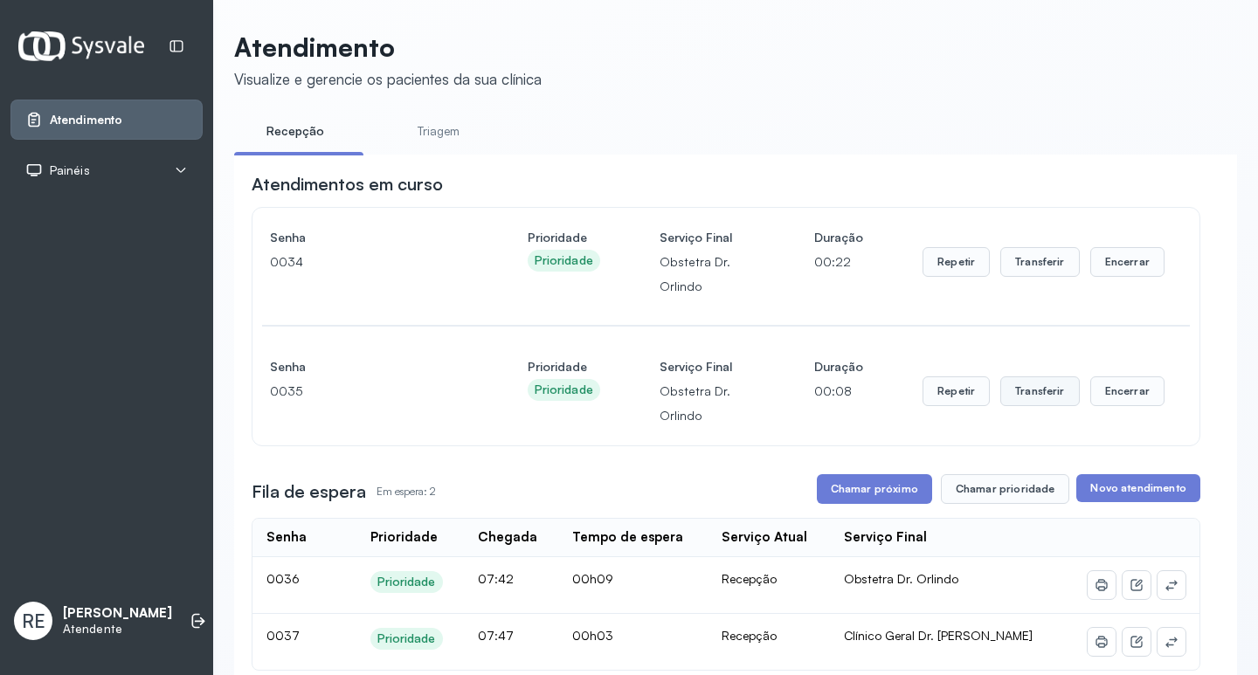
click at [1031, 400] on button "Transferir" at bounding box center [1040, 392] width 80 height 30
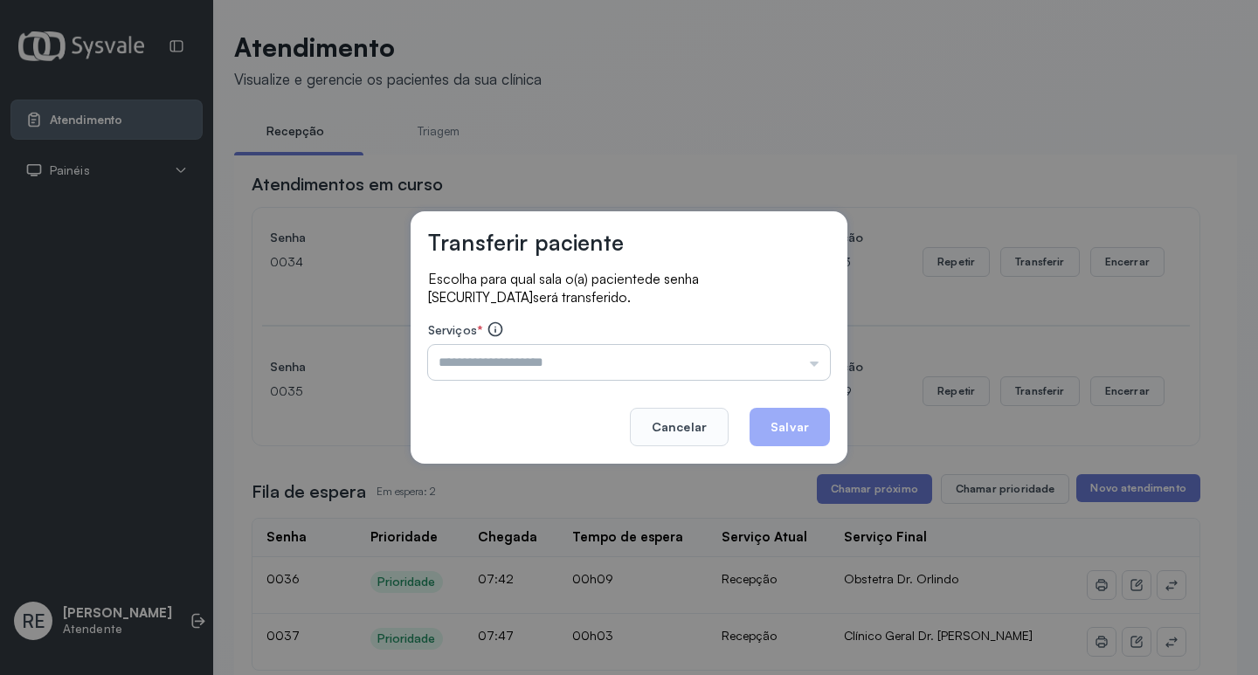
drag, startPoint x: 545, startPoint y: 377, endPoint x: 520, endPoint y: 366, distance: 27.4
click at [542, 375] on input "text" at bounding box center [629, 362] width 402 height 35
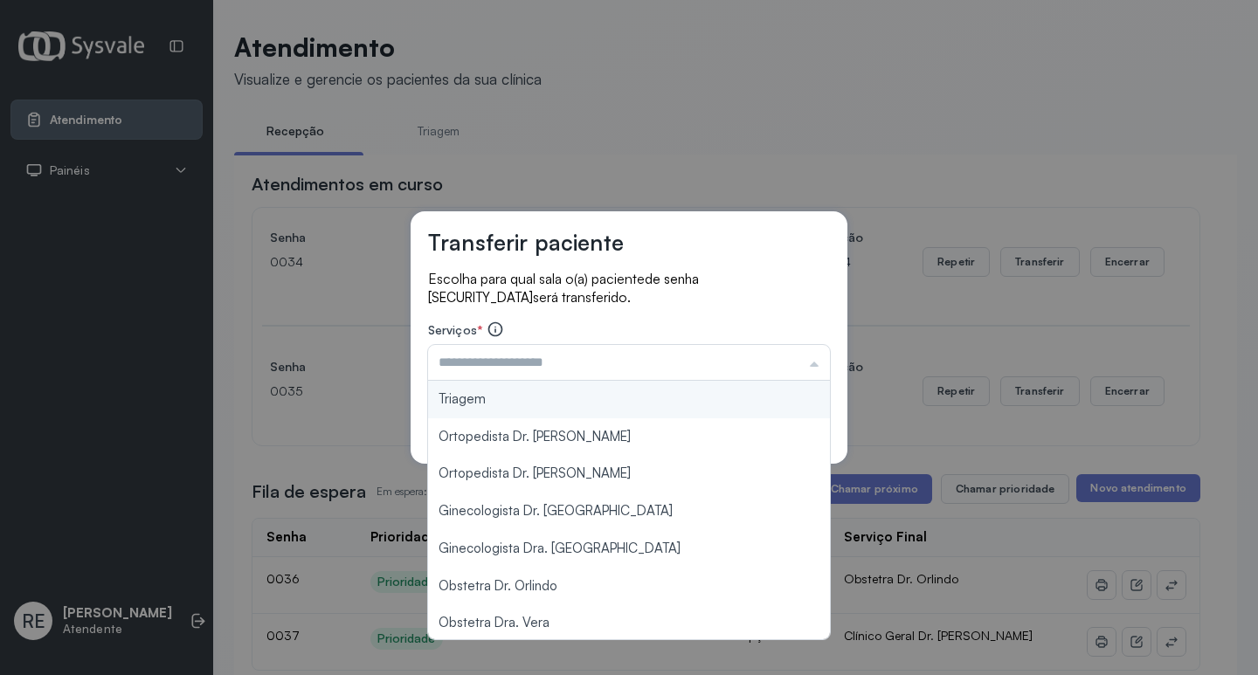
click at [407, 222] on div "Transferir paciente Escolha para qual sala o(a) paciente de senha 0035 será tra…" at bounding box center [629, 337] width 1258 height 675
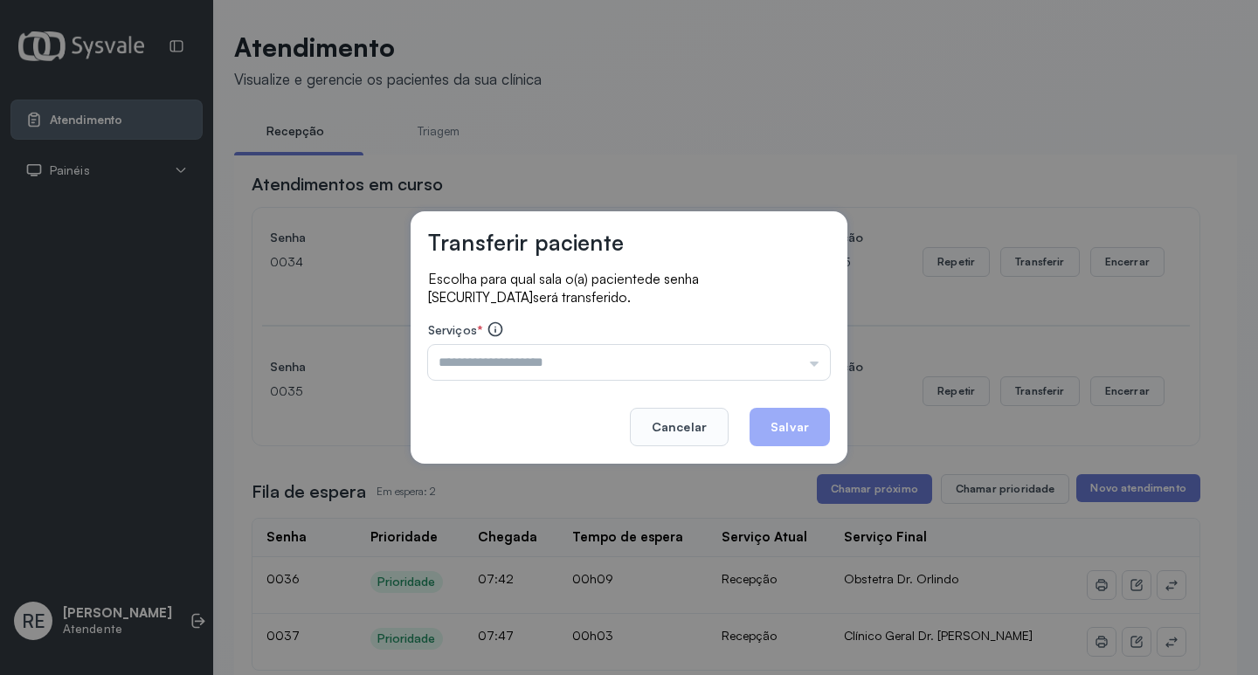
drag, startPoint x: 699, startPoint y: 422, endPoint x: 779, endPoint y: 314, distance: 134.9
click at [696, 418] on button "Cancelar" at bounding box center [679, 427] width 99 height 38
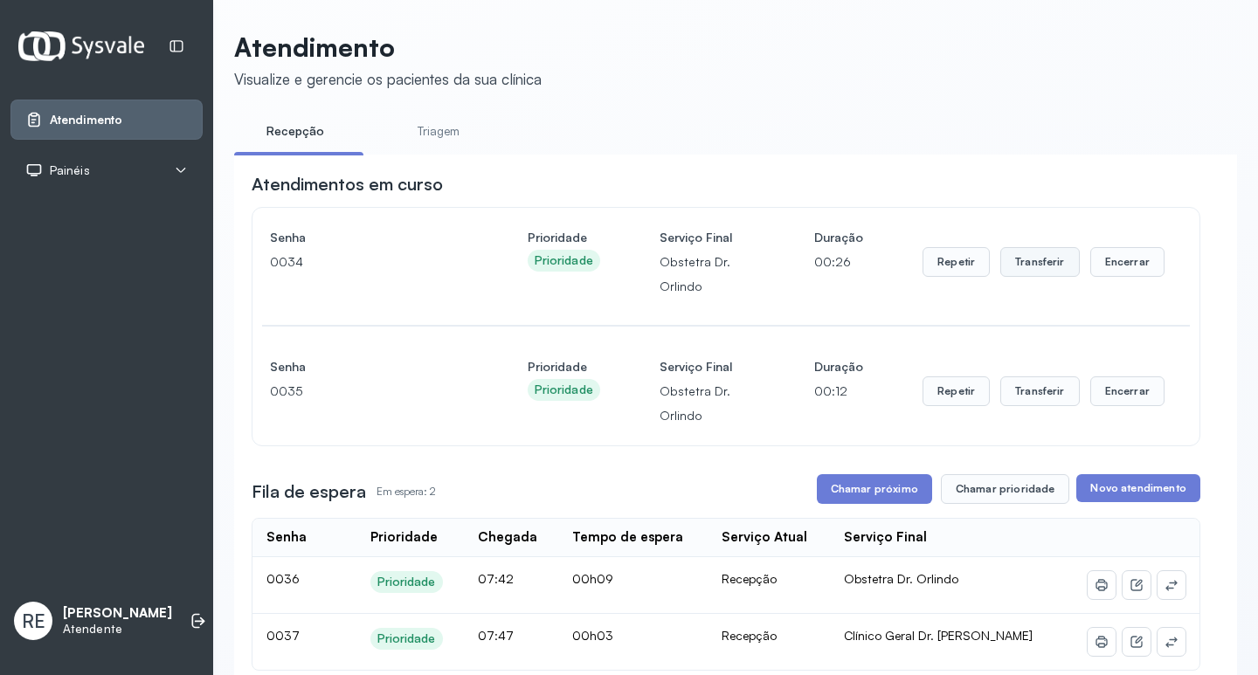
click at [1022, 266] on button "Transferir" at bounding box center [1040, 262] width 80 height 30
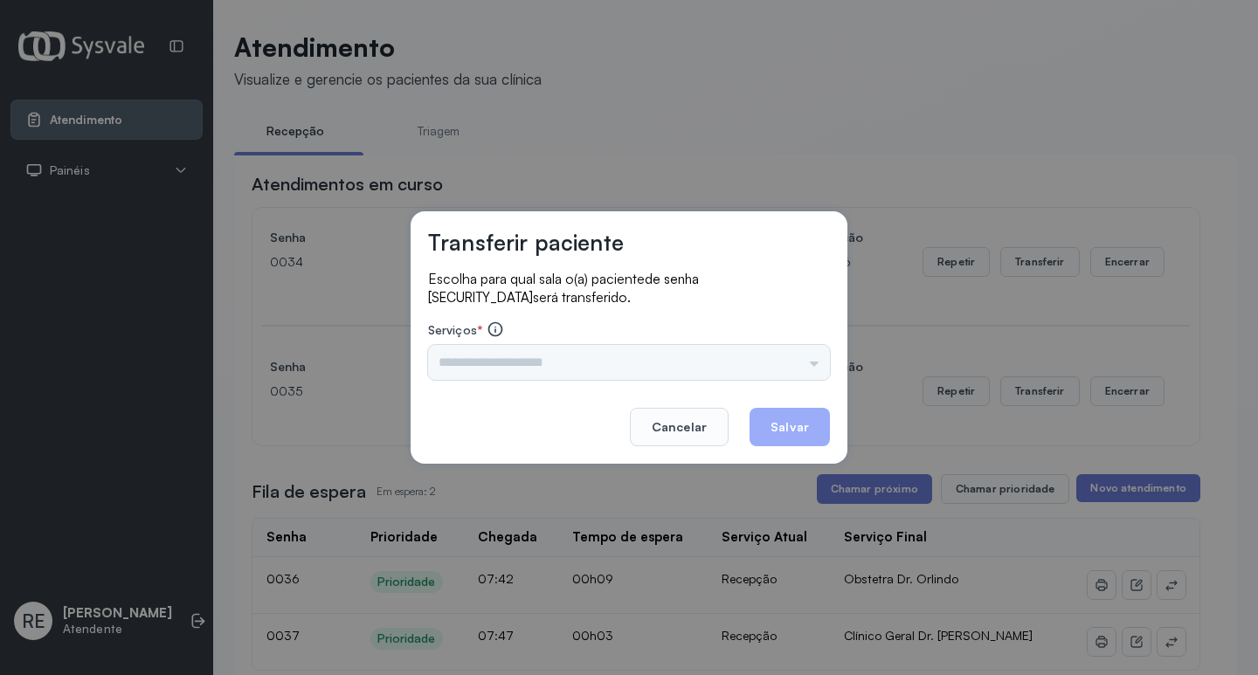
click at [490, 372] on div "Triagem Ortopedista Dr. Mauricio Ortopedista Dr. Ramon Ginecologista Dr. Amilto…" at bounding box center [629, 362] width 402 height 35
click at [484, 373] on div "Triagem Ortopedista Dr. Mauricio Ortopedista Dr. Ramon Ginecologista Dr. Amilto…" at bounding box center [629, 362] width 402 height 35
drag, startPoint x: 484, startPoint y: 373, endPoint x: 475, endPoint y: 369, distance: 9.8
click at [481, 372] on div "Triagem Ortopedista Dr. Mauricio Ortopedista Dr. Ramon Ginecologista Dr. Amilto…" at bounding box center [629, 362] width 402 height 35
click at [475, 369] on input "text" at bounding box center [629, 362] width 402 height 35
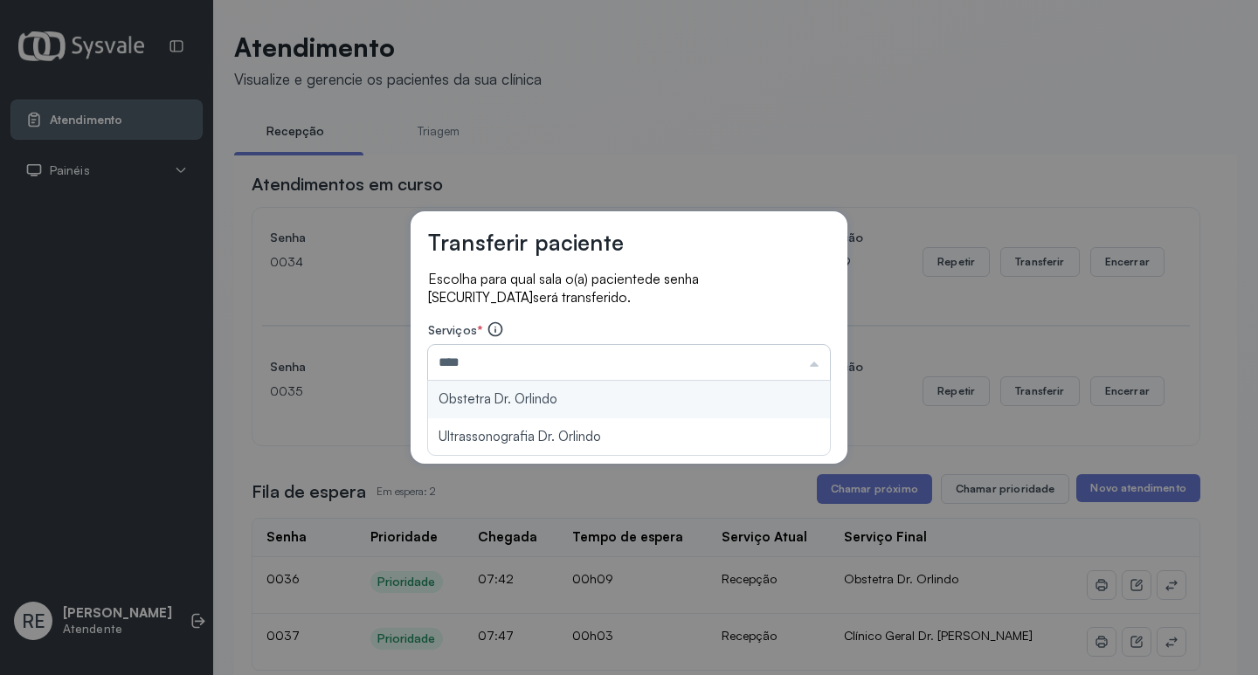
type input "**********"
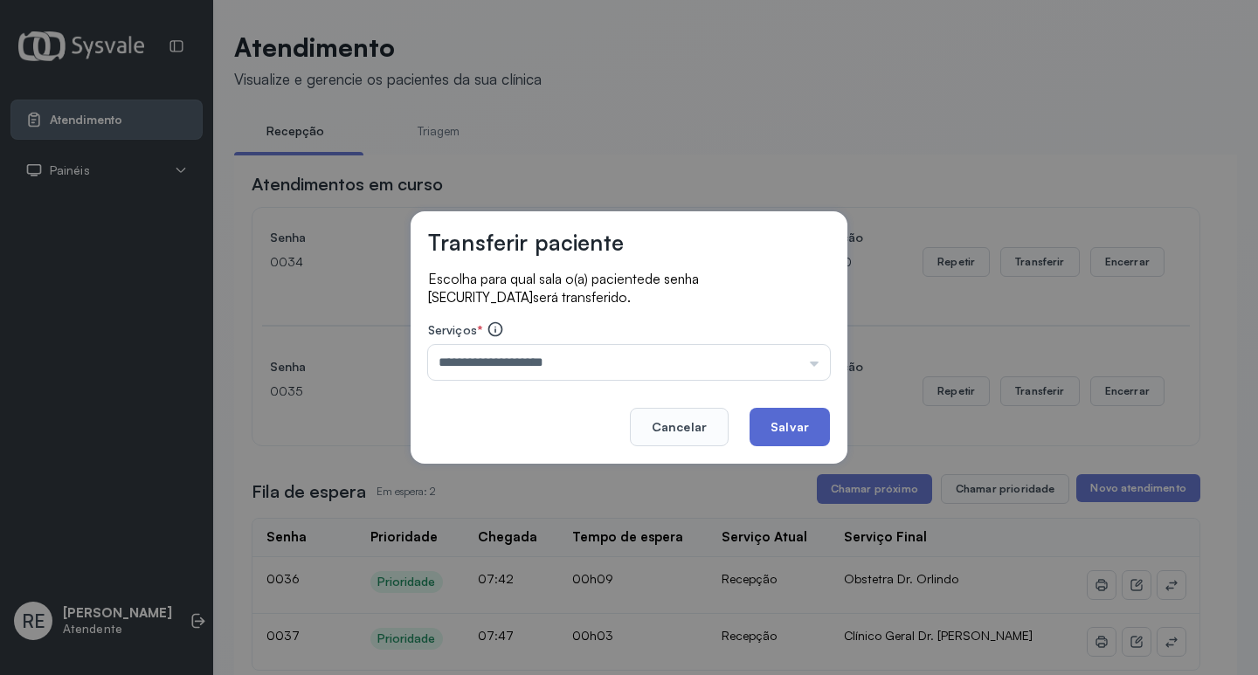
click at [797, 433] on button "Salvar" at bounding box center [790, 427] width 80 height 38
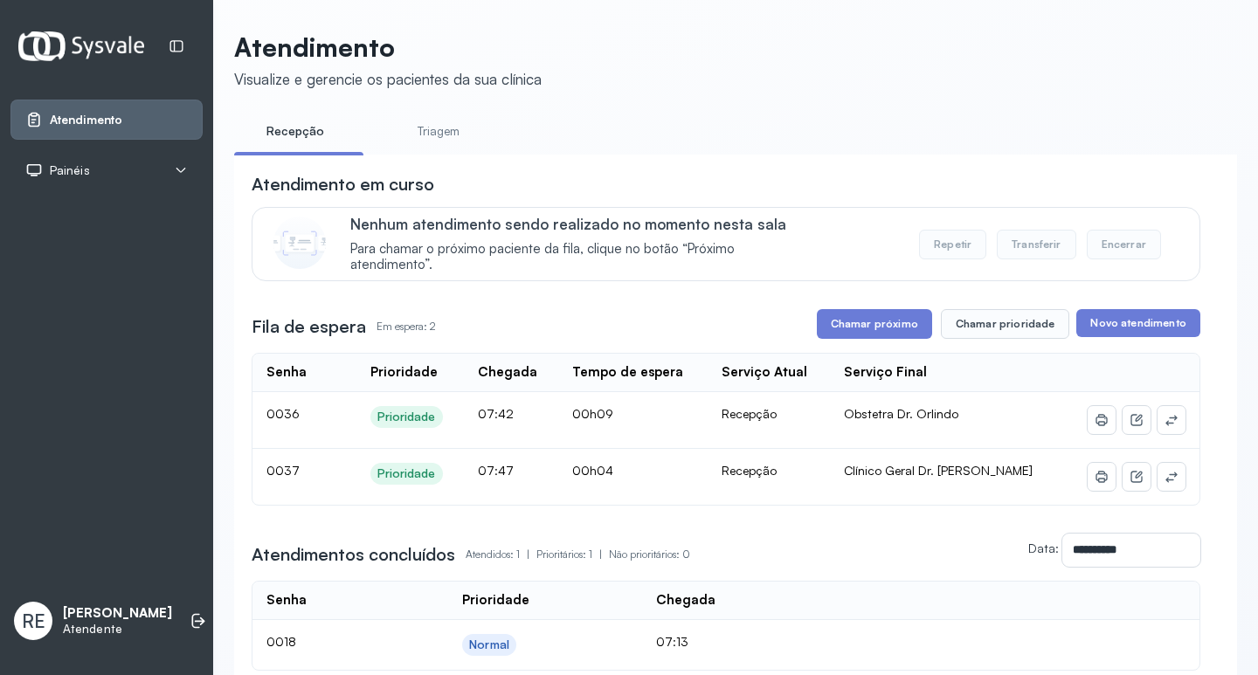
click at [804, 323] on div "Fila de espera Em espera: 2 Chamar próximo Chamar prioridade Novo atendimento" at bounding box center [726, 324] width 949 height 30
drag, startPoint x: 890, startPoint y: 322, endPoint x: 923, endPoint y: 289, distance: 46.3
click at [904, 306] on div "**********" at bounding box center [726, 421] width 949 height 498
click at [868, 339] on button "Chamar próximo" at bounding box center [874, 324] width 115 height 30
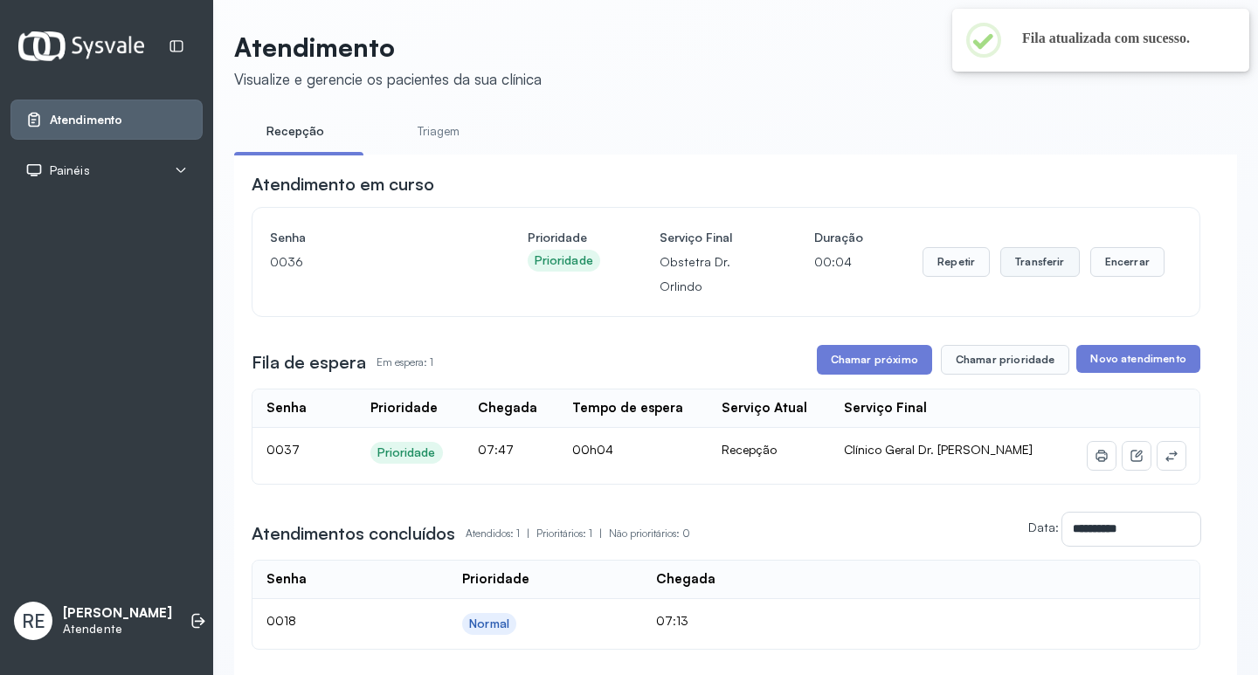
click at [1004, 274] on button "Transferir" at bounding box center [1040, 262] width 80 height 30
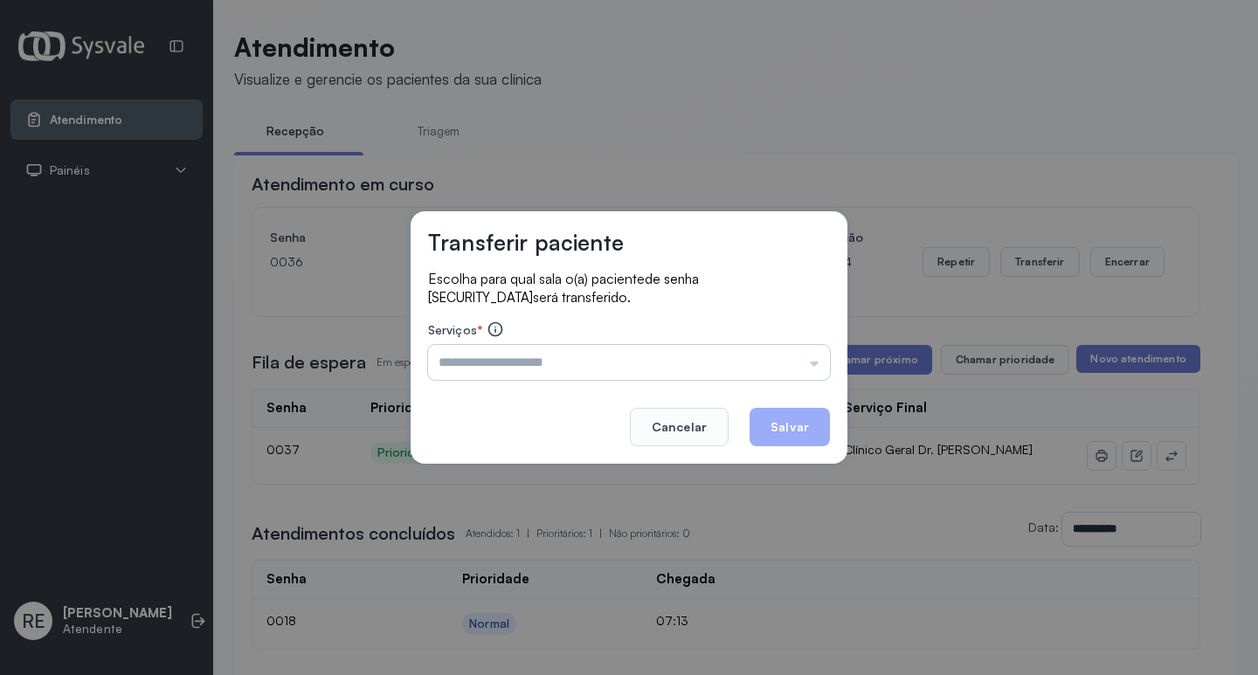
drag, startPoint x: 463, startPoint y: 366, endPoint x: 444, endPoint y: 354, distance: 22.8
click at [449, 359] on div "Transferir paciente Escolha para qual sala o(a) paciente de senha 0036 será tra…" at bounding box center [629, 337] width 437 height 252
click at [444, 354] on input "text" at bounding box center [629, 362] width 402 height 35
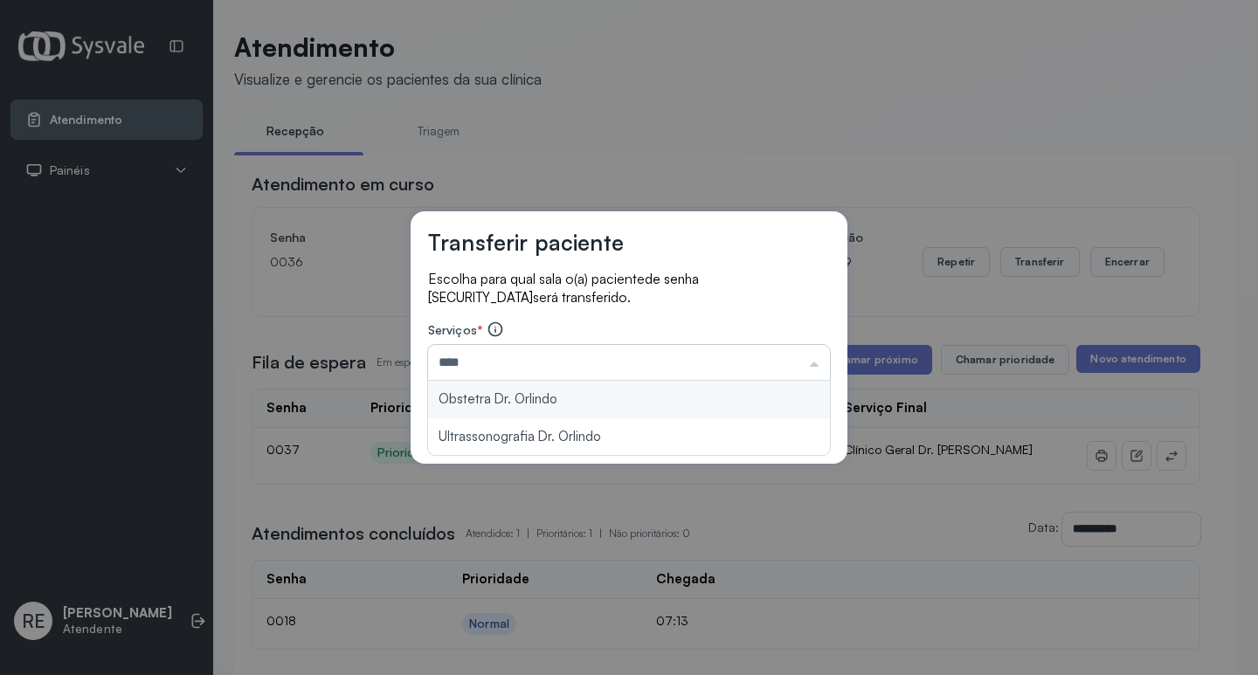
type input "**********"
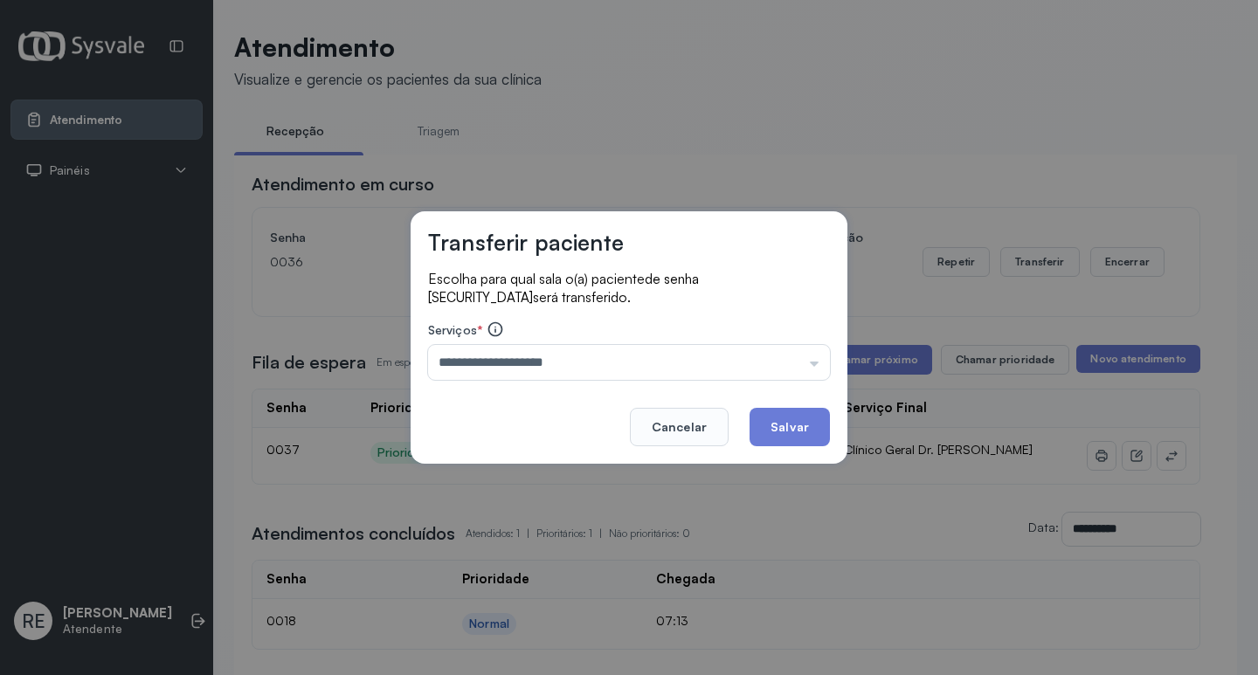
click at [601, 186] on div "**********" at bounding box center [629, 337] width 1258 height 675
click at [634, 409] on footer "Cancelar Salvar" at bounding box center [629, 415] width 402 height 63
click at [654, 411] on button "Cancelar" at bounding box center [679, 427] width 99 height 38
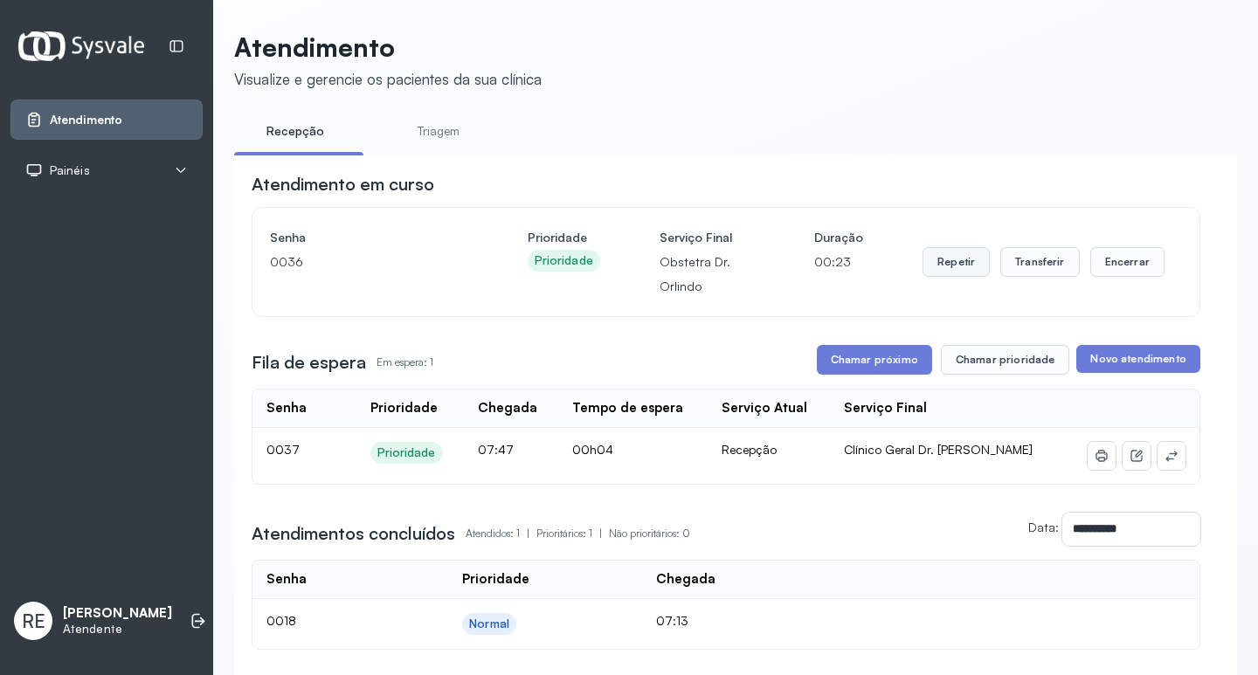
click at [927, 264] on button "Repetir" at bounding box center [956, 262] width 67 height 30
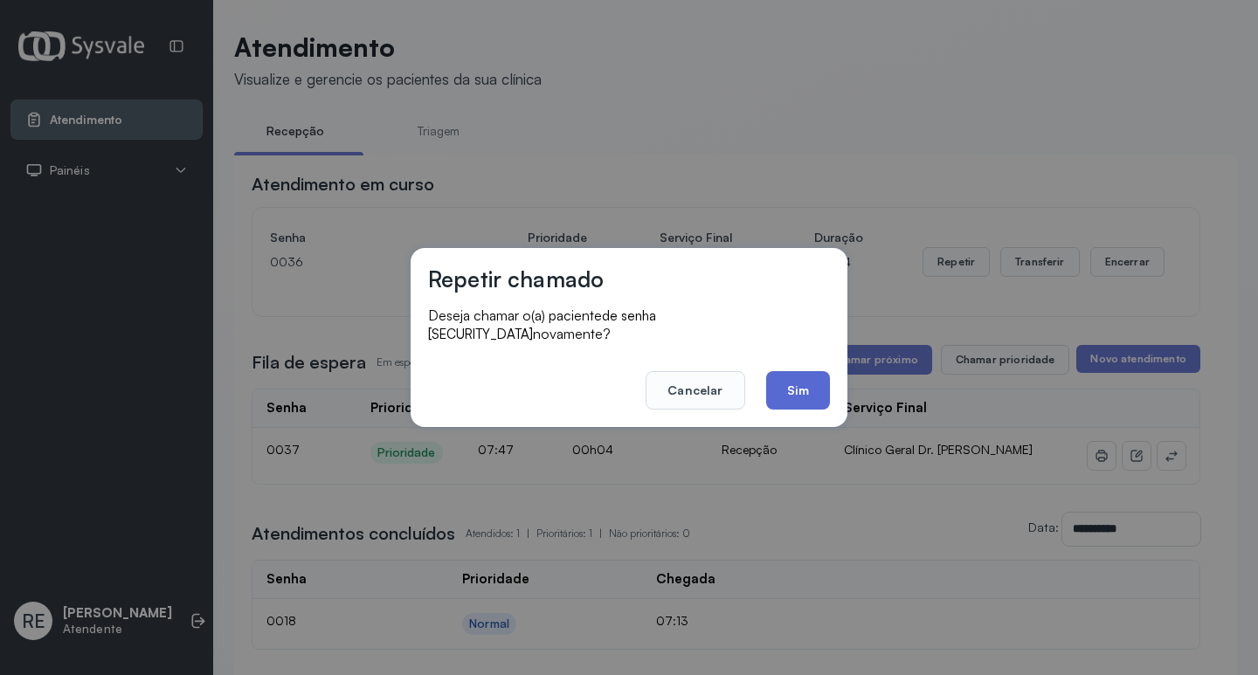
click at [820, 389] on button "Sim" at bounding box center [798, 390] width 64 height 38
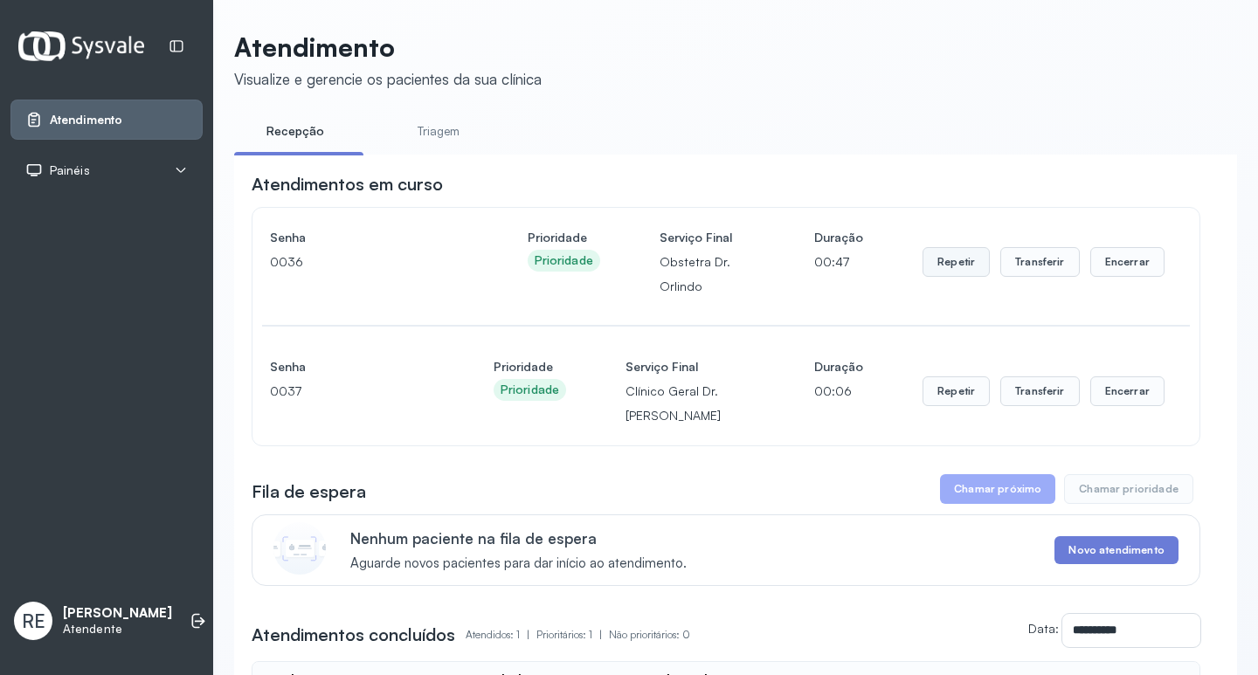
click at [966, 259] on button "Repetir" at bounding box center [956, 262] width 67 height 30
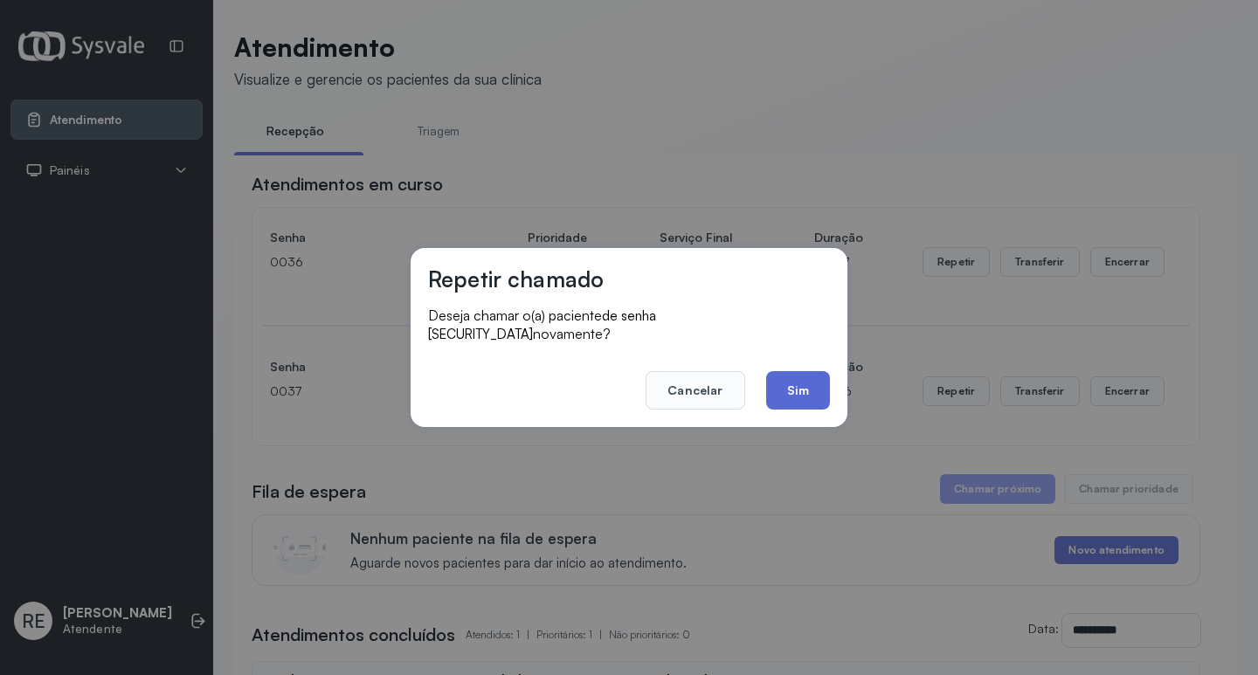
click at [810, 371] on button "Sim" at bounding box center [798, 390] width 64 height 38
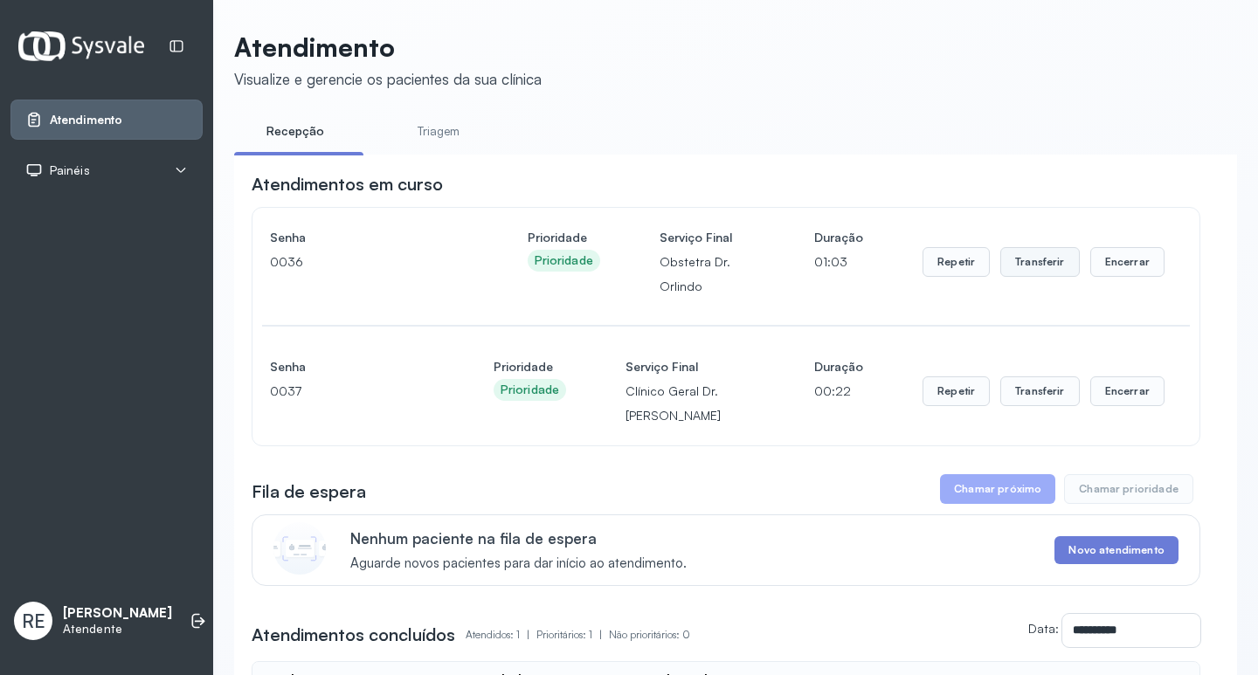
click at [1019, 261] on button "Transferir" at bounding box center [1040, 262] width 80 height 30
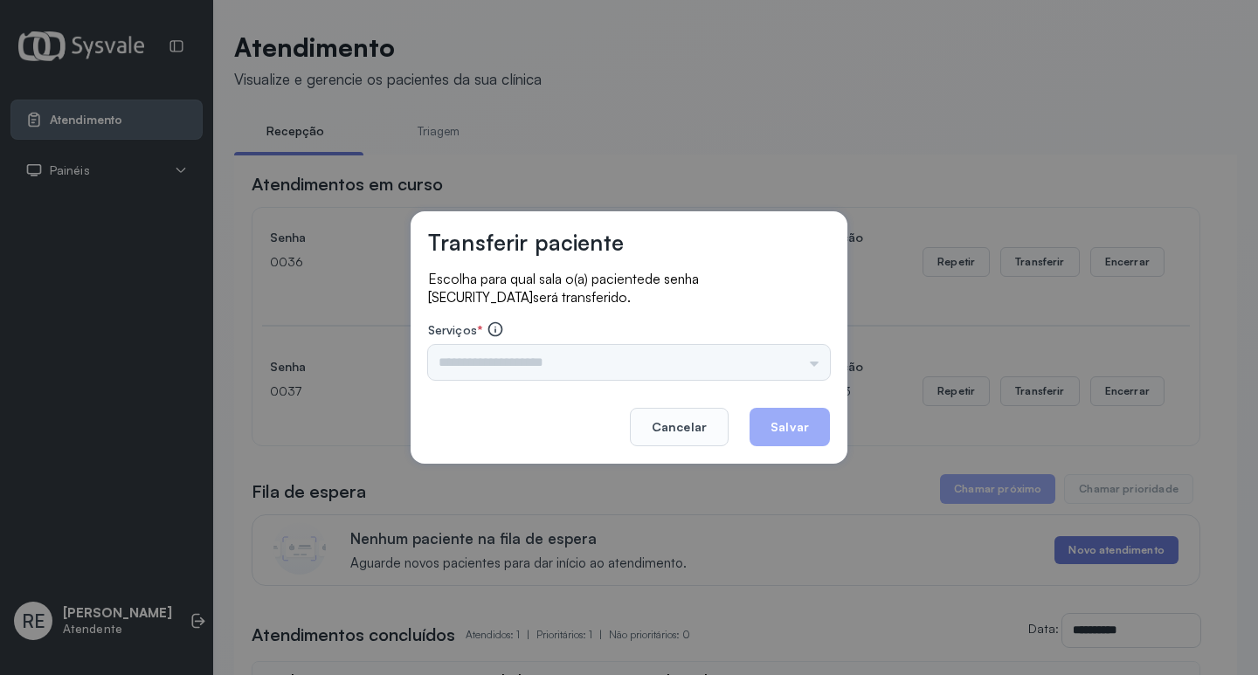
click at [464, 363] on div "Triagem Ortopedista Dr. Mauricio Ortopedista Dr. Ramon Ginecologista Dr. Amilto…" at bounding box center [629, 362] width 402 height 35
click at [464, 363] on input "text" at bounding box center [629, 362] width 402 height 35
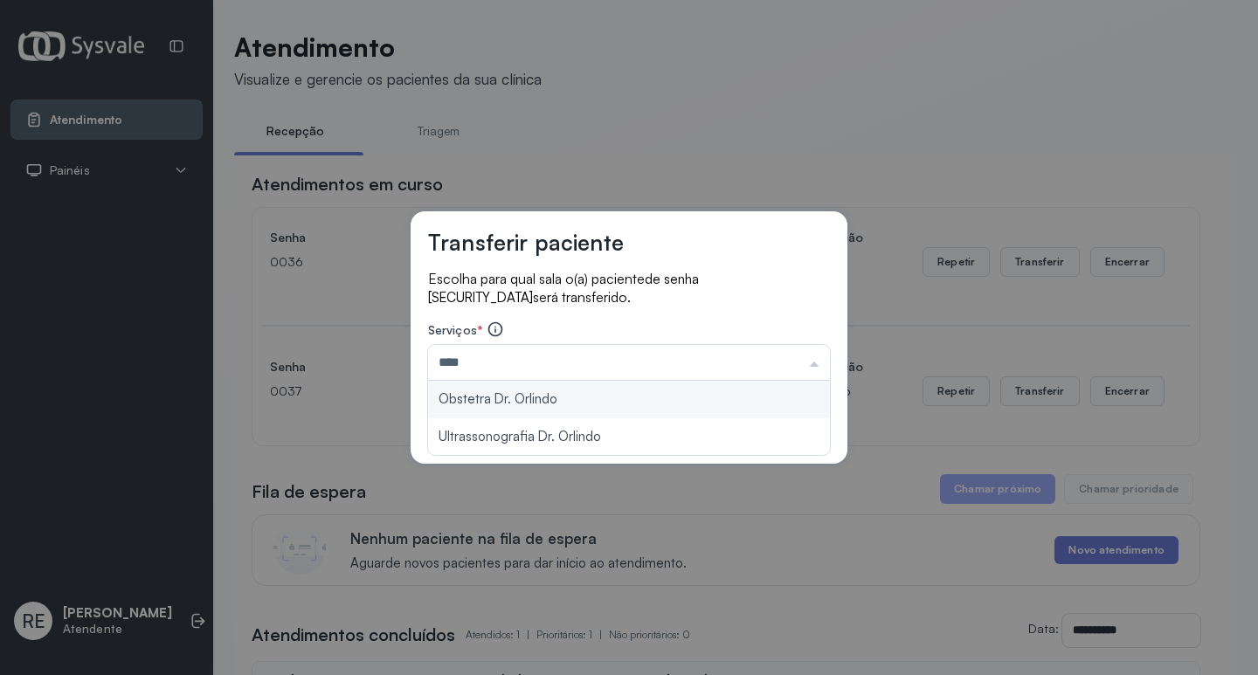
type input "**********"
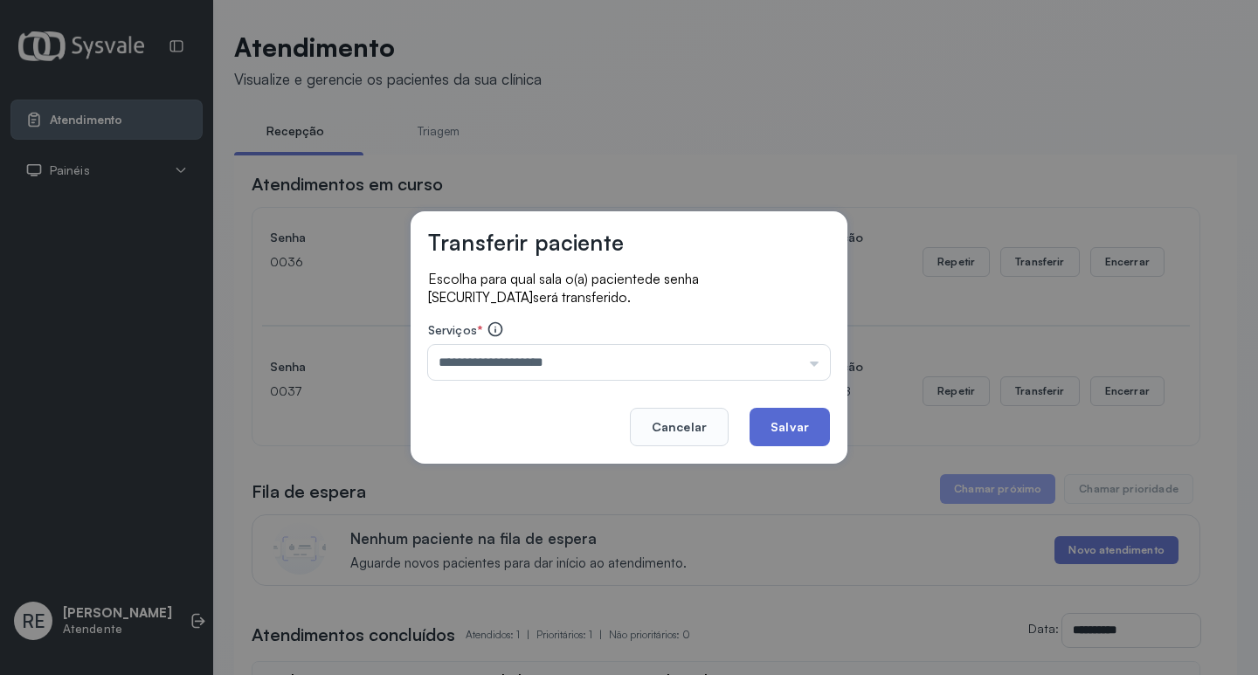
click at [788, 418] on button "Salvar" at bounding box center [790, 427] width 80 height 38
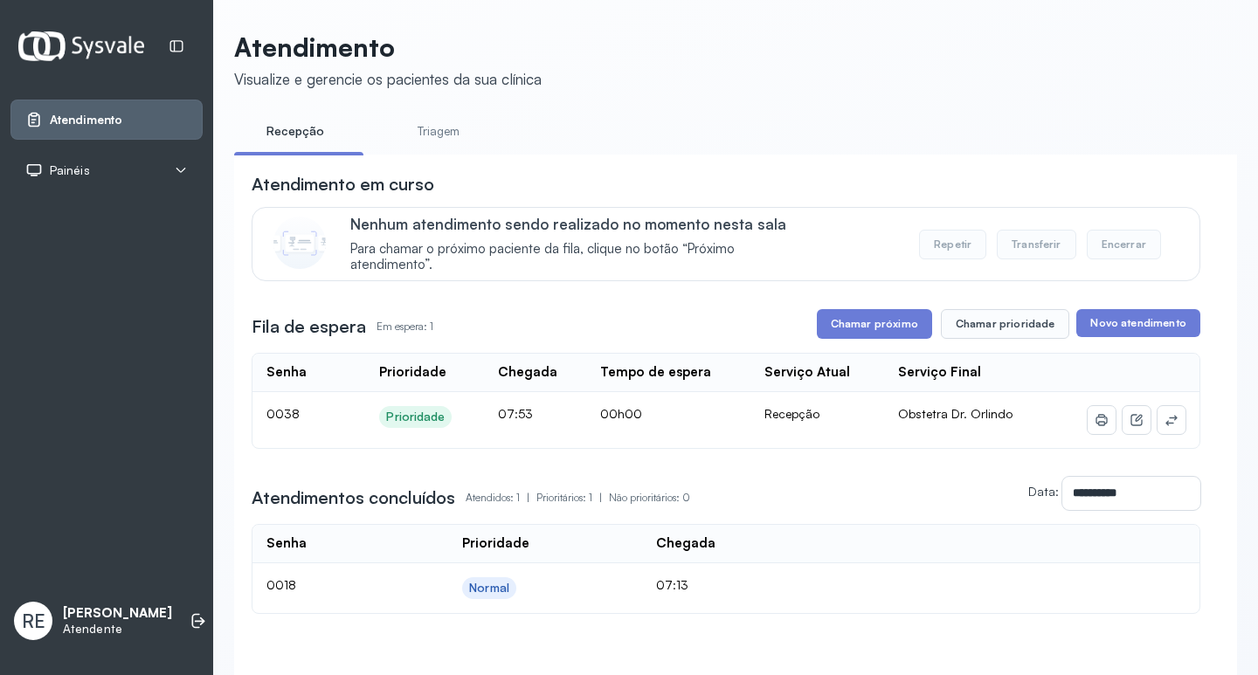
drag, startPoint x: 812, startPoint y: 217, endPoint x: 648, endPoint y: 128, distance: 186.1
click at [812, 215] on div "Nenhum atendimento sendo realizado no momento nesta sala Para chamar o próximo …" at bounding box center [726, 244] width 949 height 74
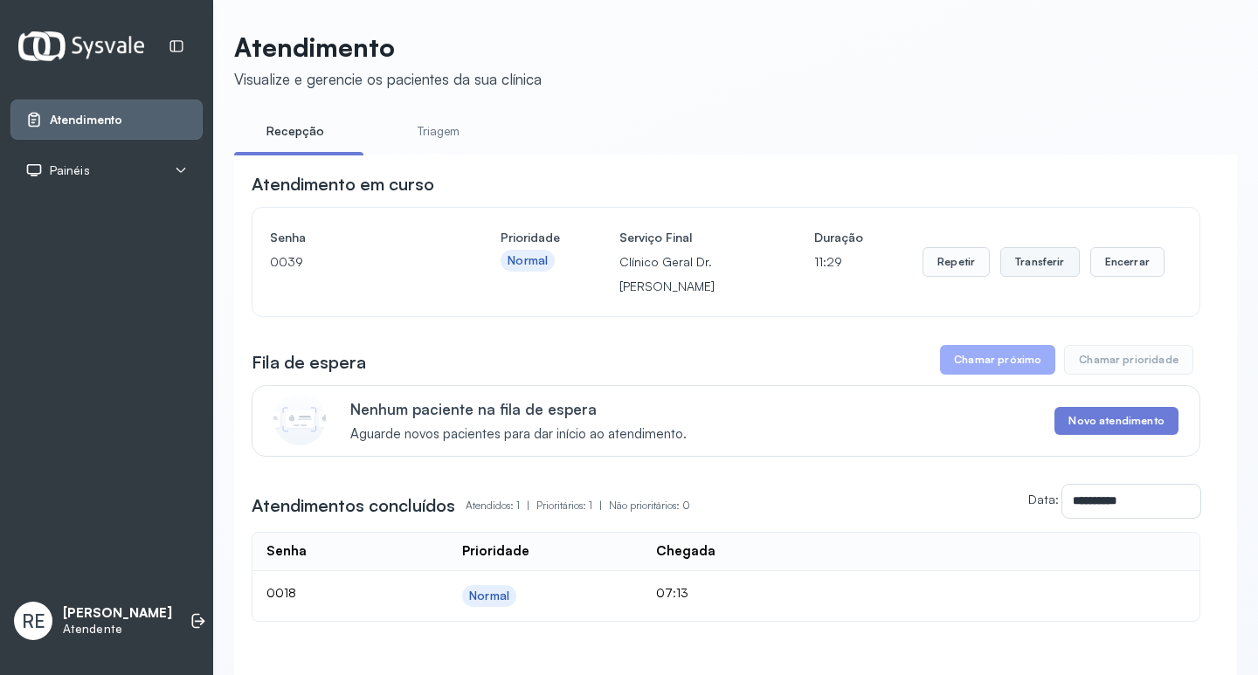
click at [1041, 261] on button "Transferir" at bounding box center [1040, 262] width 80 height 30
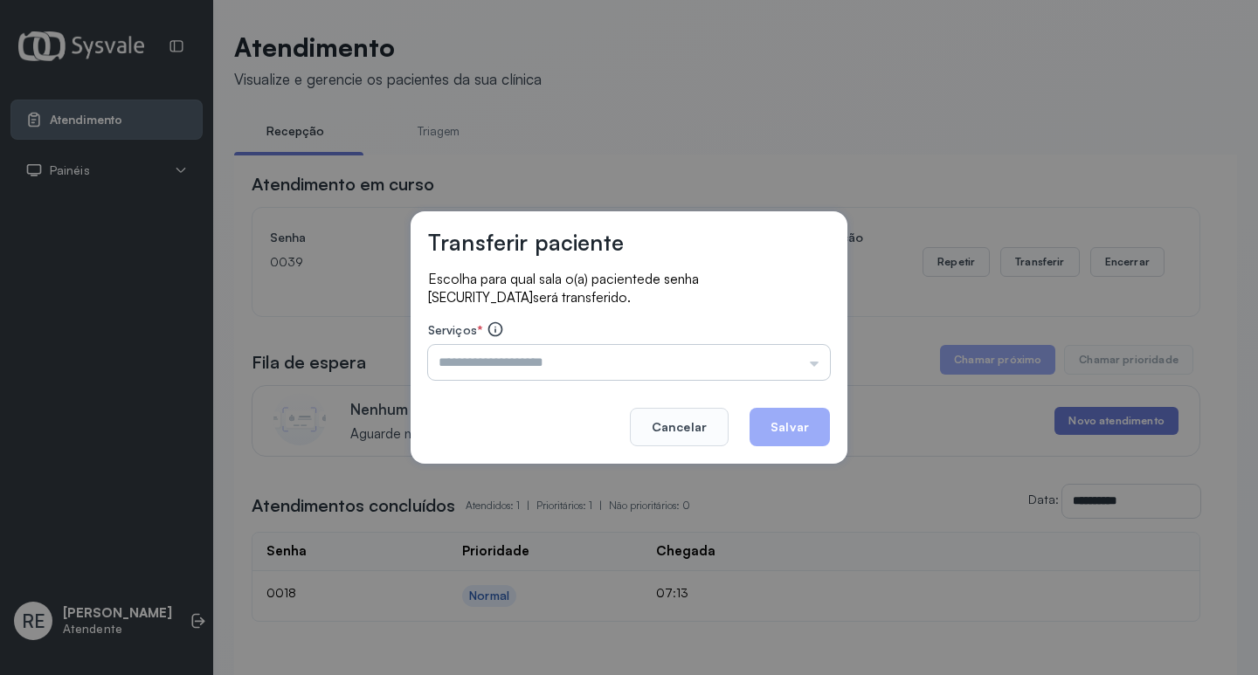
click at [536, 356] on input "text" at bounding box center [629, 362] width 402 height 35
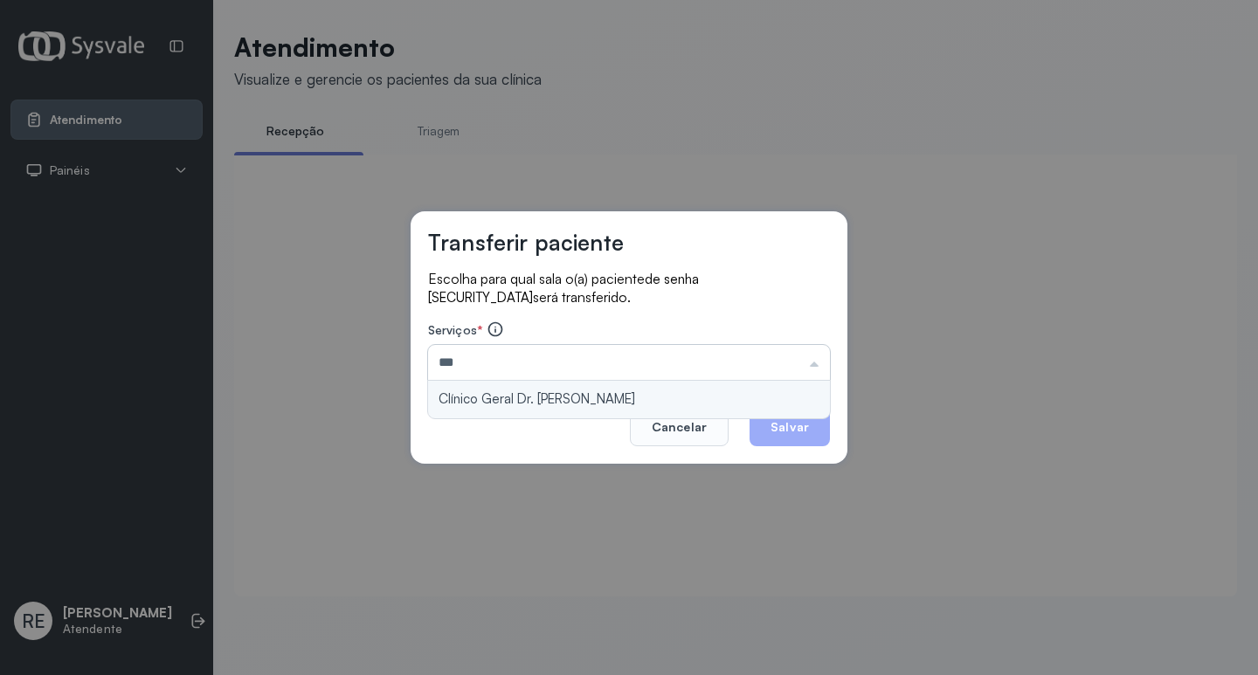
type input "**********"
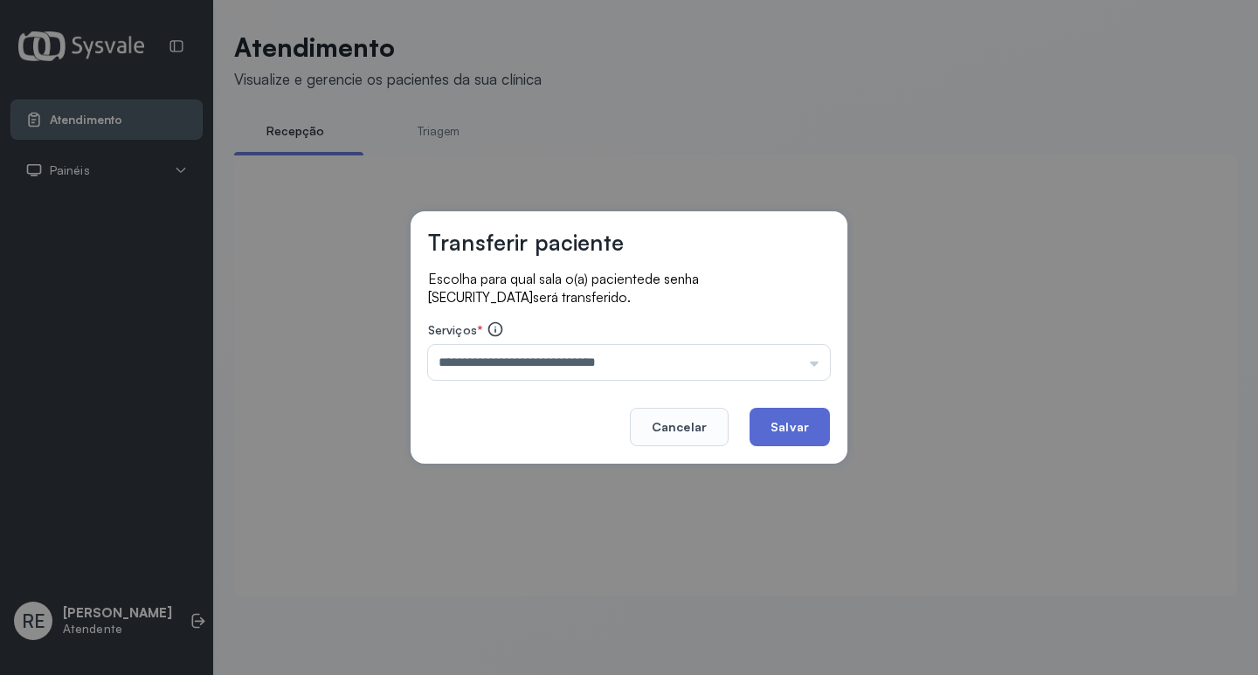
click at [769, 418] on button "Salvar" at bounding box center [790, 427] width 80 height 38
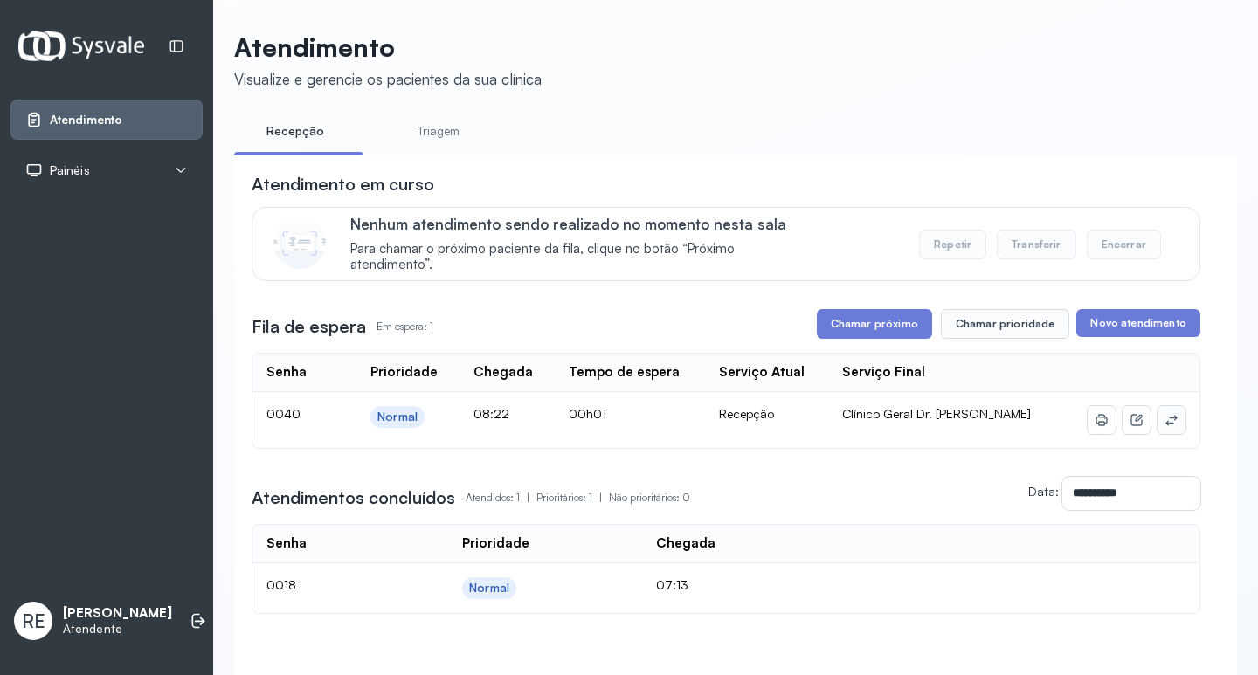
click at [1165, 419] on icon at bounding box center [1172, 420] width 14 height 14
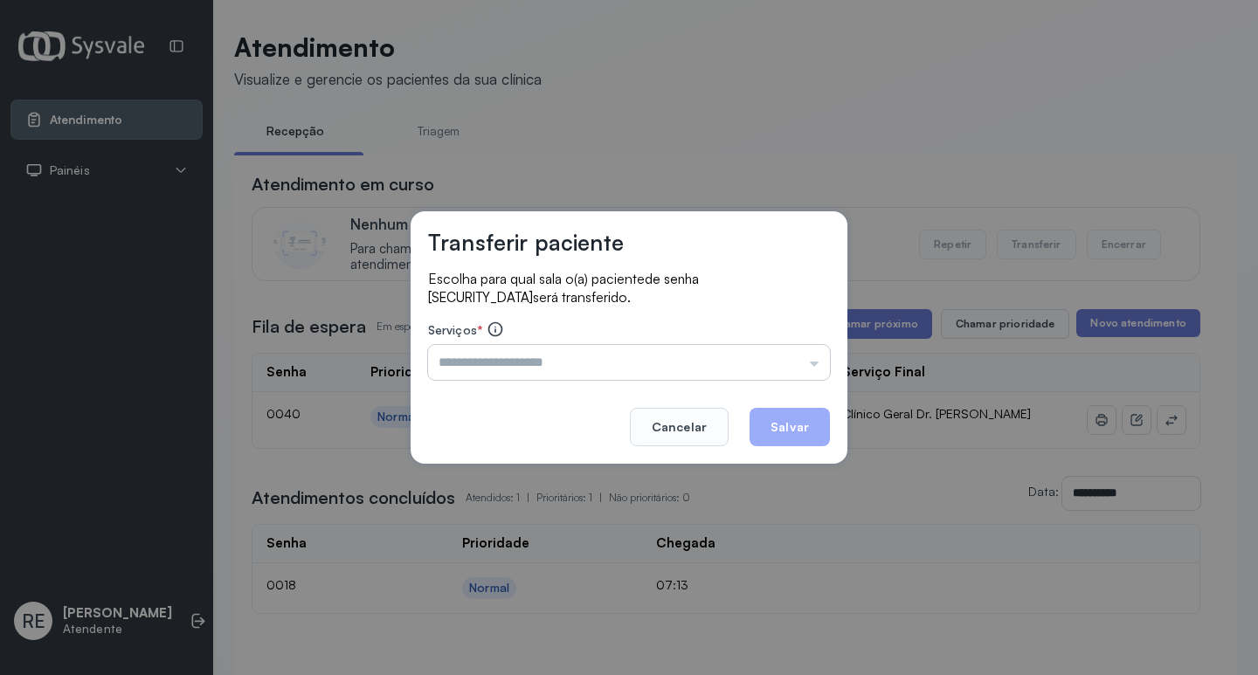
click at [503, 359] on input "text" at bounding box center [629, 362] width 402 height 35
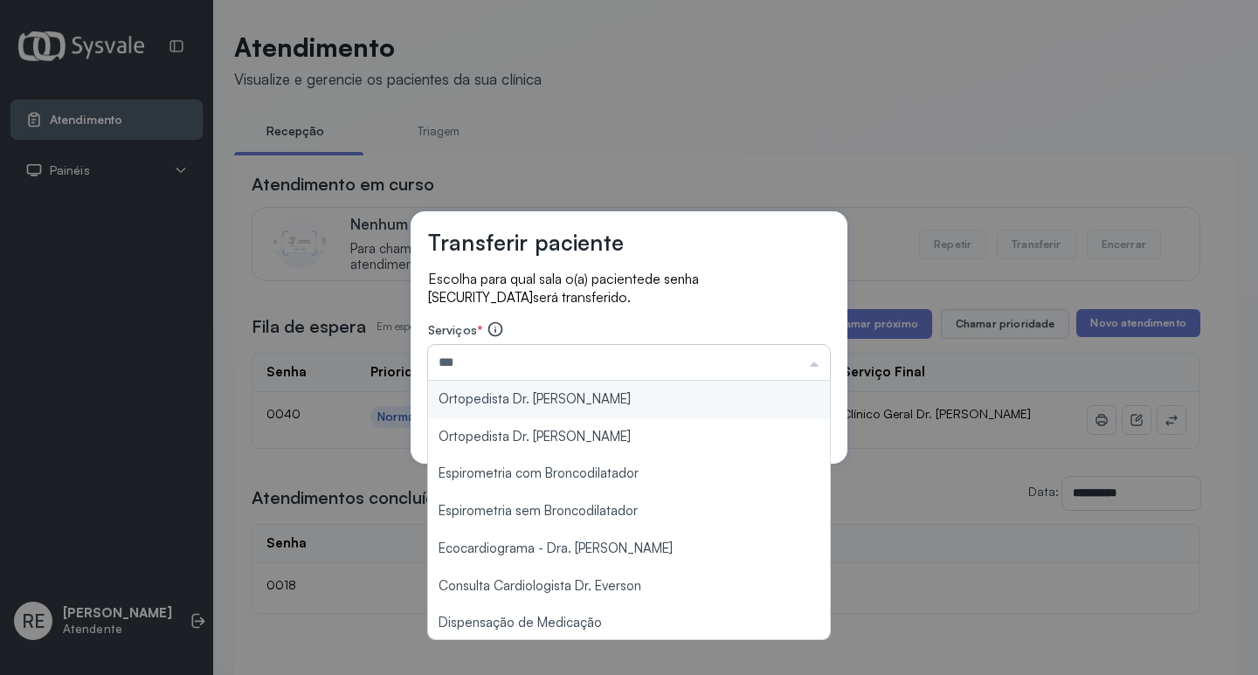
type input "**********"
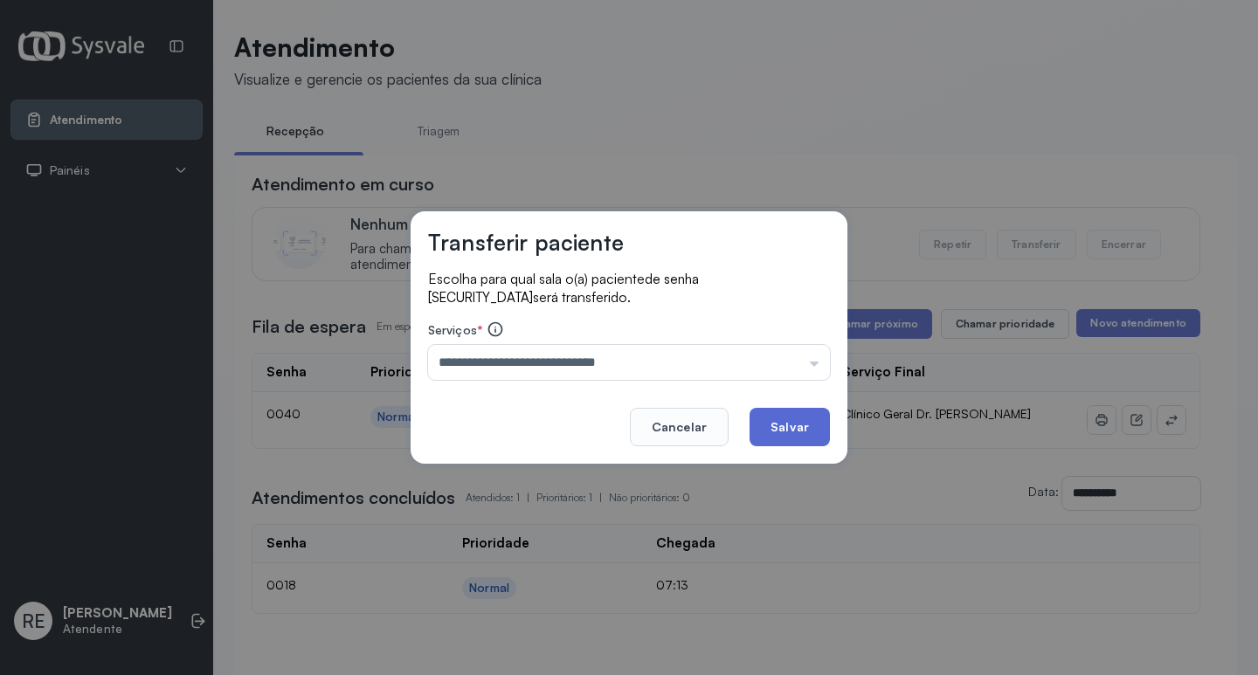
click at [766, 424] on button "Salvar" at bounding box center [790, 427] width 80 height 38
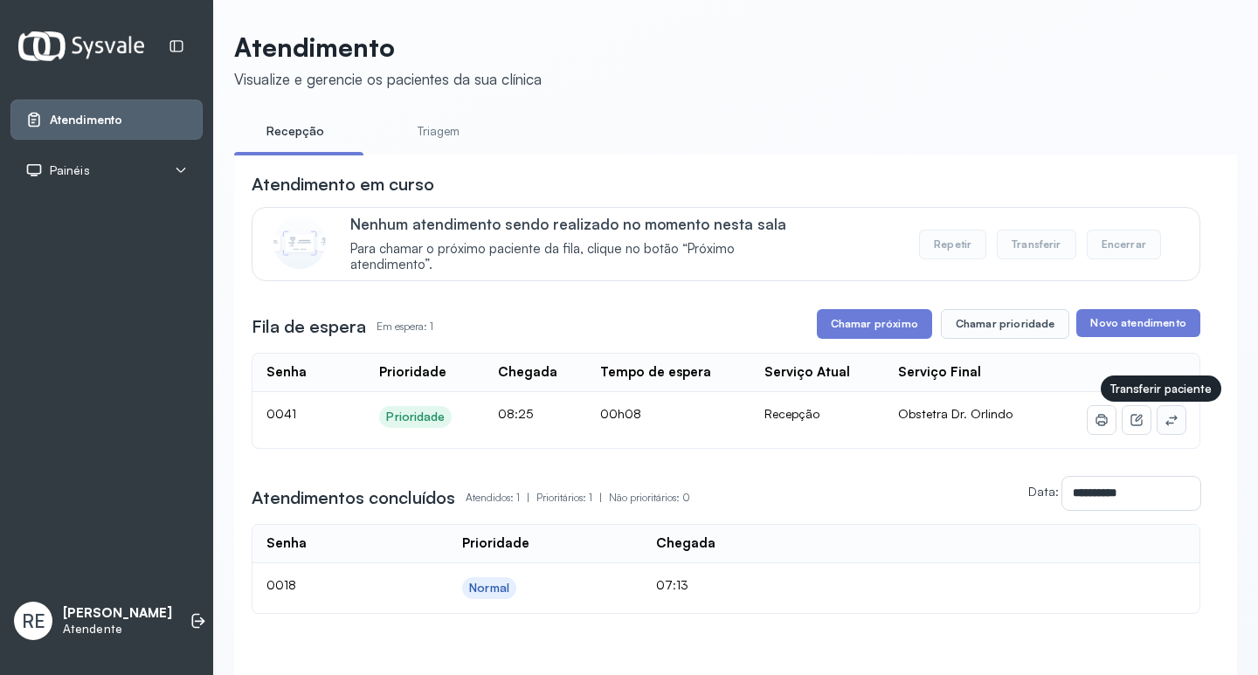
click at [1167, 414] on button at bounding box center [1172, 420] width 28 height 28
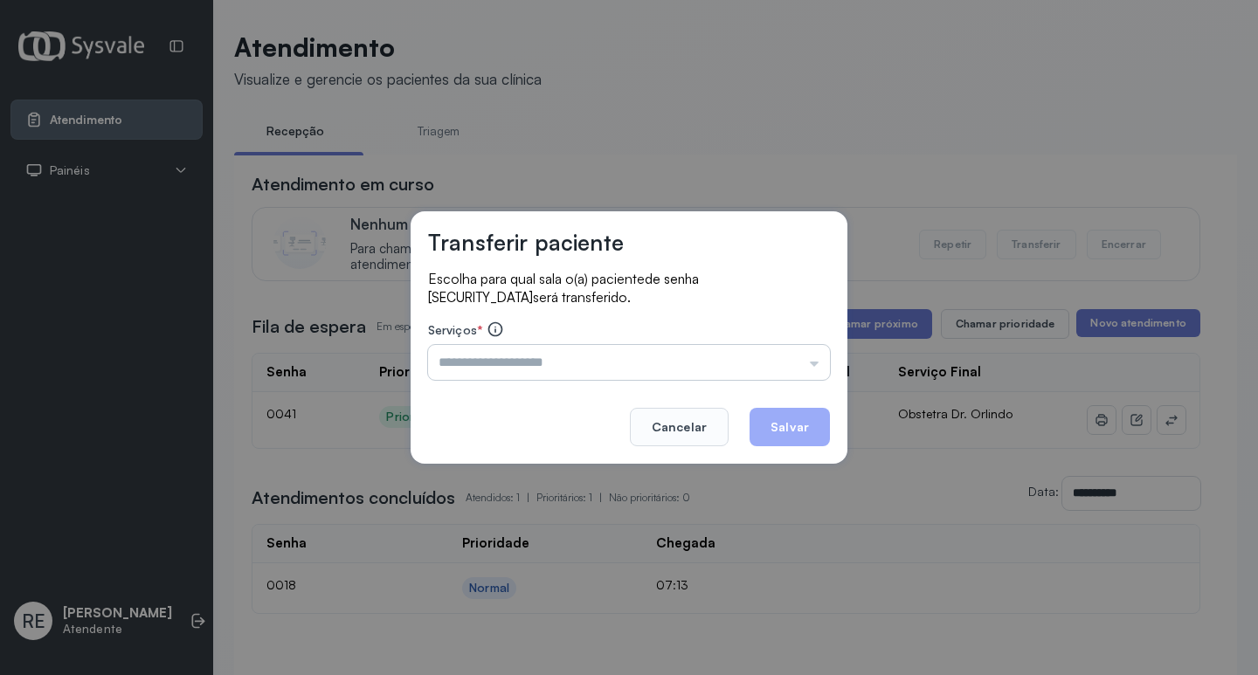
click at [532, 356] on input "text" at bounding box center [629, 362] width 402 height 35
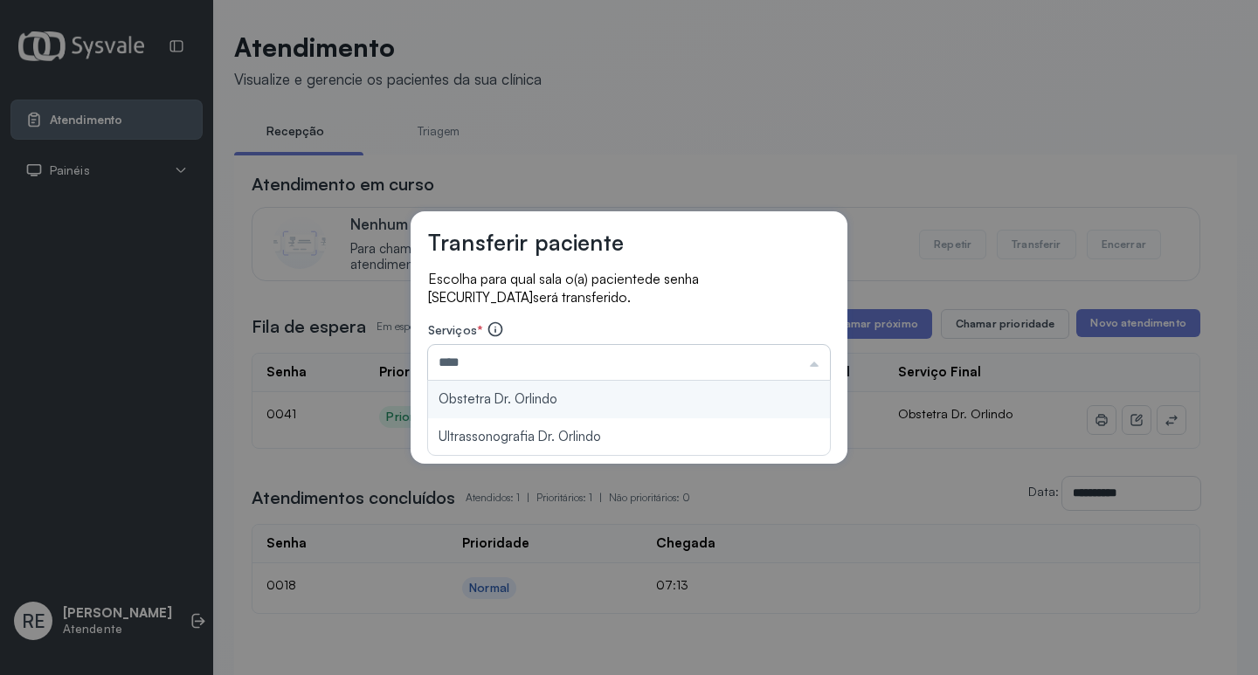
type input "**********"
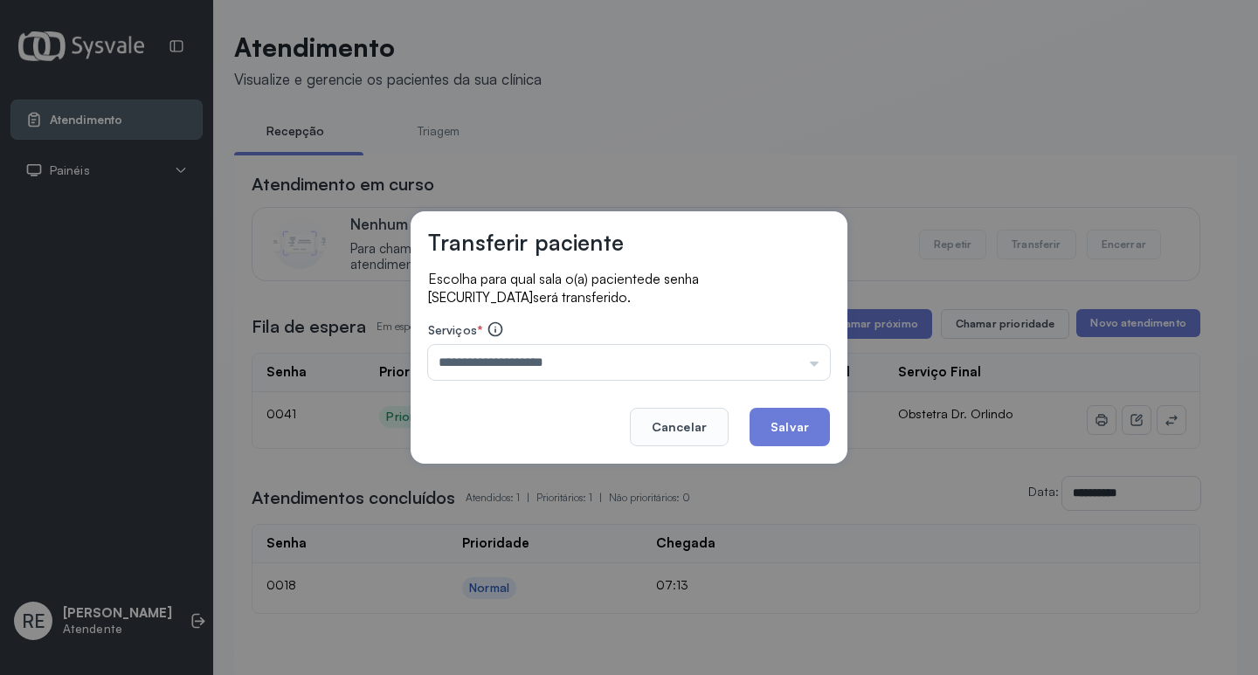
drag, startPoint x: 799, startPoint y: 416, endPoint x: 789, endPoint y: 412, distance: 11.1
click at [796, 415] on button "Salvar" at bounding box center [790, 427] width 80 height 38
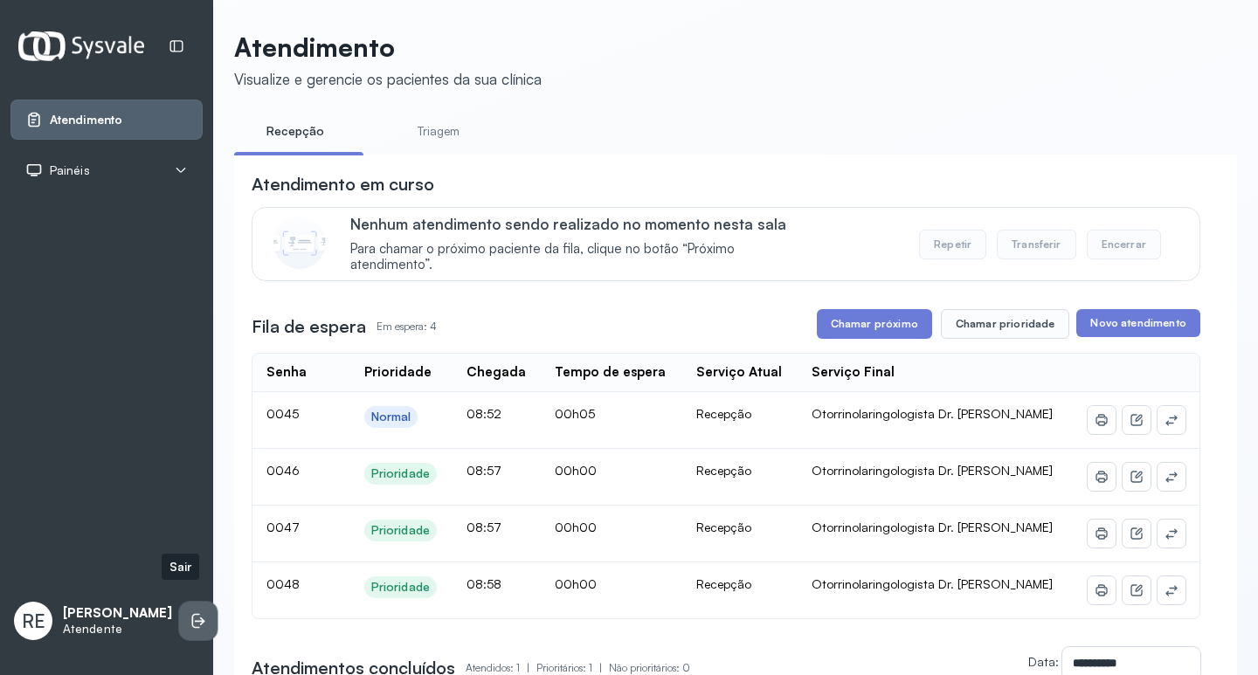
click at [193, 611] on li at bounding box center [198, 621] width 38 height 38
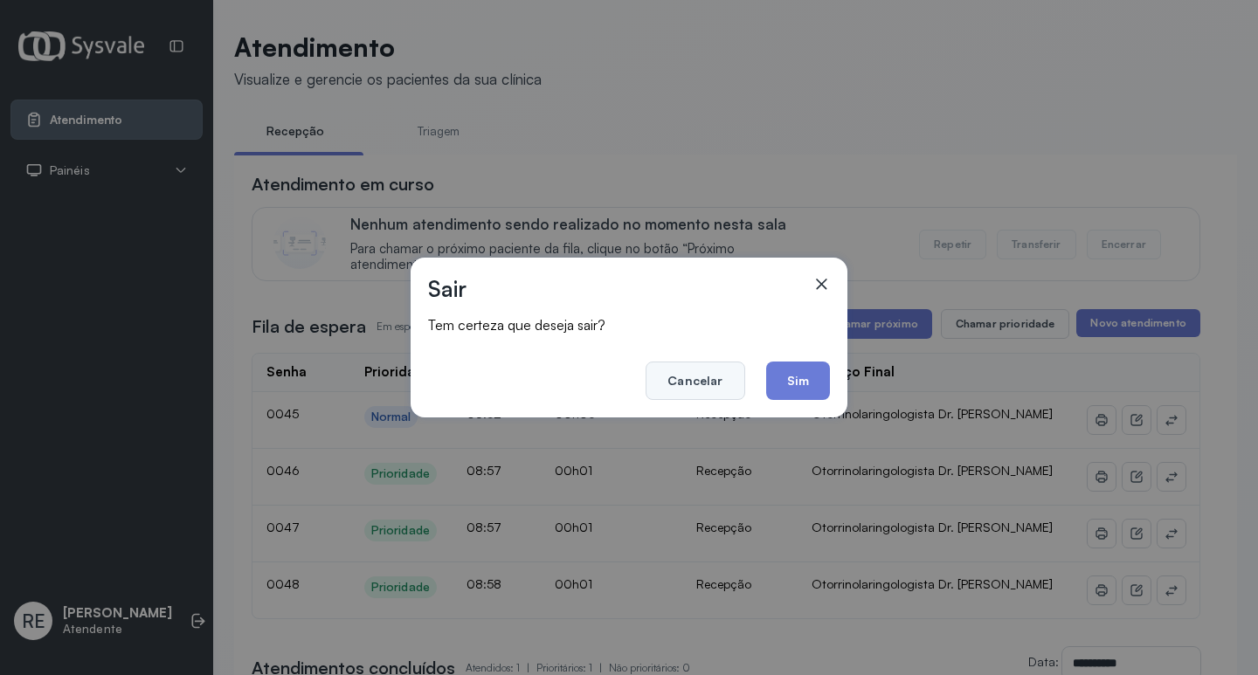
click at [680, 388] on button "Cancelar" at bounding box center [695, 381] width 99 height 38
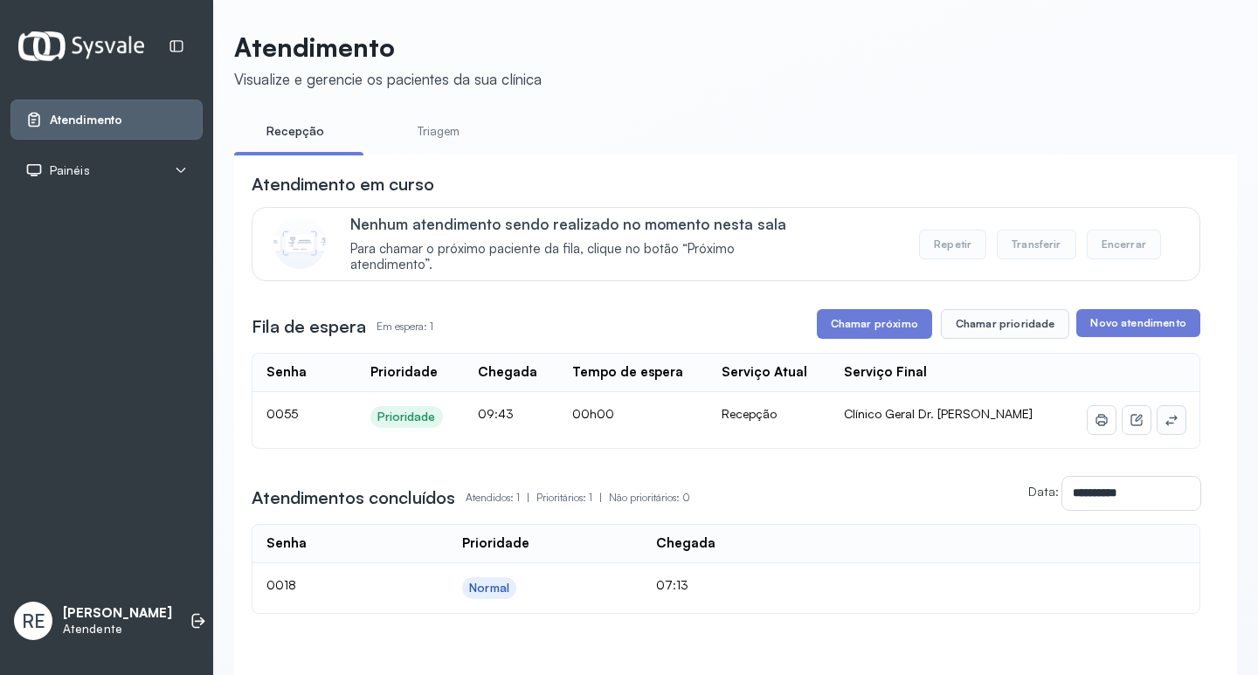
click at [1165, 417] on icon at bounding box center [1172, 420] width 14 height 14
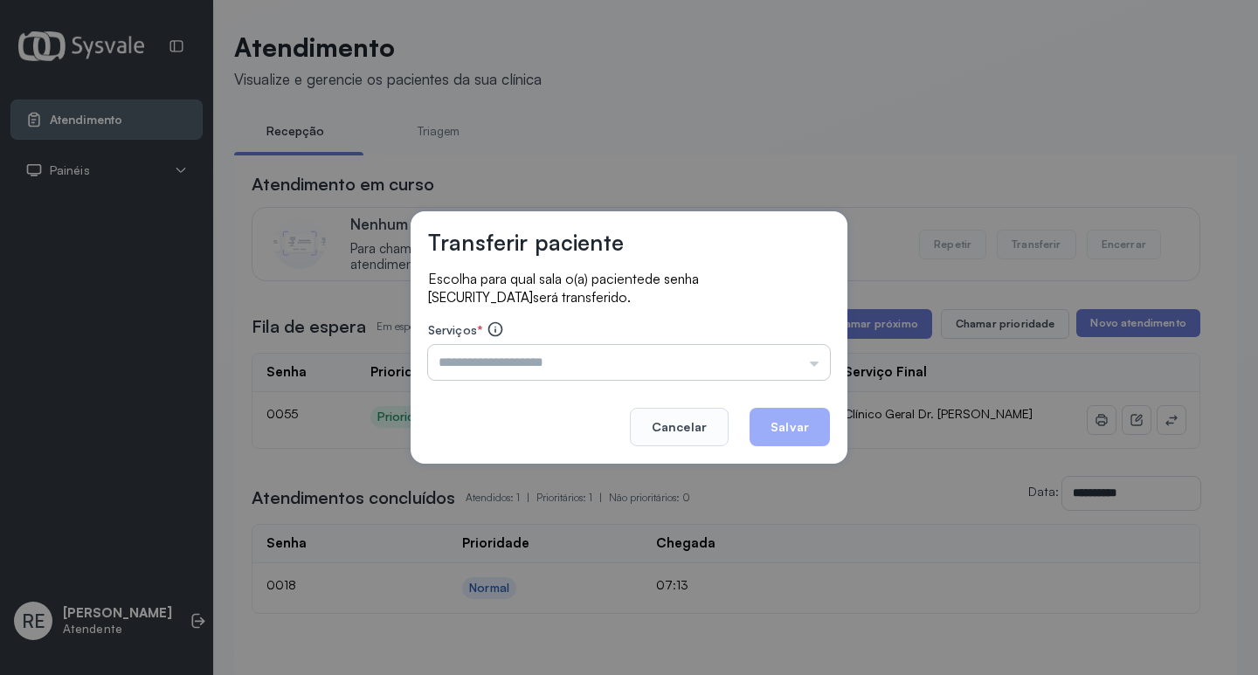
click at [556, 370] on input "text" at bounding box center [629, 362] width 402 height 35
type input "**********"
click at [762, 418] on button "Salvar" at bounding box center [790, 427] width 80 height 38
